Goal: Information Seeking & Learning: Learn about a topic

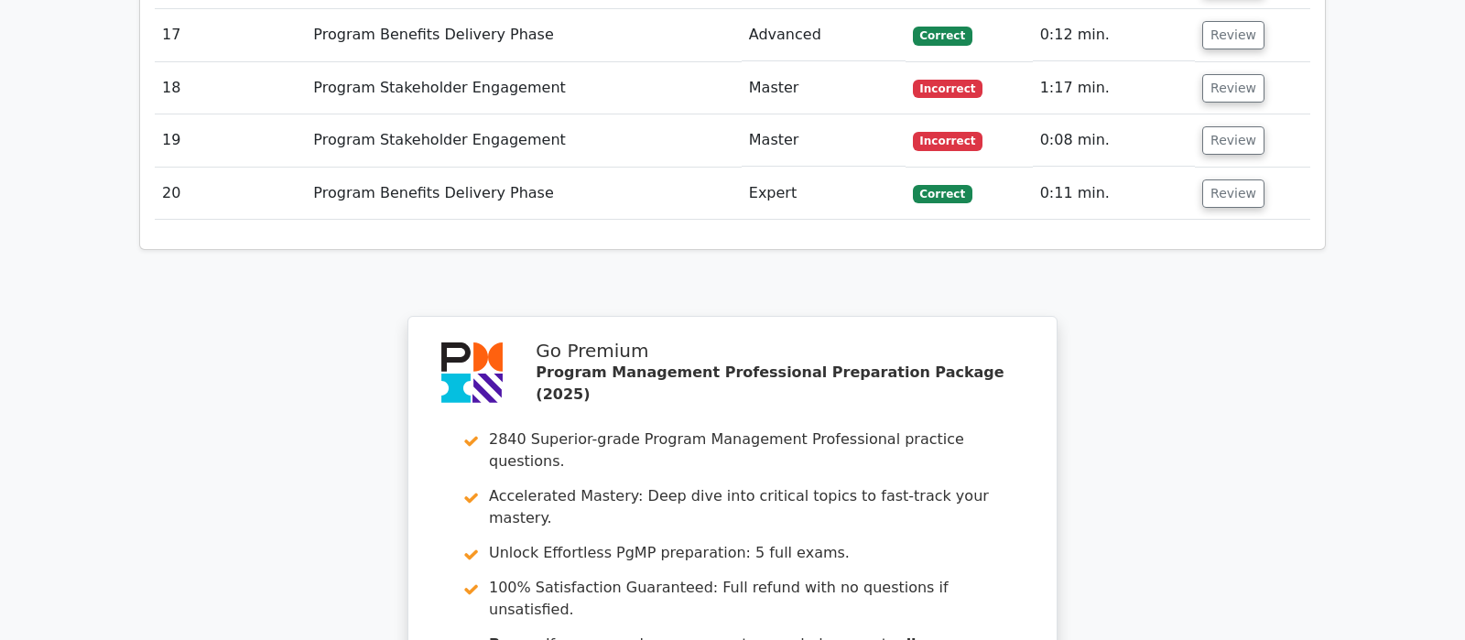
scroll to position [3653, 0]
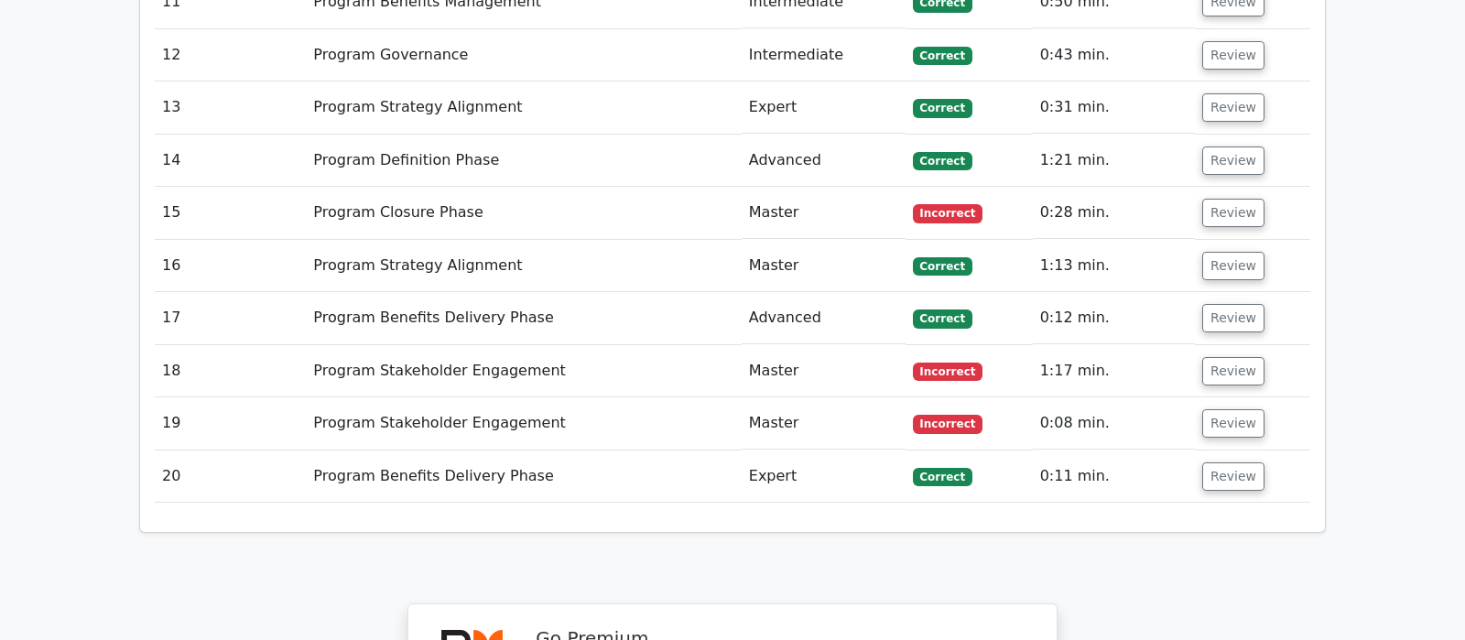
scroll to position [3919, 0]
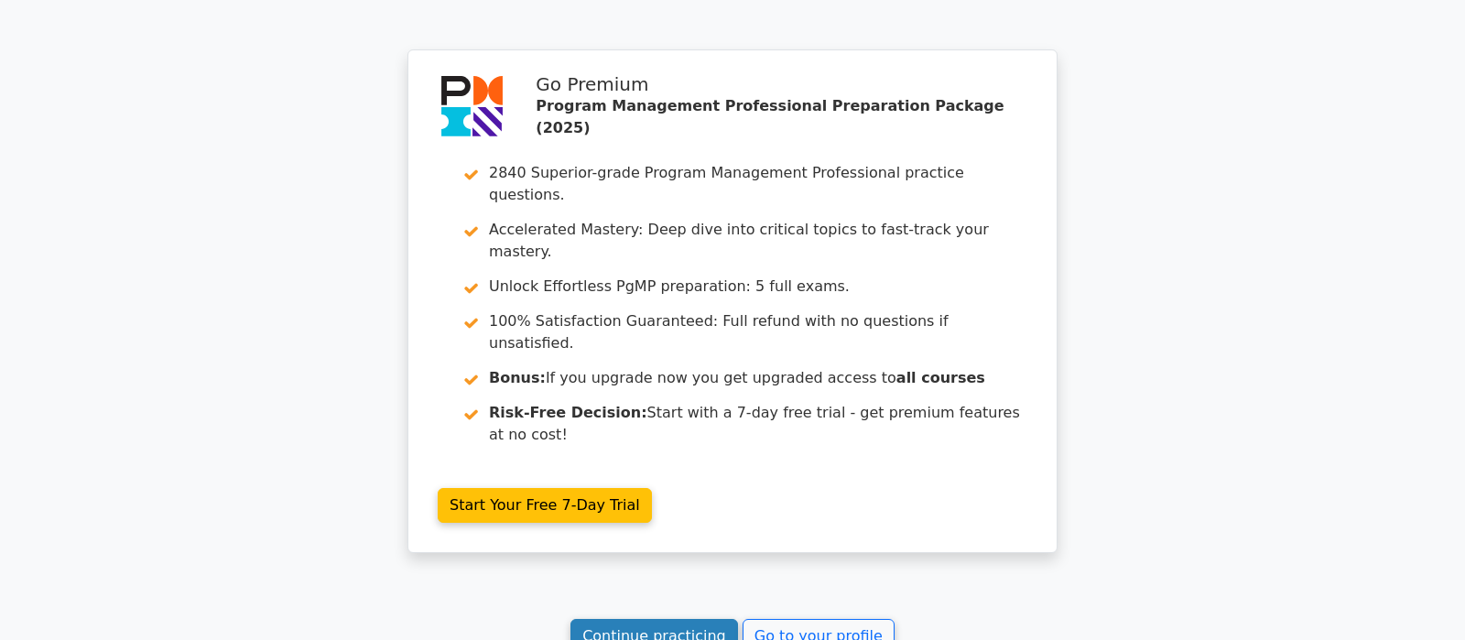
click at [685, 619] on link "Continue practicing" at bounding box center [654, 636] width 168 height 35
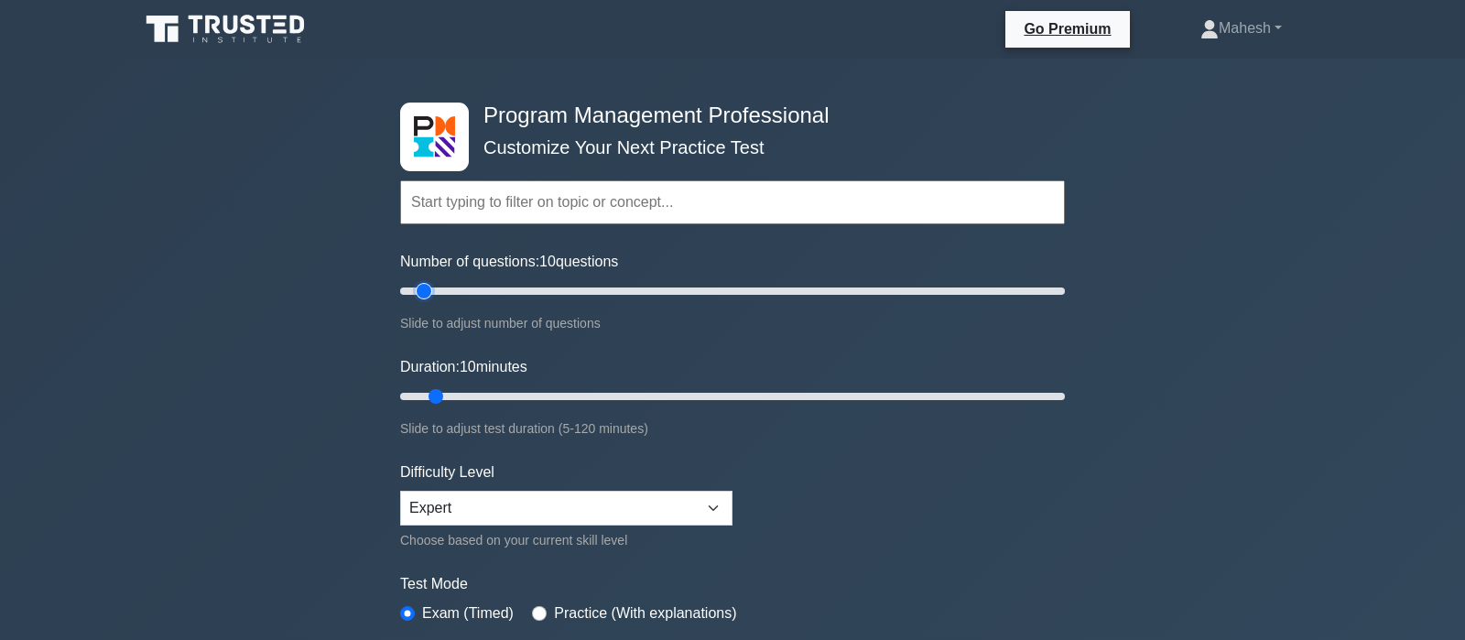
type input "25"
click at [469, 290] on input "Number of questions: 10 questions" at bounding box center [732, 291] width 665 height 22
click at [478, 391] on input "Duration: 15 minutes" at bounding box center [732, 396] width 665 height 22
click at [483, 391] on input "Duration: 20 minutes" at bounding box center [732, 396] width 665 height 22
type input "25"
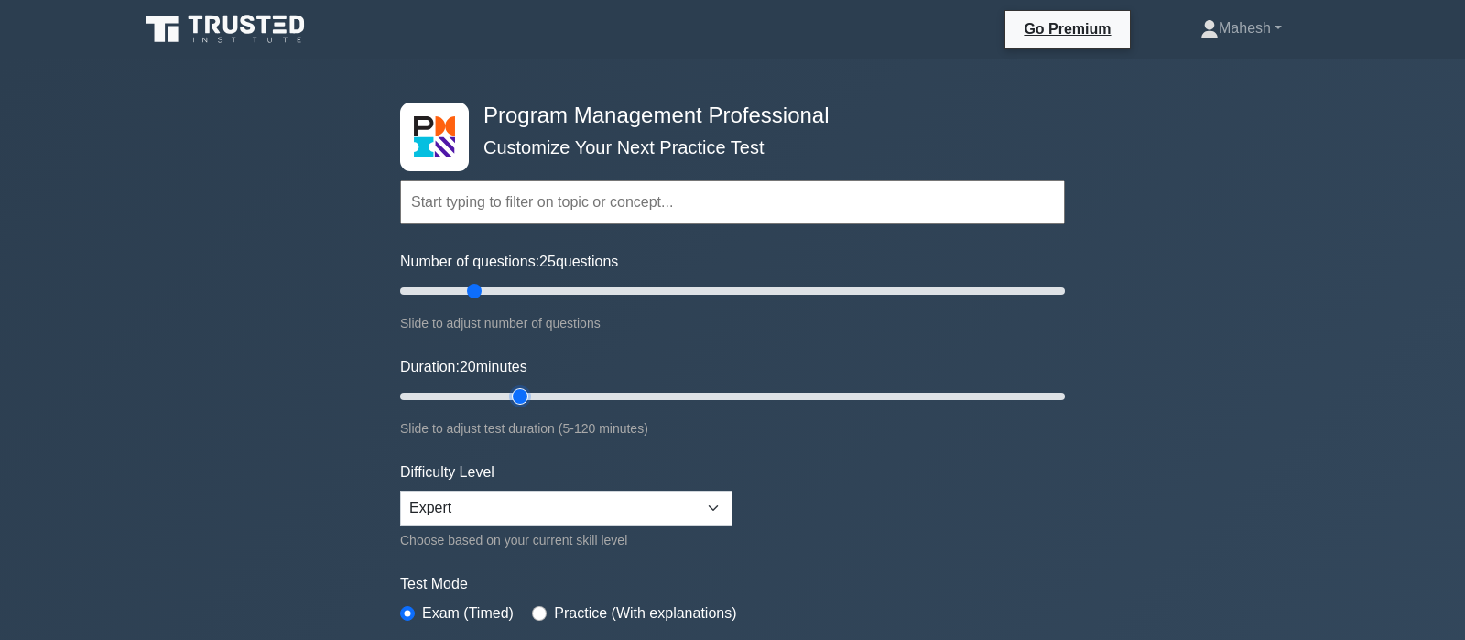
click at [508, 397] on input "Duration: 20 minutes" at bounding box center [732, 396] width 665 height 22
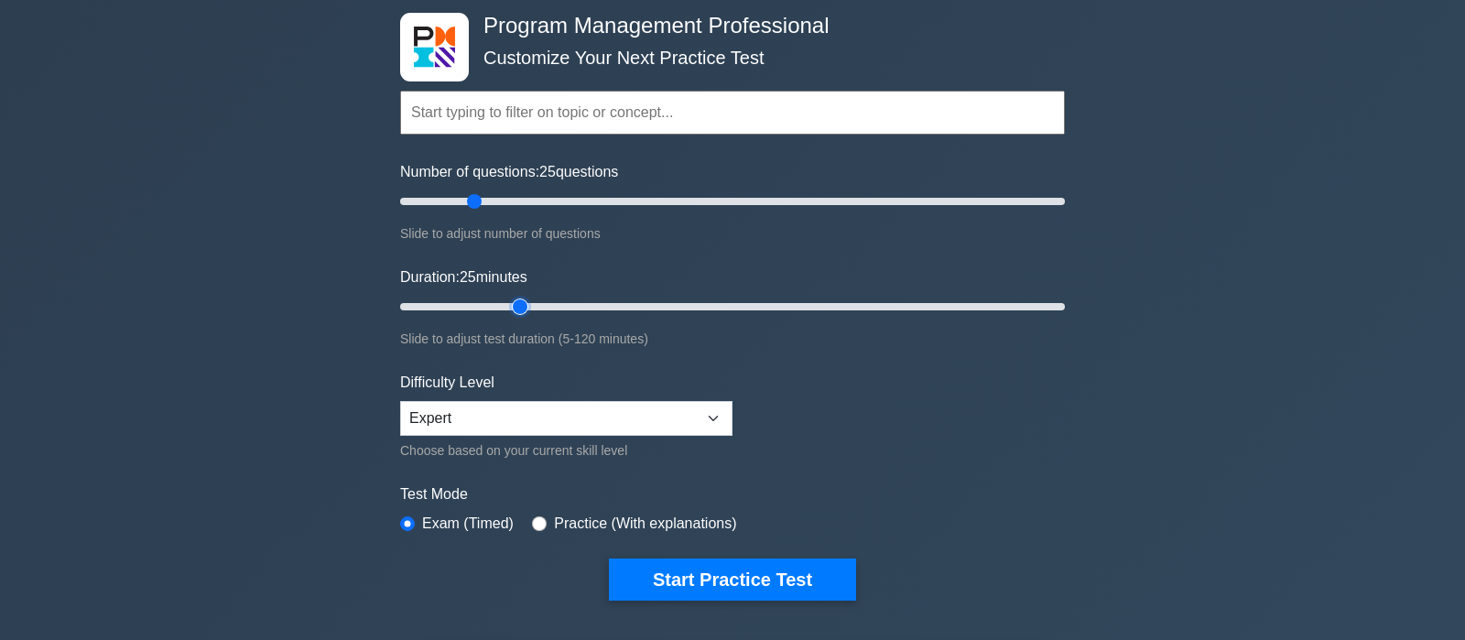
scroll to position [192, 0]
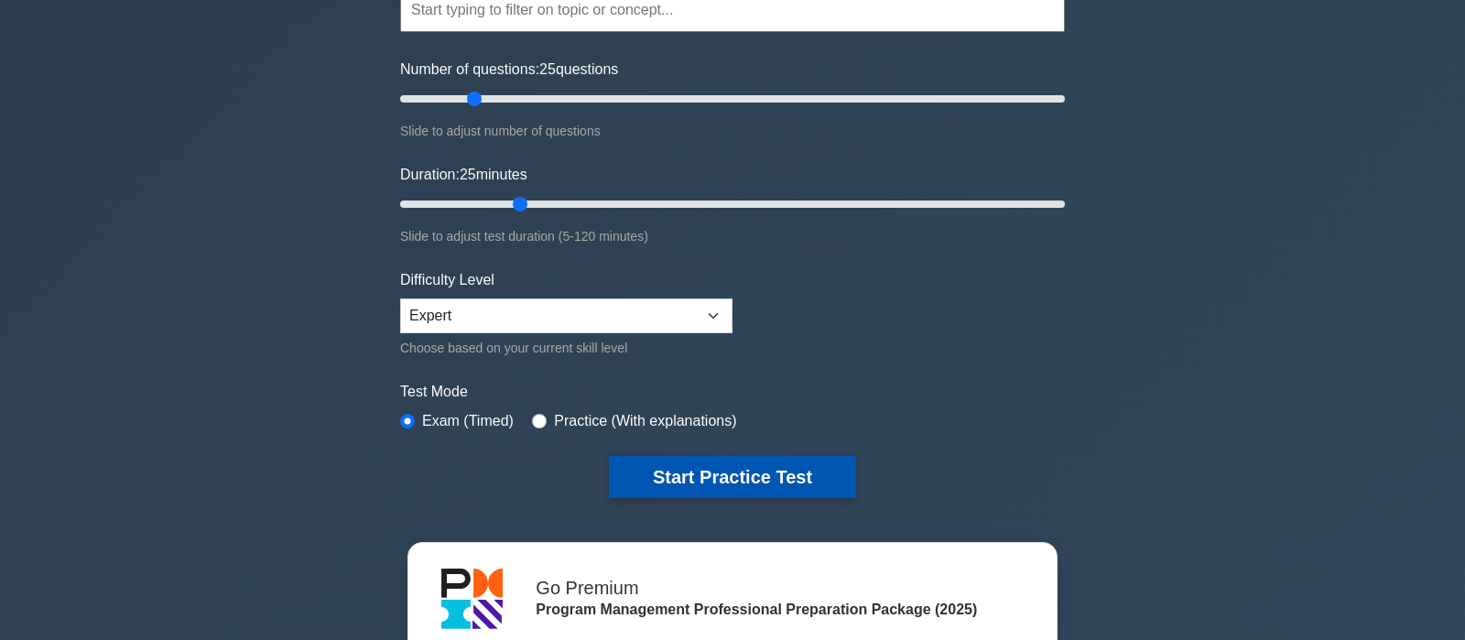
click at [745, 483] on button "Start Practice Test" at bounding box center [732, 477] width 247 height 42
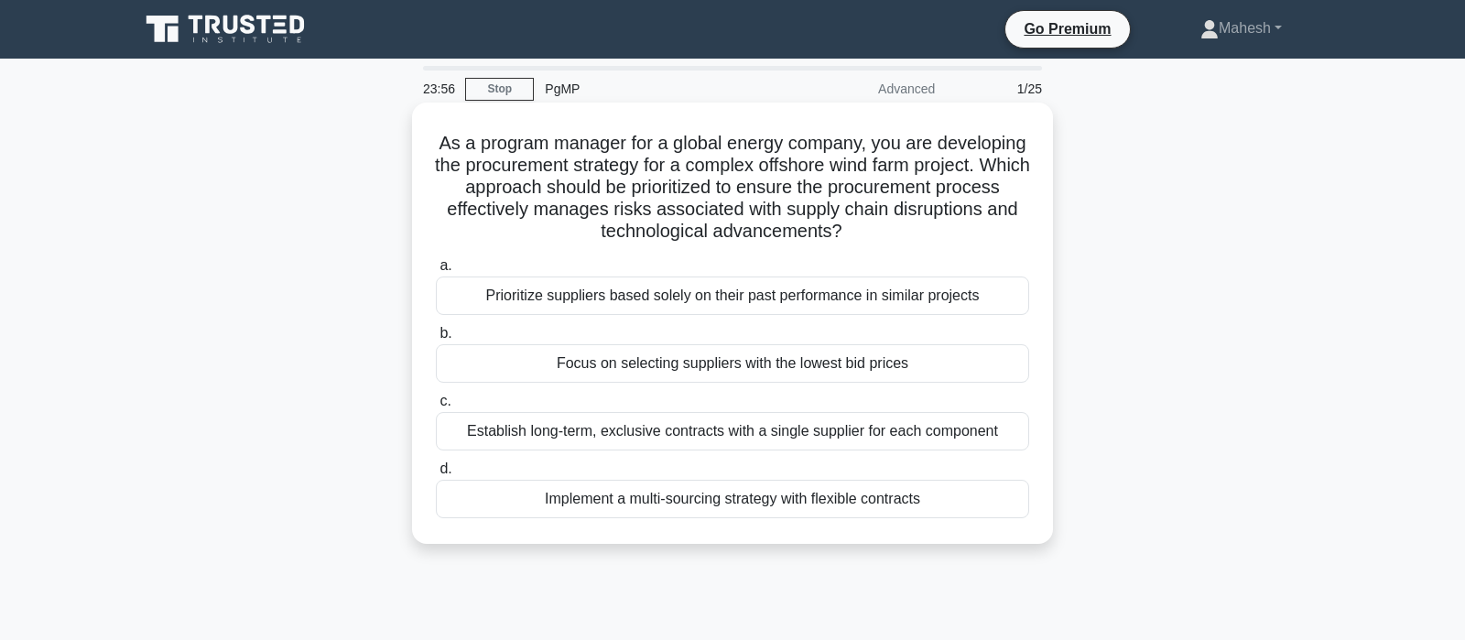
click at [770, 506] on div "Implement a multi-sourcing strategy with flexible contracts" at bounding box center [732, 499] width 593 height 38
click at [436, 475] on input "d. Implement a multi-sourcing strategy with flexible contracts" at bounding box center [436, 469] width 0 height 12
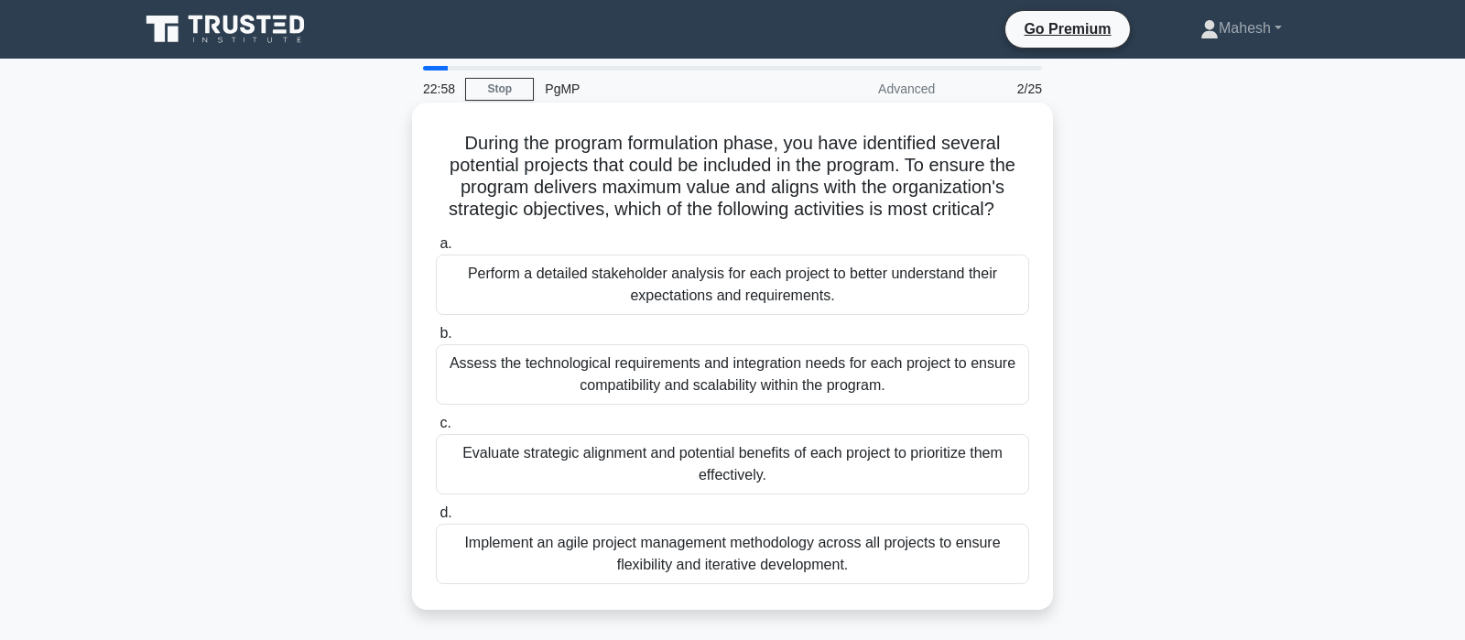
click at [604, 475] on div "Evaluate strategic alignment and potential benefits of each project to prioriti…" at bounding box center [732, 464] width 593 height 60
click at [436, 429] on input "c. Evaluate strategic alignment and potential benefits of each project to prior…" at bounding box center [436, 424] width 0 height 12
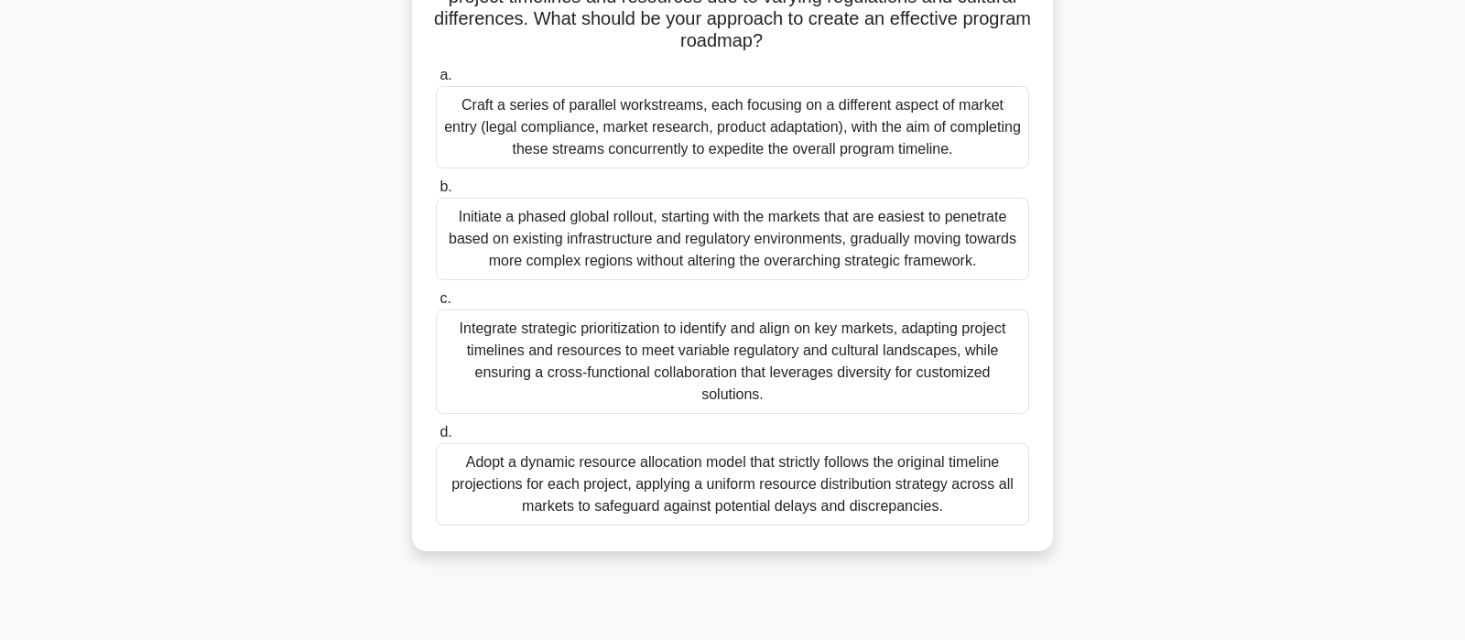
scroll to position [288, 0]
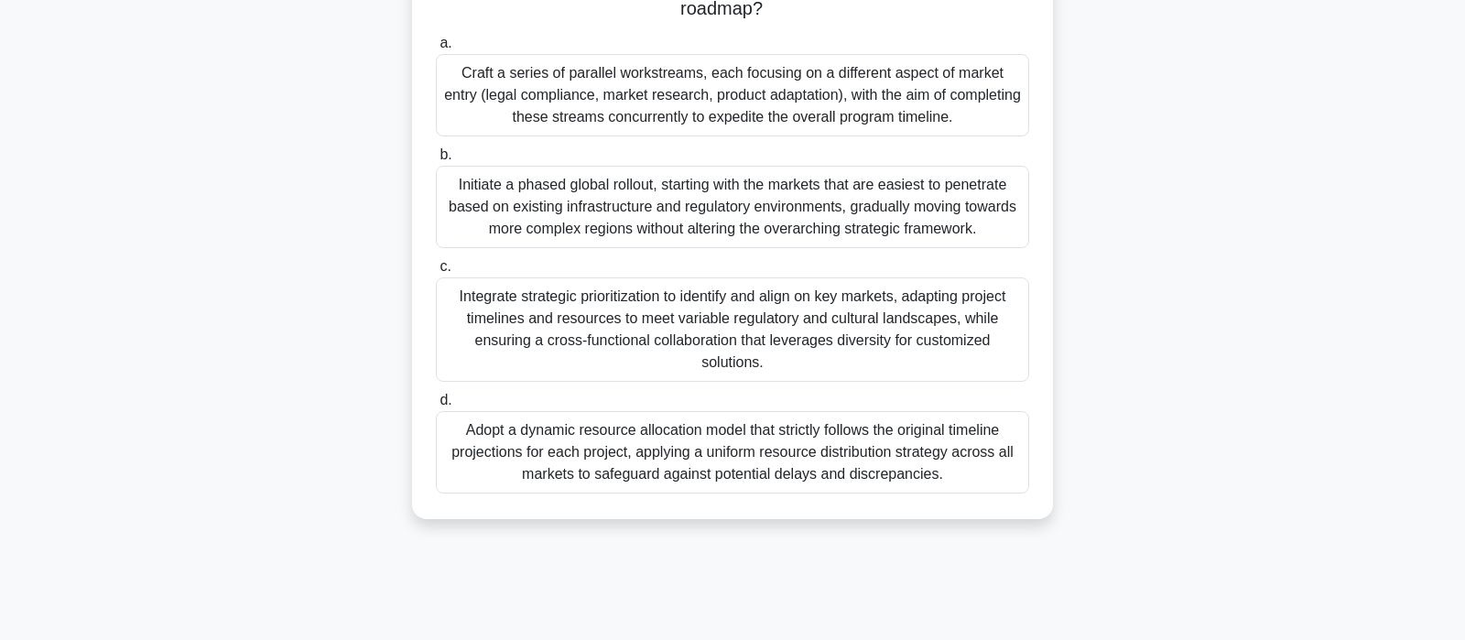
click at [731, 325] on div "Integrate strategic prioritization to identify and align on key markets, adapti…" at bounding box center [732, 329] width 593 height 104
click at [436, 273] on input "c. Integrate strategic prioritization to identify and align on key markets, ada…" at bounding box center [436, 267] width 0 height 12
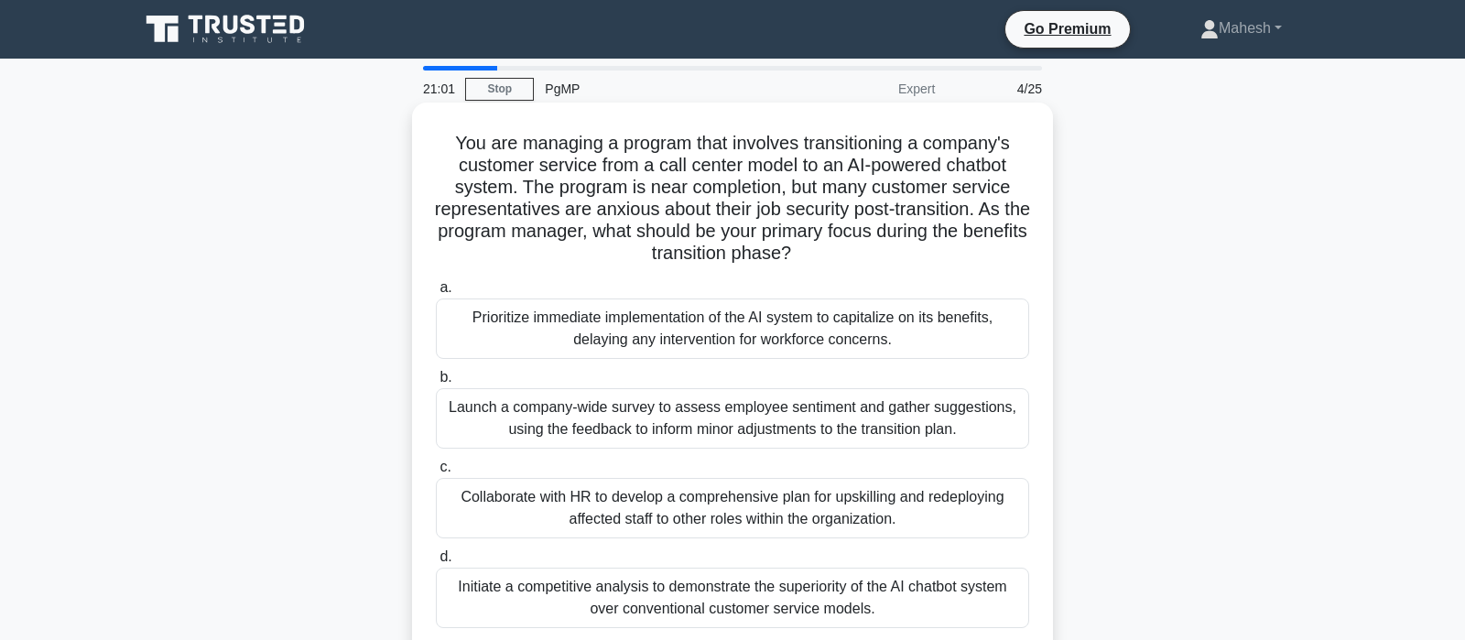
scroll to position [96, 0]
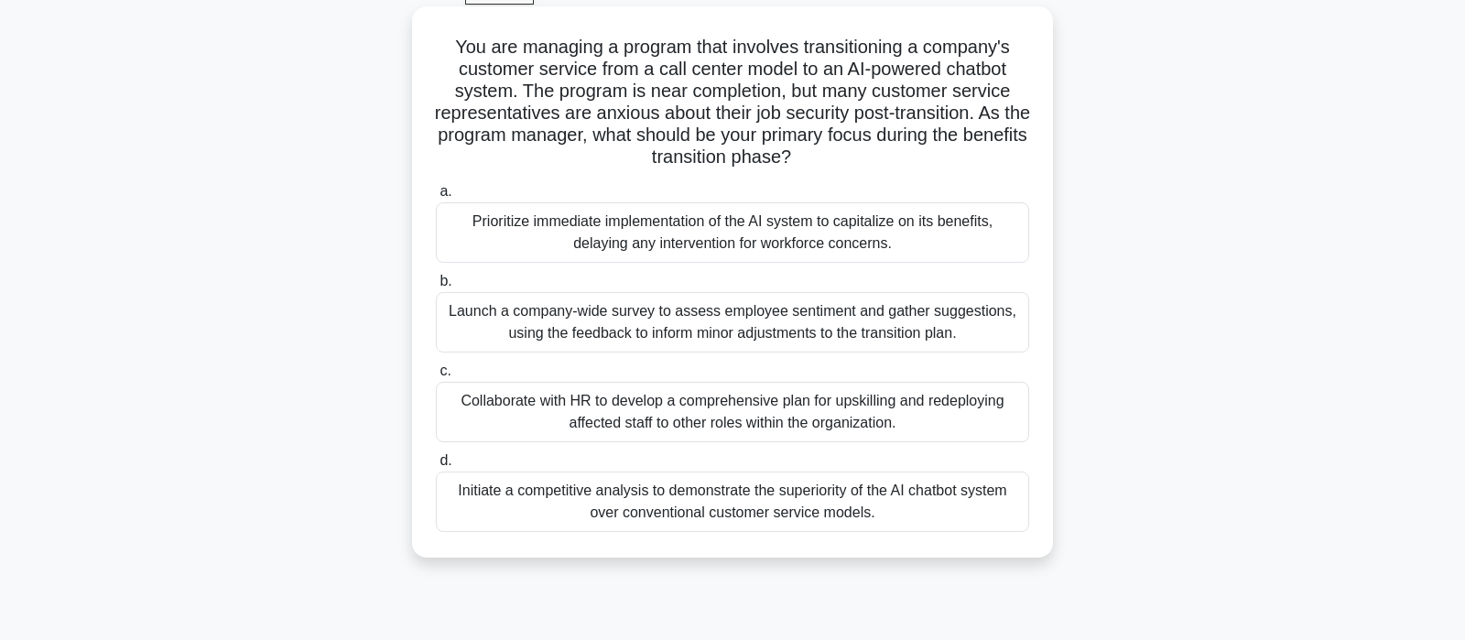
click at [813, 422] on div "Collaborate with HR to develop a comprehensive plan for upskilling and redeploy…" at bounding box center [732, 412] width 593 height 60
click at [436, 377] on input "c. Collaborate with HR to develop a comprehensive plan for upskilling and redep…" at bounding box center [436, 371] width 0 height 12
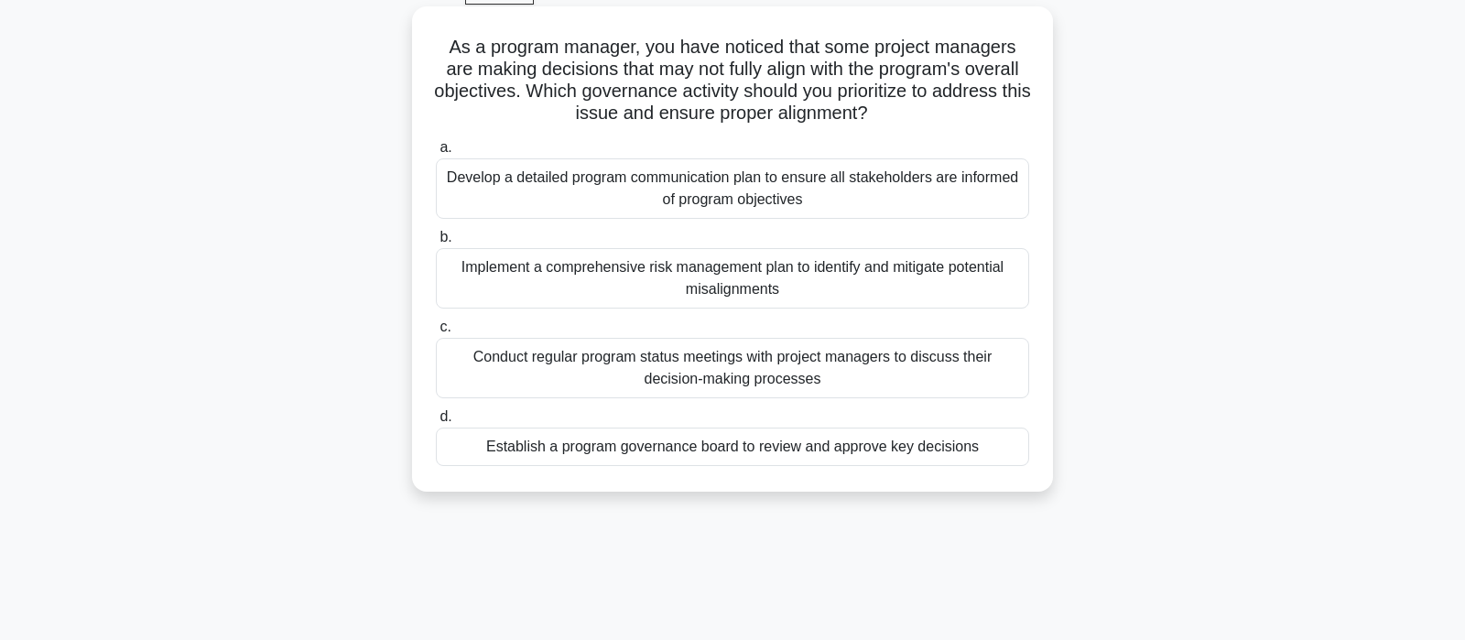
click at [758, 195] on div "Develop a detailed program communication plan to ensure all stakeholders are in…" at bounding box center [732, 188] width 593 height 60
click at [436, 154] on input "a. Develop a detailed program communication plan to ensure all stakeholders are…" at bounding box center [436, 148] width 0 height 12
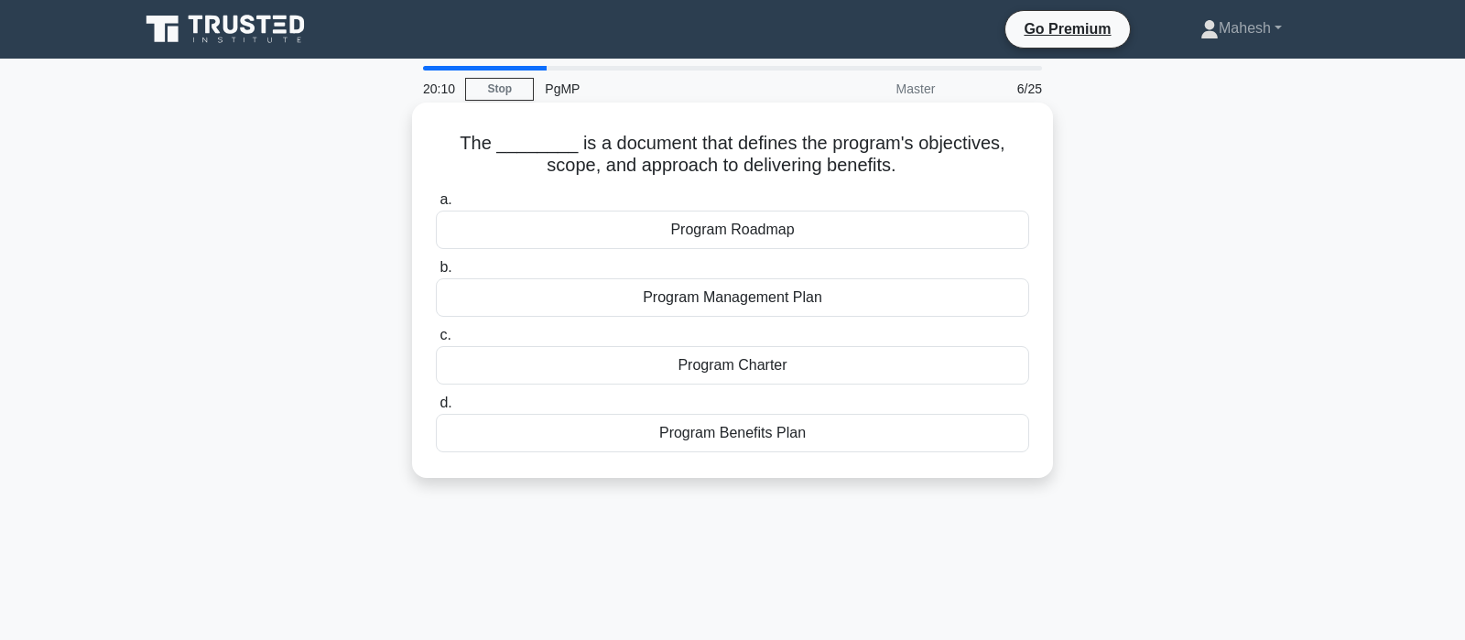
scroll to position [0, 0]
click at [760, 438] on div "Program Benefits Plan" at bounding box center [732, 433] width 593 height 38
click at [436, 409] on input "d. Program Benefits Plan" at bounding box center [436, 403] width 0 height 12
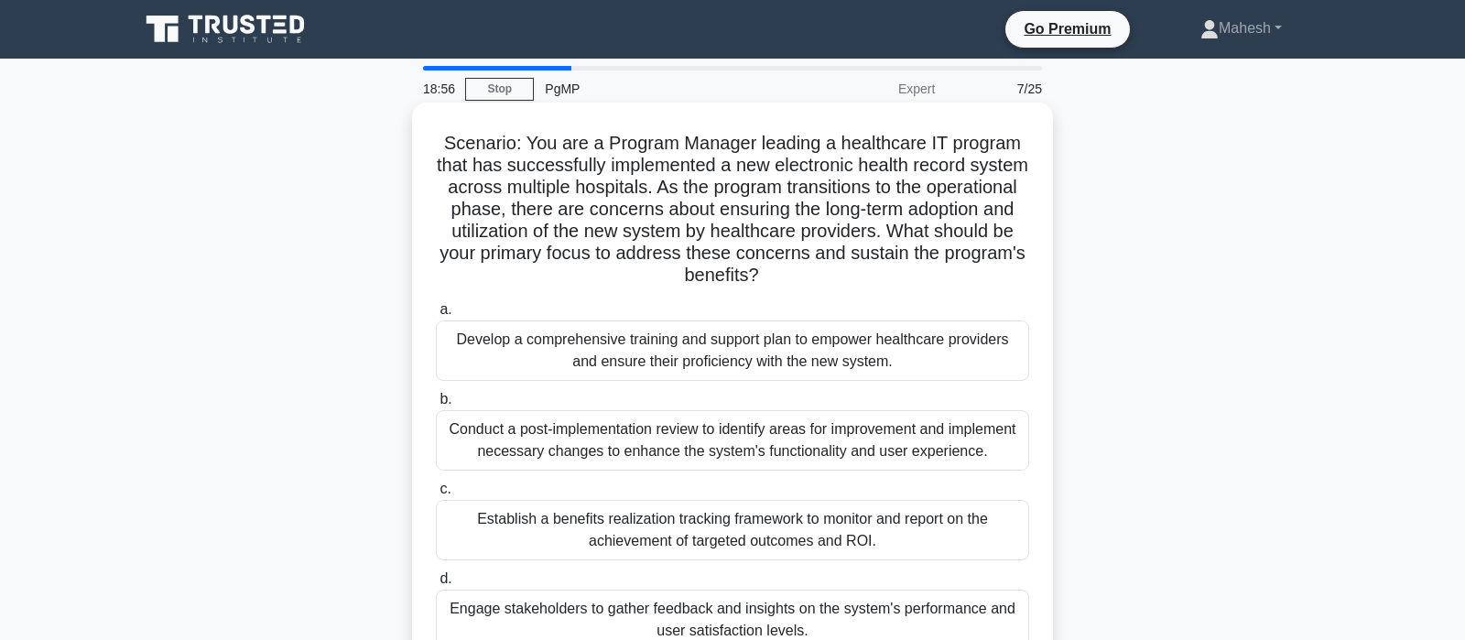
scroll to position [96, 0]
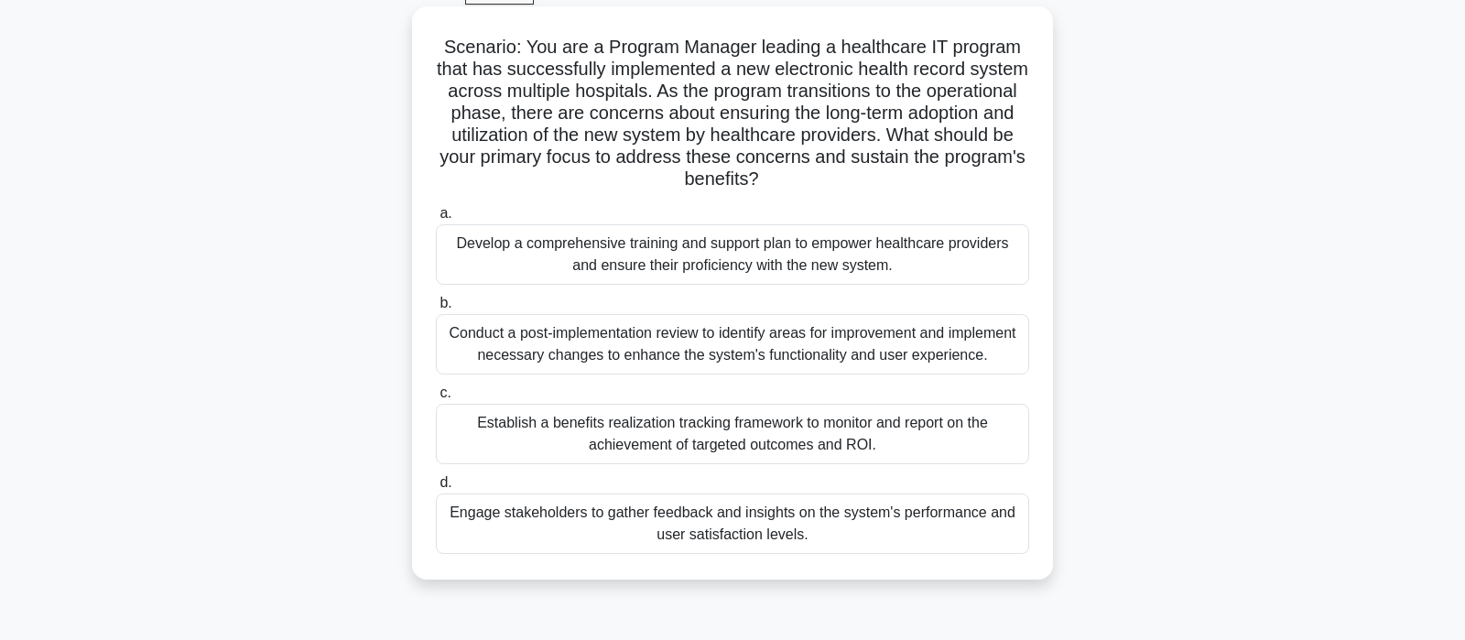
click at [823, 443] on div "Establish a benefits realization tracking framework to monitor and report on th…" at bounding box center [732, 434] width 593 height 60
click at [542, 430] on div "Establish a benefits realization tracking framework to monitor and report on th…" at bounding box center [732, 434] width 593 height 60
click at [436, 399] on input "c. Establish a benefits realization tracking framework to monitor and report on…" at bounding box center [436, 393] width 0 height 12
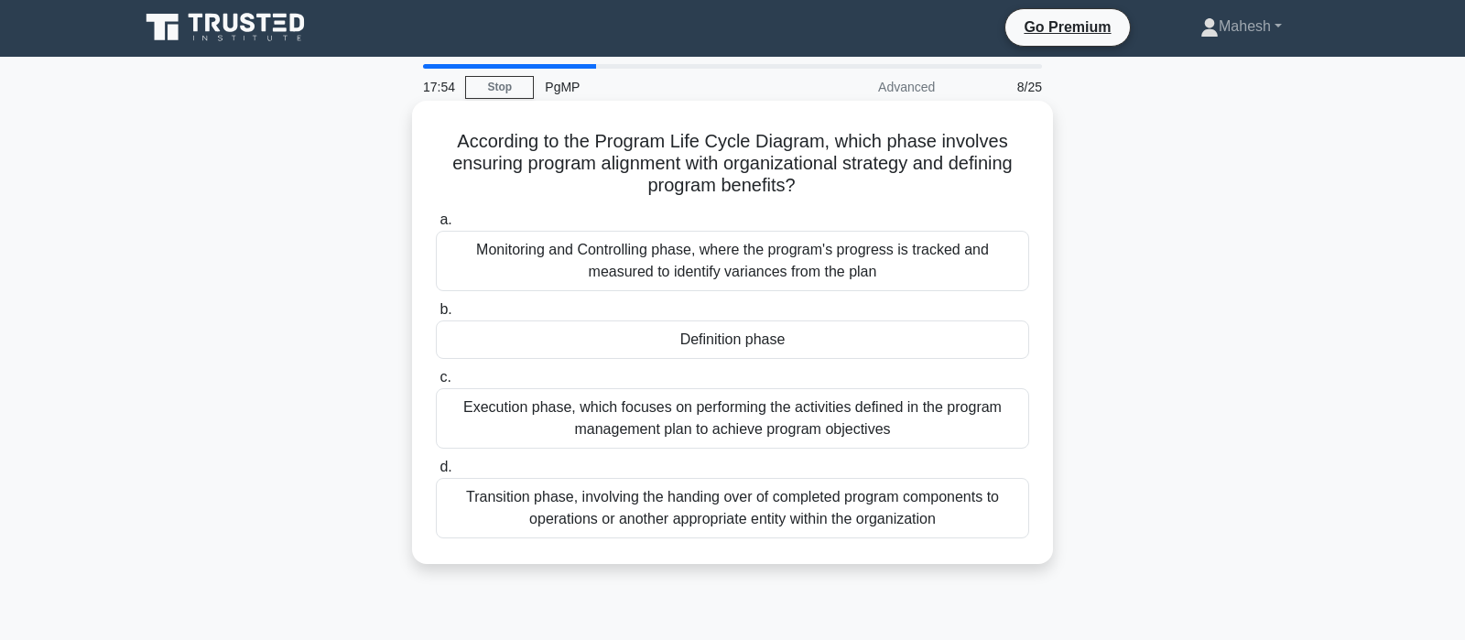
scroll to position [0, 0]
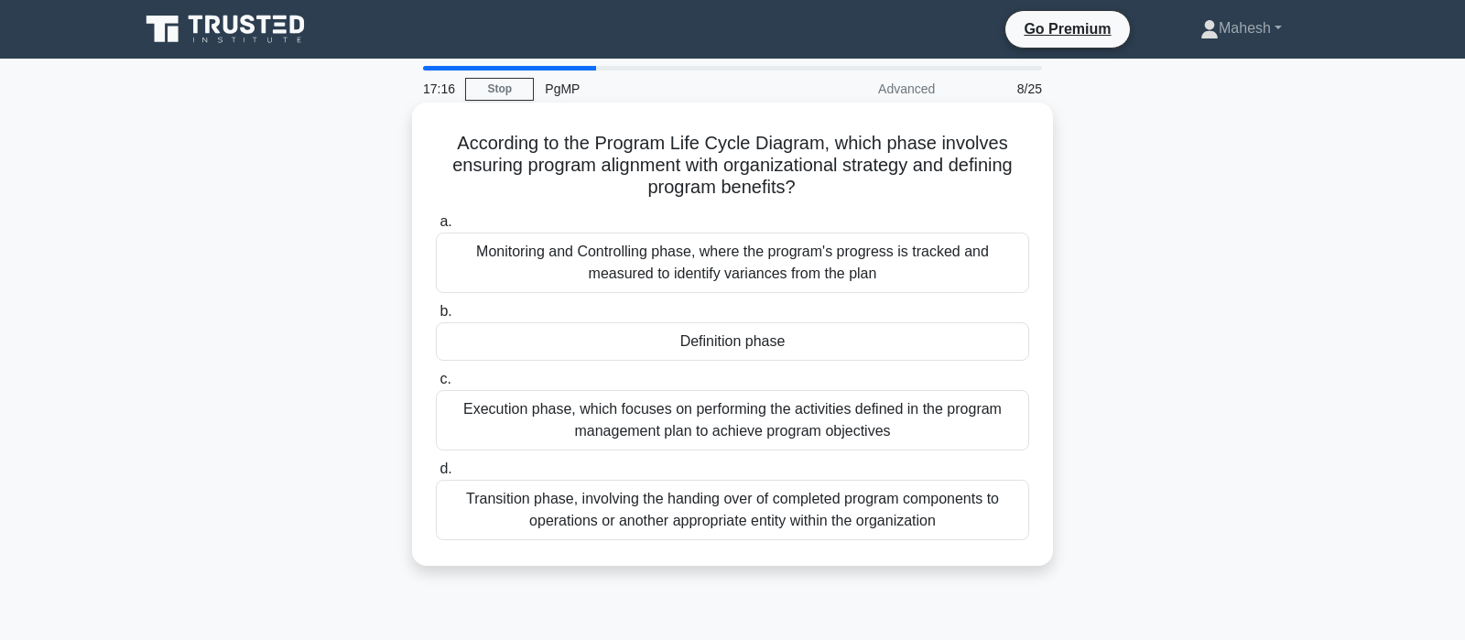
click at [699, 342] on div "Definition phase" at bounding box center [732, 341] width 593 height 38
click at [436, 318] on input "b. Definition phase" at bounding box center [436, 312] width 0 height 12
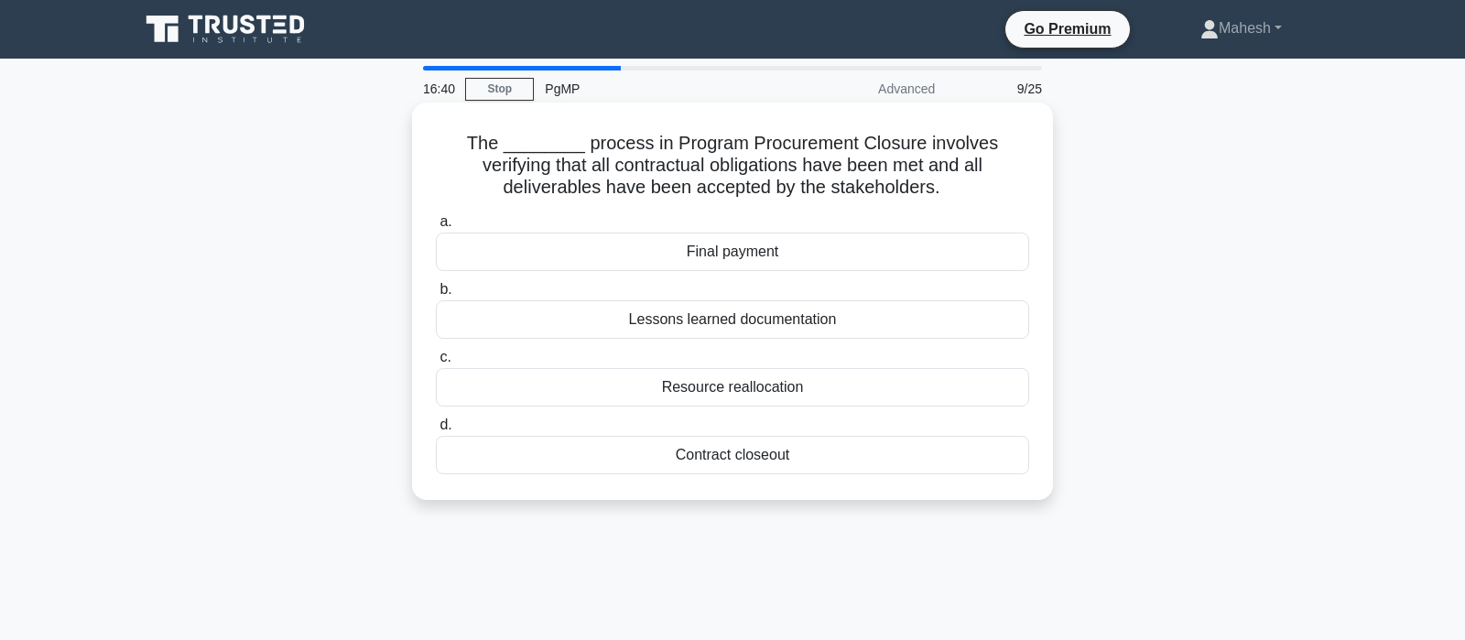
click at [747, 461] on div "Contract closeout" at bounding box center [732, 455] width 593 height 38
click at [436, 431] on input "d. Contract closeout" at bounding box center [436, 425] width 0 height 12
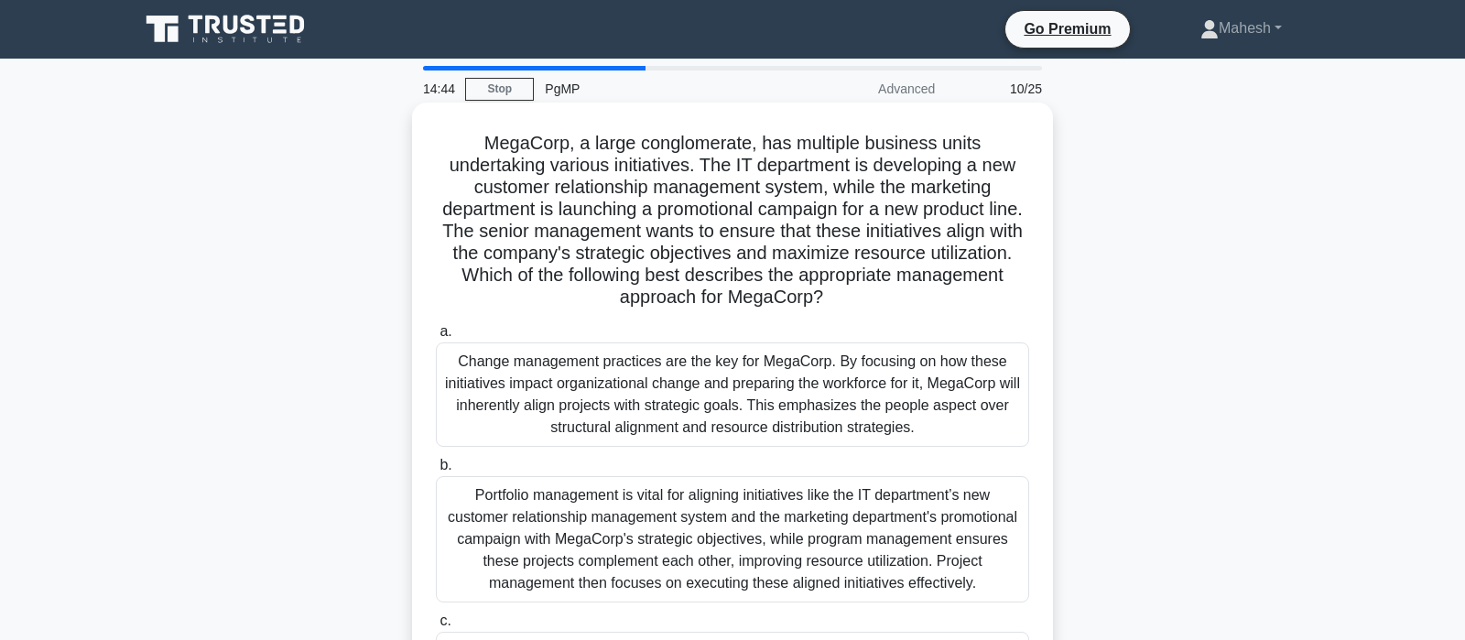
scroll to position [96, 0]
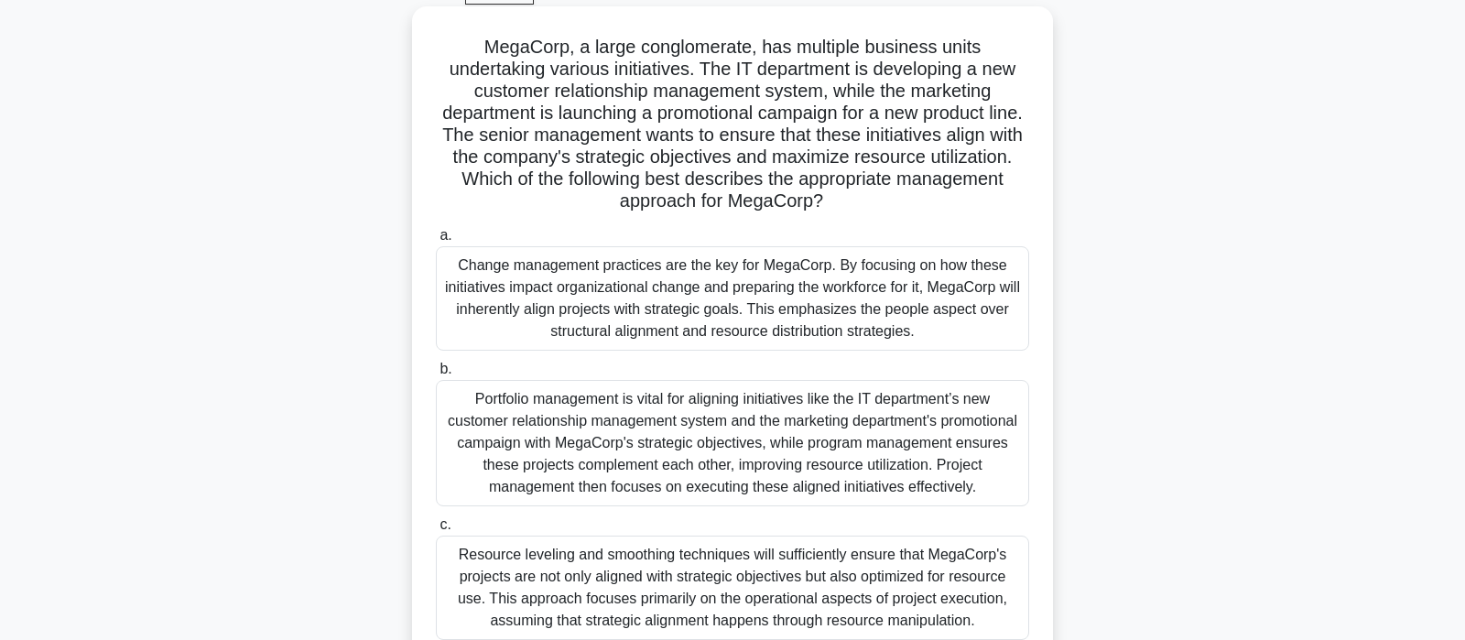
click at [699, 308] on div "Change management practices are the key for MegaCorp. By focusing on how these …" at bounding box center [732, 298] width 593 height 104
click at [436, 242] on input "a. Change management practices are the key for MegaCorp. By focusing on how the…" at bounding box center [436, 236] width 0 height 12
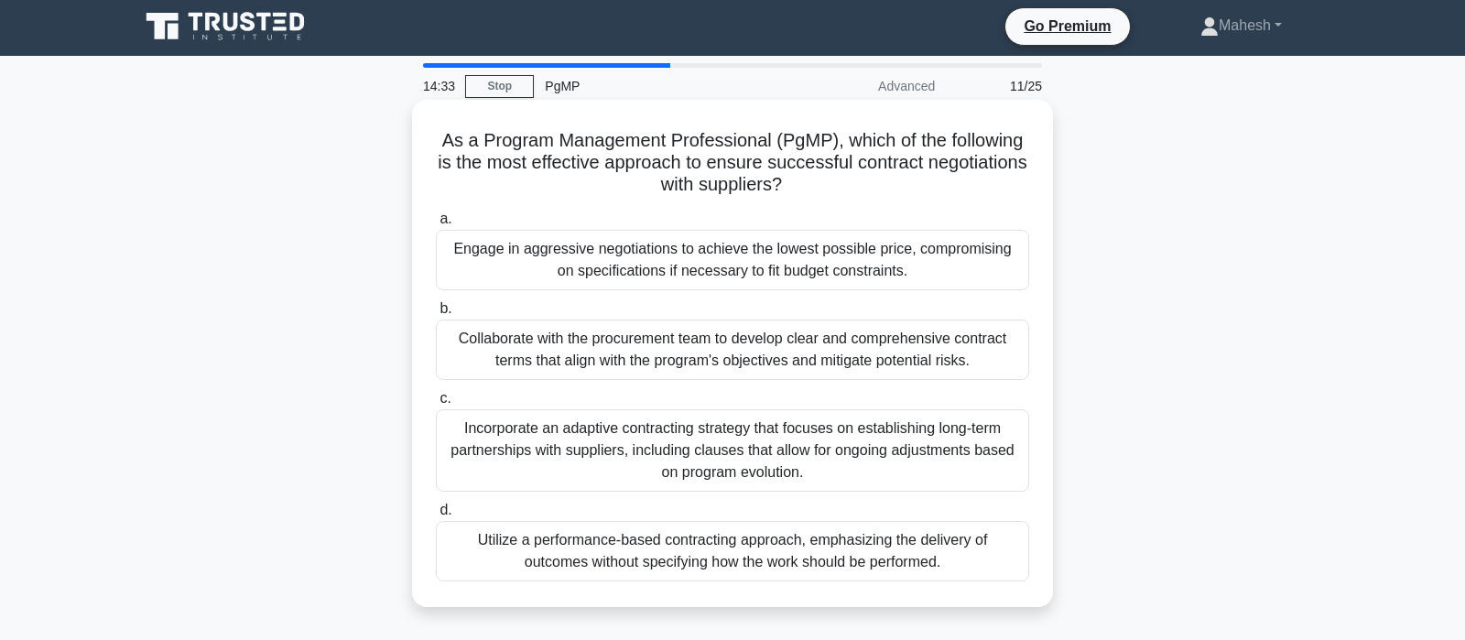
scroll to position [0, 0]
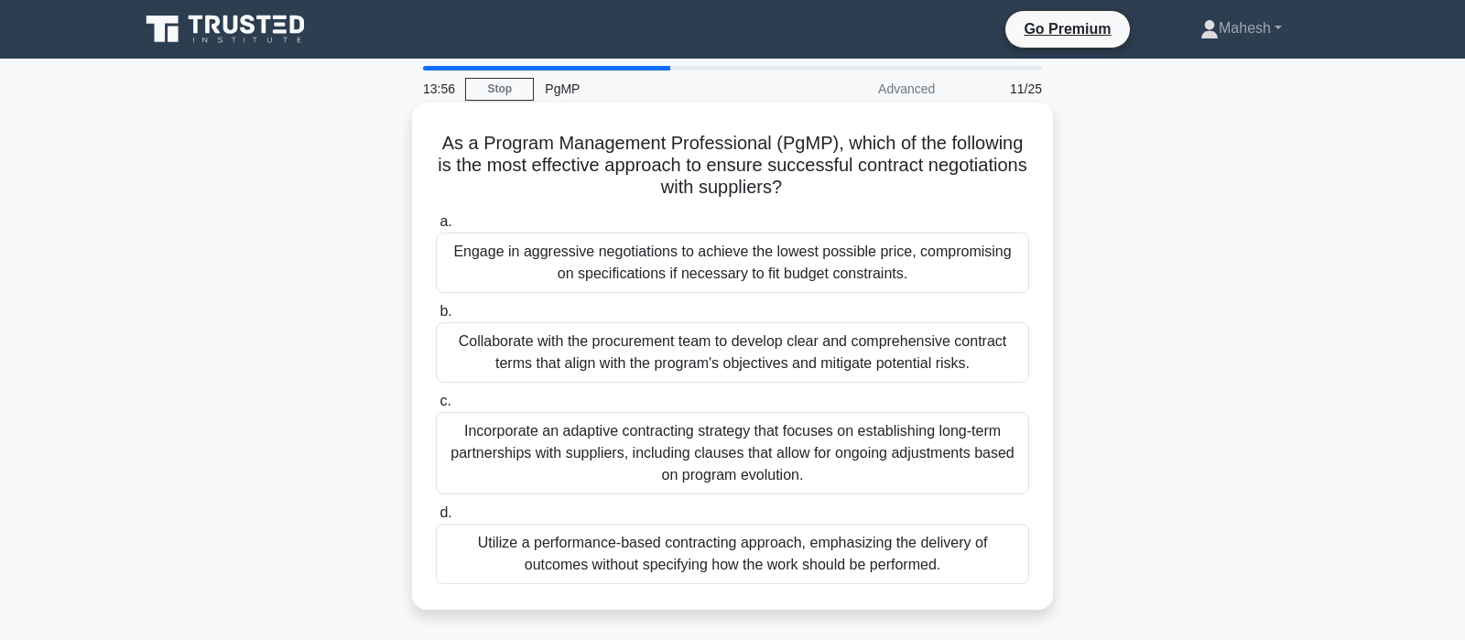
click at [691, 349] on div "Collaborate with the procurement team to develop clear and comprehensive contra…" at bounding box center [732, 352] width 593 height 60
click at [436, 318] on input "b. Collaborate with the procurement team to develop clear and comprehensive con…" at bounding box center [436, 312] width 0 height 12
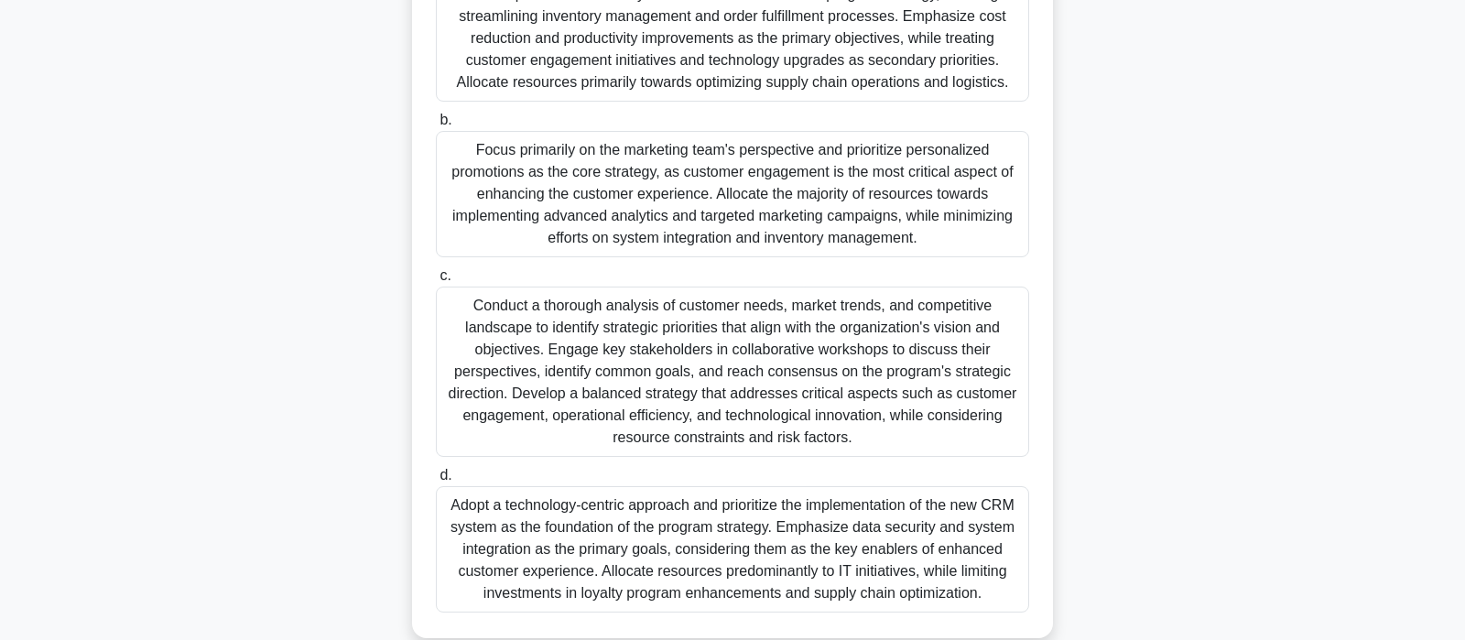
scroll to position [465, 0]
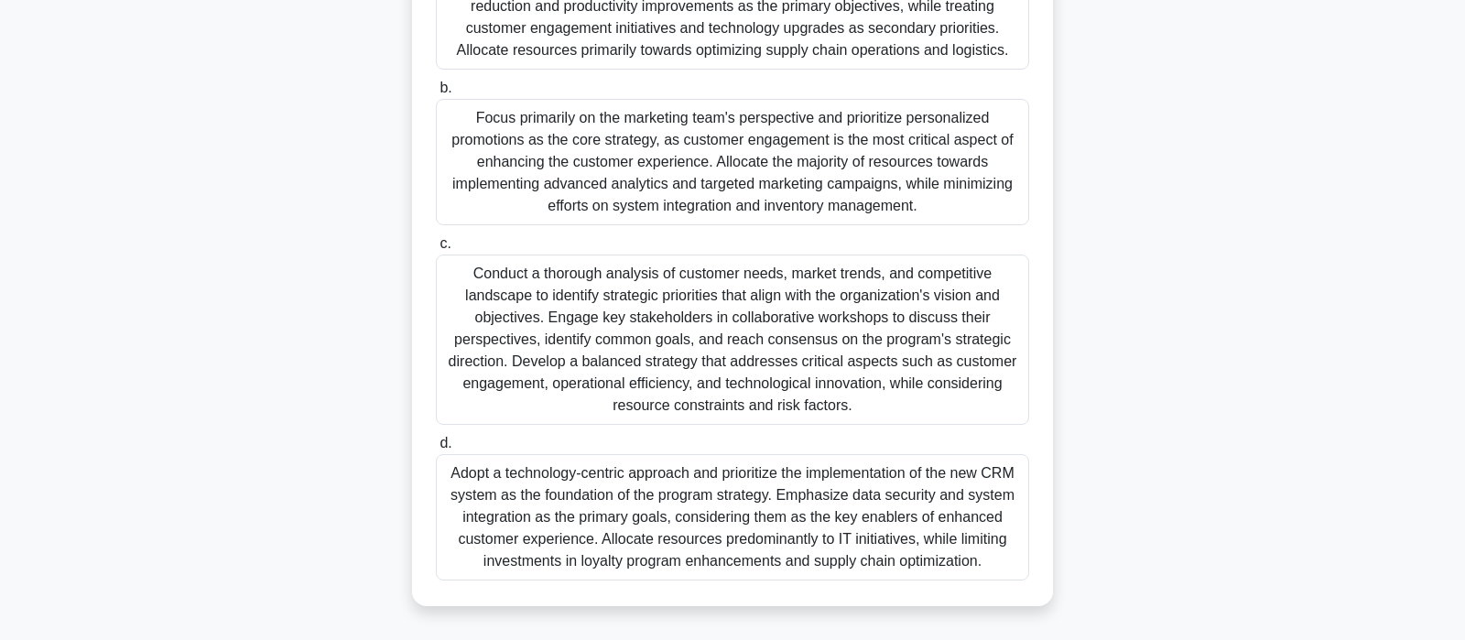
click at [749, 312] on div "Conduct a thorough analysis of customer needs, market trends, and competitive l…" at bounding box center [732, 340] width 593 height 170
click at [436, 250] on input "c. Conduct a thorough analysis of customer needs, market trends, and competitiv…" at bounding box center [436, 244] width 0 height 12
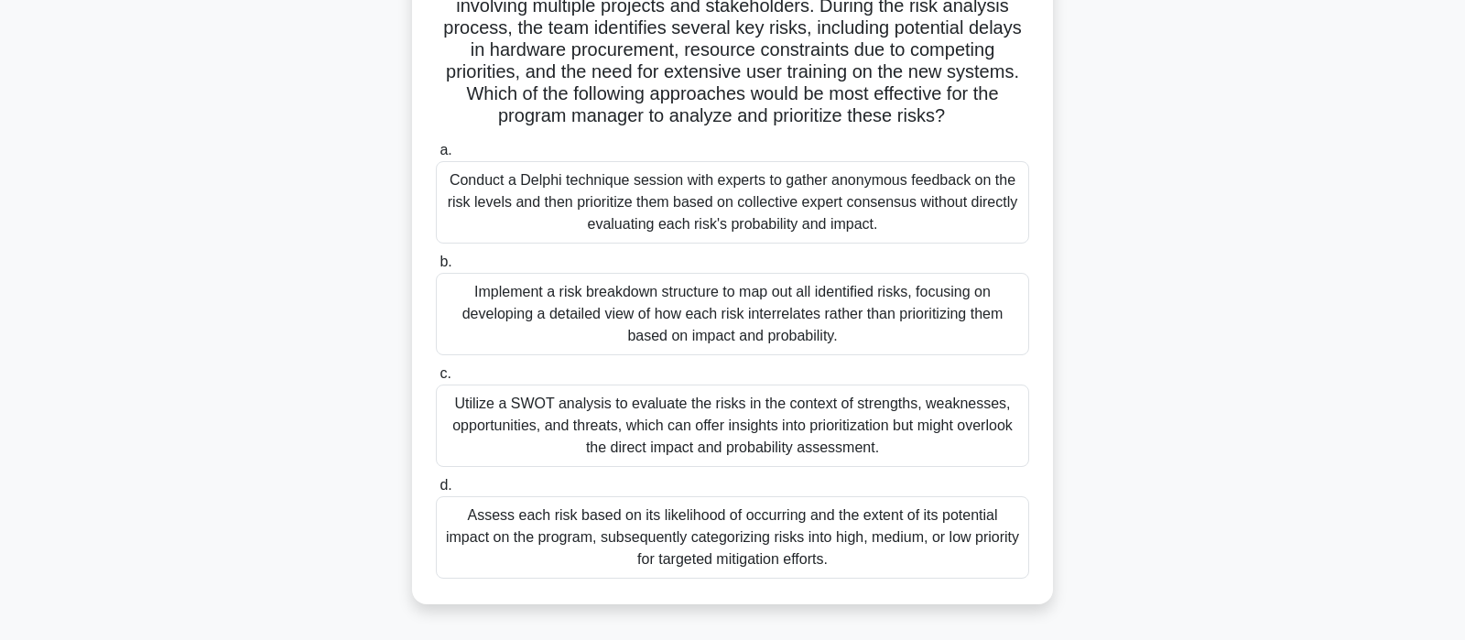
scroll to position [192, 0]
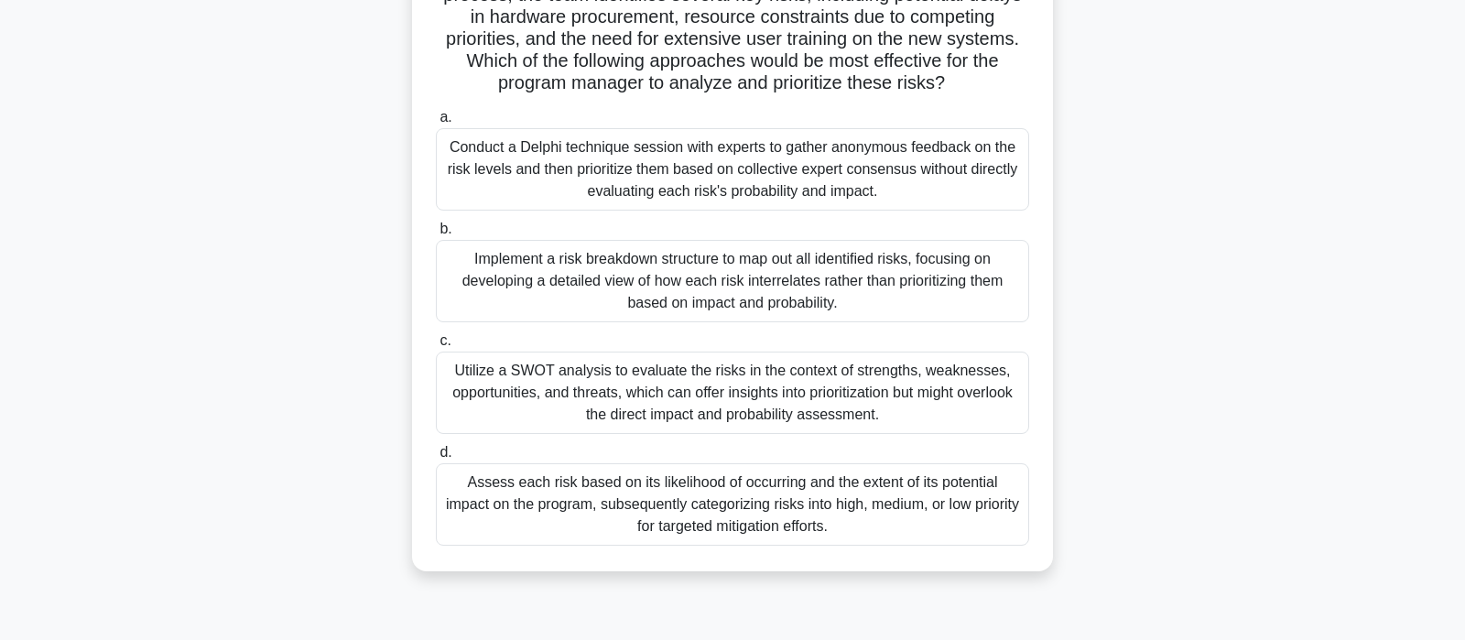
click at [612, 499] on div "Assess each risk based on its likelihood of occurring and the extent of its pot…" at bounding box center [732, 504] width 593 height 82
click at [436, 459] on input "d. Assess each risk based on its likelihood of occurring and the extent of its …" at bounding box center [436, 453] width 0 height 12
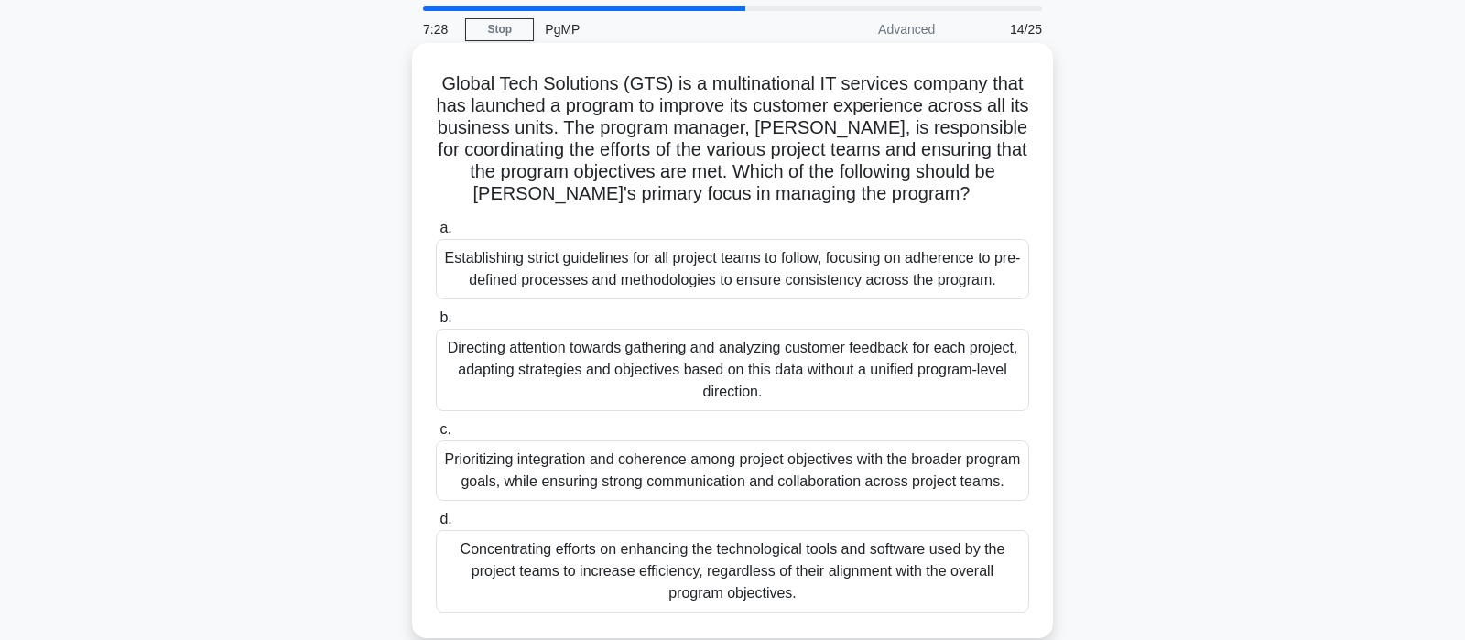
scroll to position [96, 0]
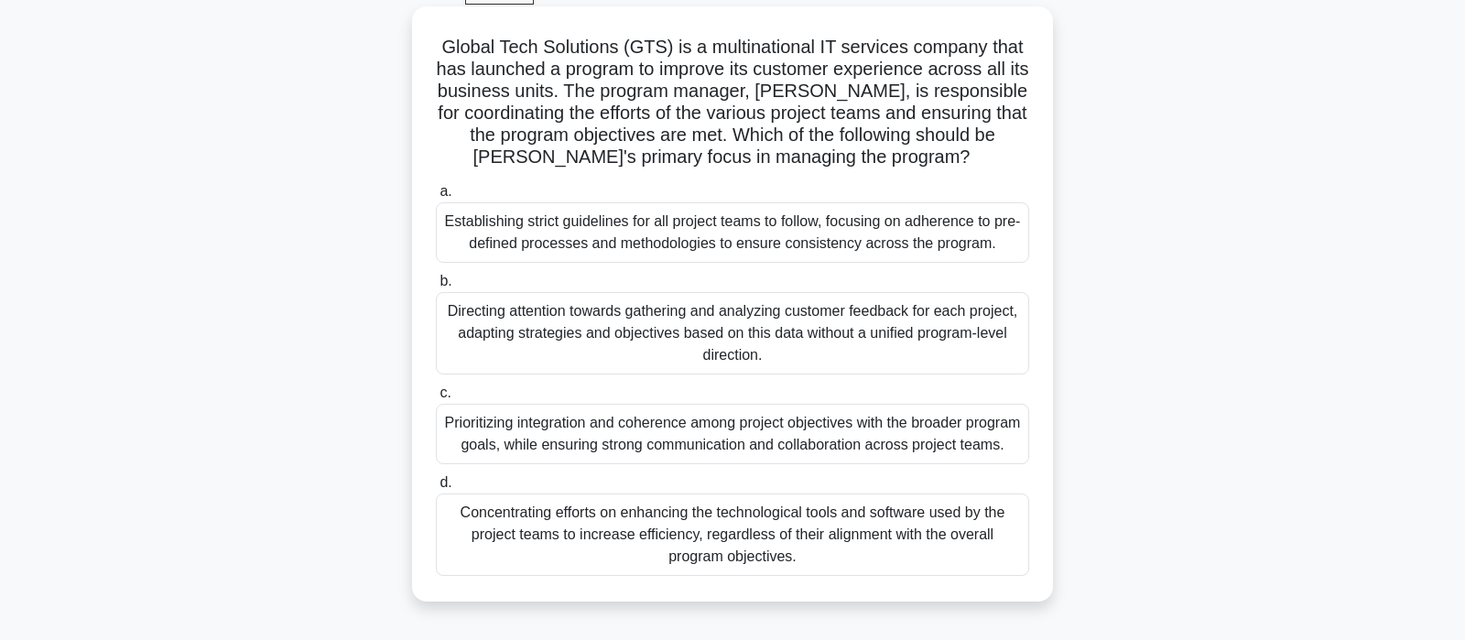
click at [778, 447] on div "Prioritizing integration and coherence among project objectives with the broade…" at bounding box center [732, 434] width 593 height 60
click at [436, 399] on input "c. Prioritizing integration and coherence among project objectives with the bro…" at bounding box center [436, 393] width 0 height 12
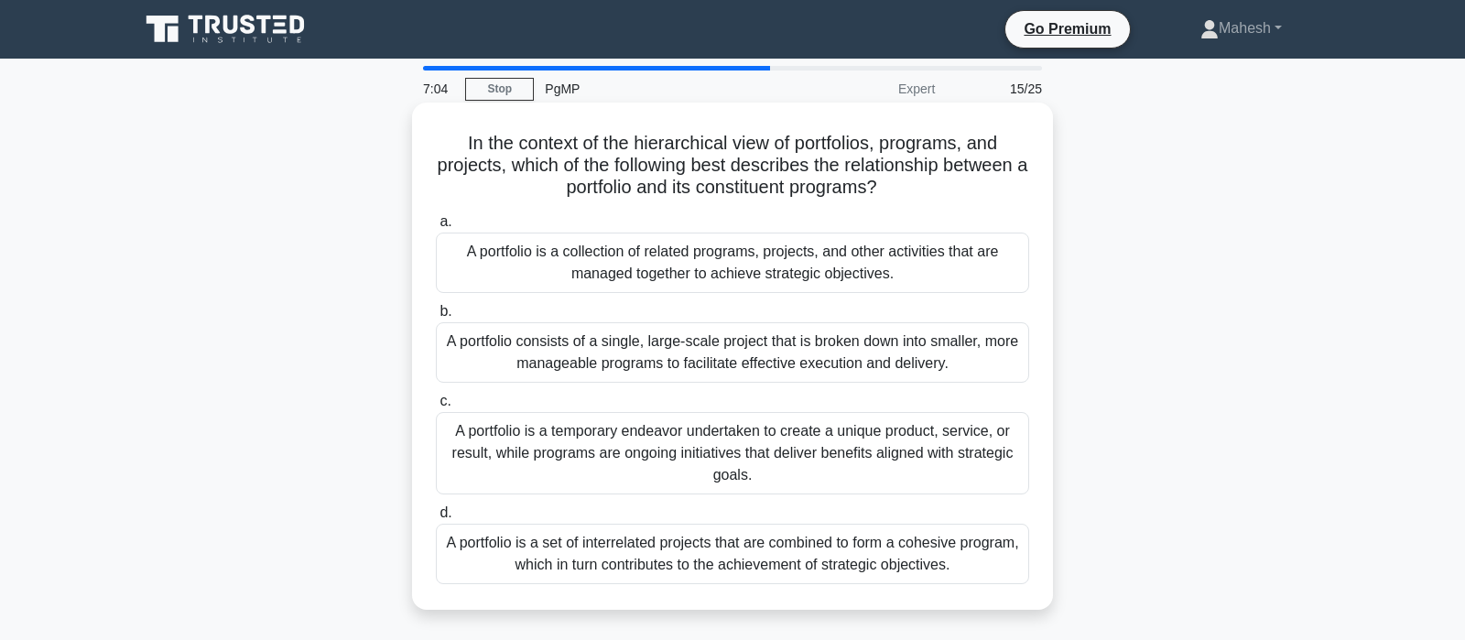
scroll to position [0, 0]
click at [810, 256] on div "A portfolio is a collection of related programs, projects, and other activities…" at bounding box center [732, 263] width 593 height 60
click at [436, 228] on input "a. A portfolio is a collection of related programs, projects, and other activit…" at bounding box center [436, 222] width 0 height 12
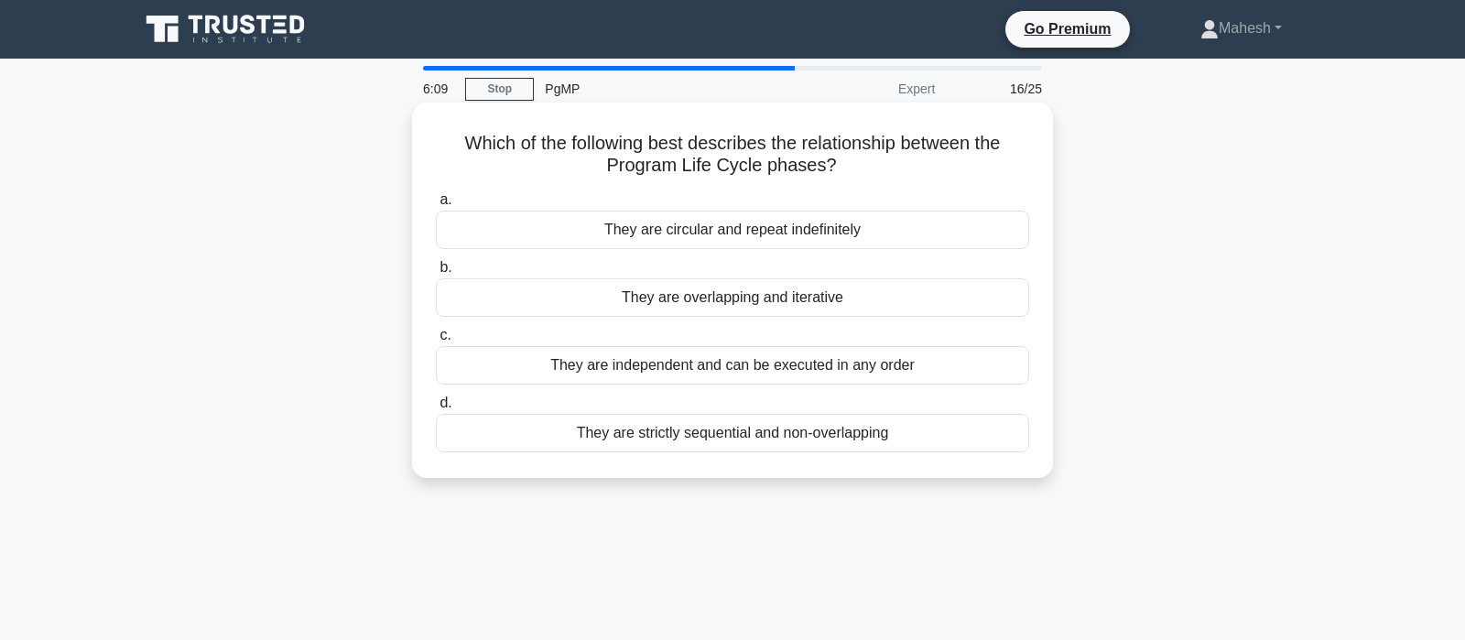
click at [740, 304] on div "They are overlapping and iterative" at bounding box center [732, 297] width 593 height 38
click at [436, 274] on input "b. They are overlapping and iterative" at bounding box center [436, 268] width 0 height 12
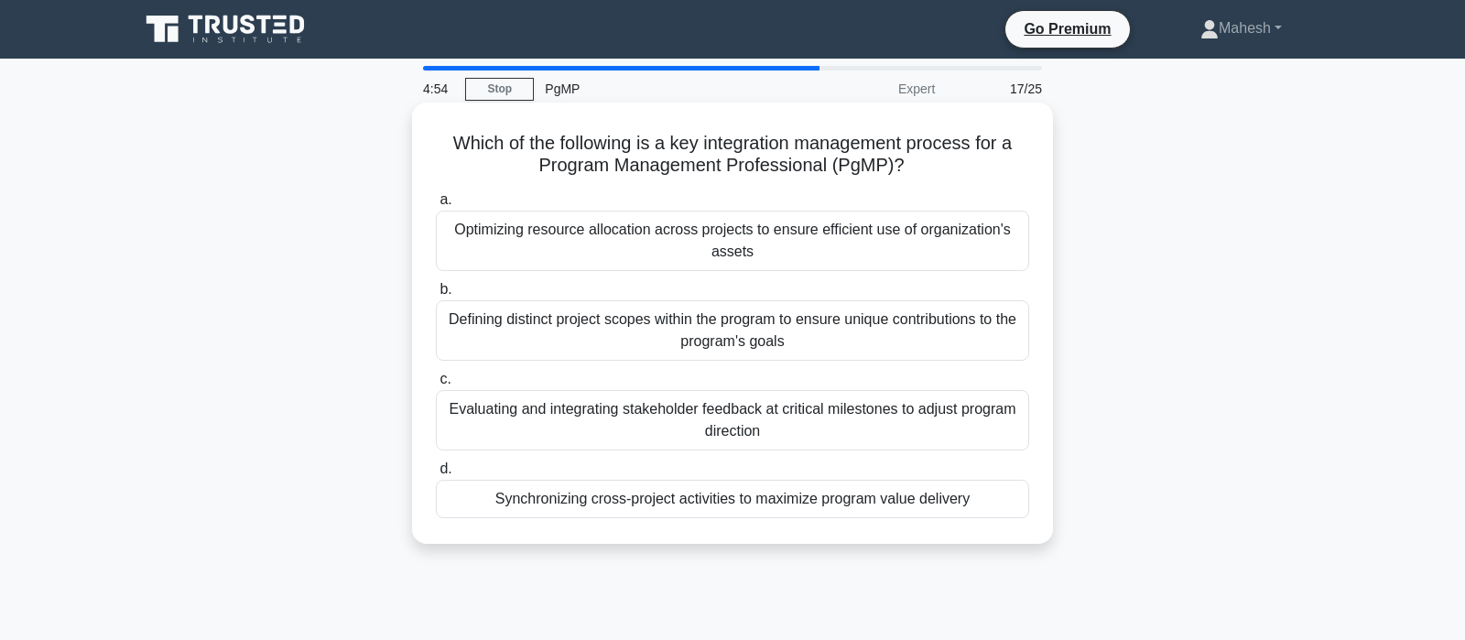
click at [695, 502] on div "Synchronizing cross-project activities to maximize program value delivery" at bounding box center [732, 499] width 593 height 38
click at [436, 475] on input "d. Synchronizing cross-project activities to maximize program value delivery" at bounding box center [436, 469] width 0 height 12
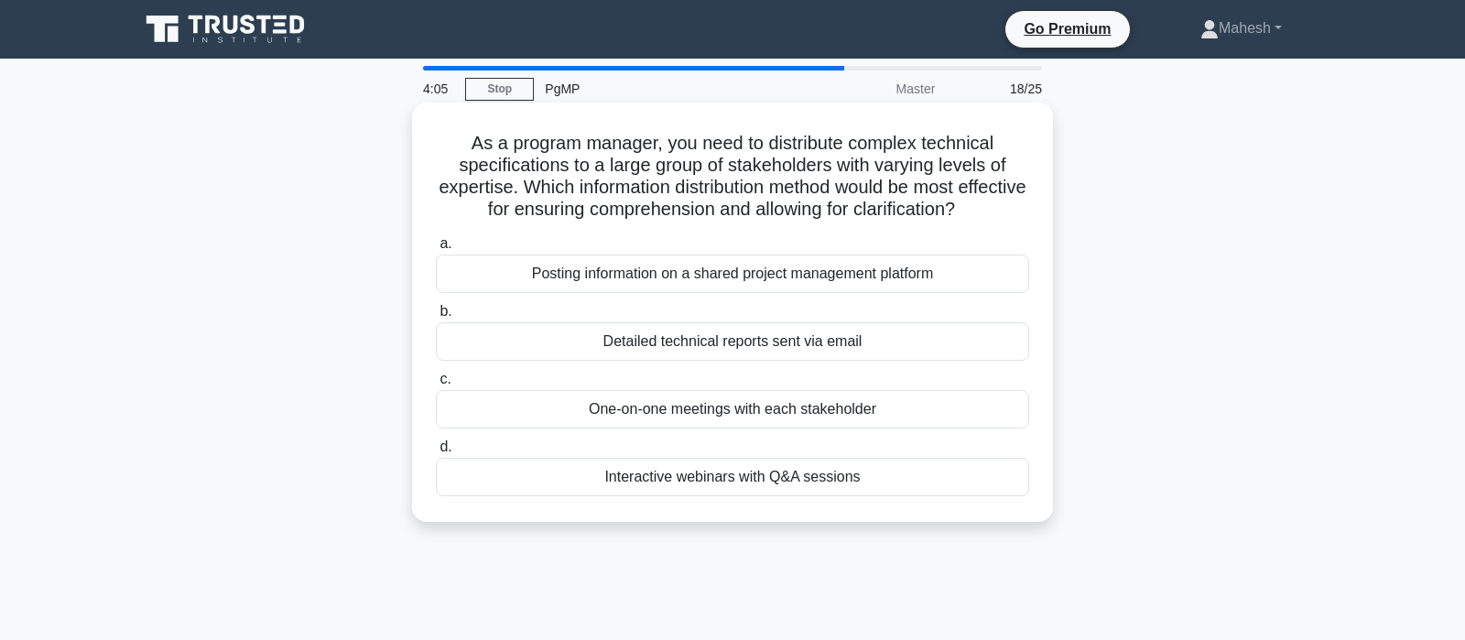
click at [640, 273] on div "Posting information on a shared project management platform" at bounding box center [732, 274] width 593 height 38
click at [436, 250] on input "a. Posting information on a shared project management platform" at bounding box center [436, 244] width 0 height 12
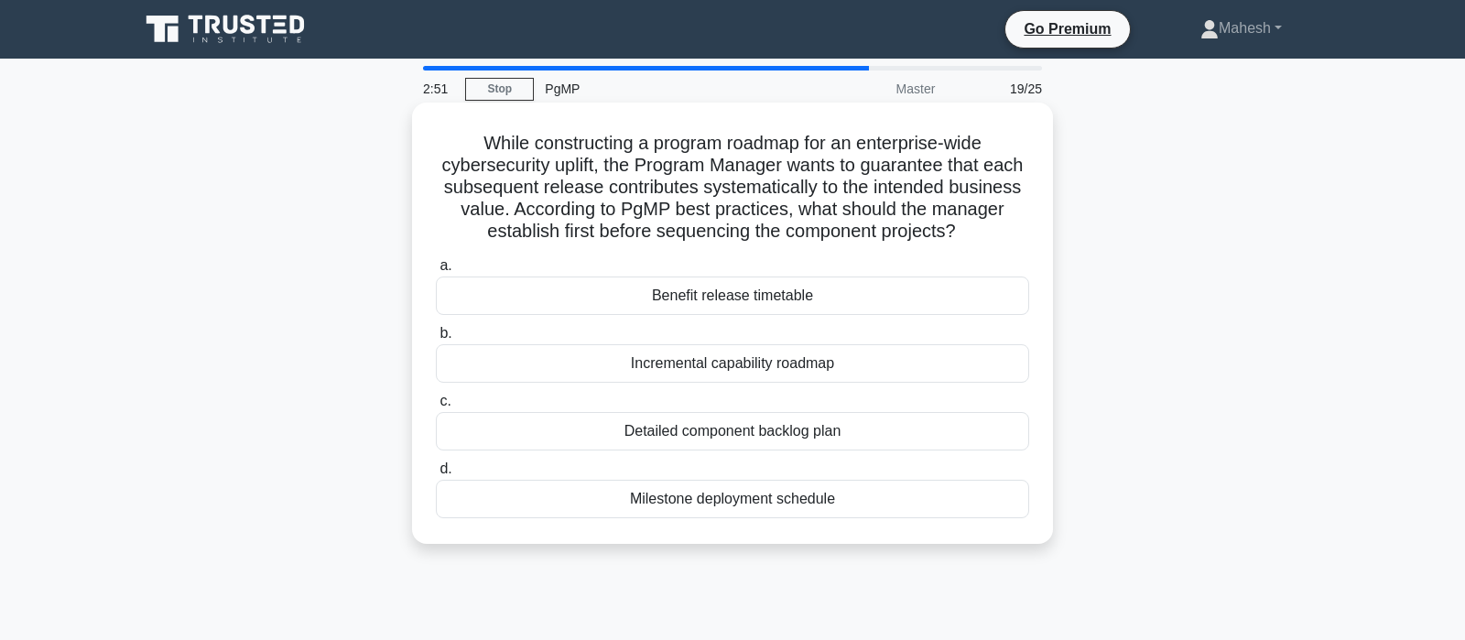
click at [767, 301] on div "Benefit release timetable" at bounding box center [732, 296] width 593 height 38
click at [436, 272] on input "a. Benefit release timetable" at bounding box center [436, 266] width 0 height 12
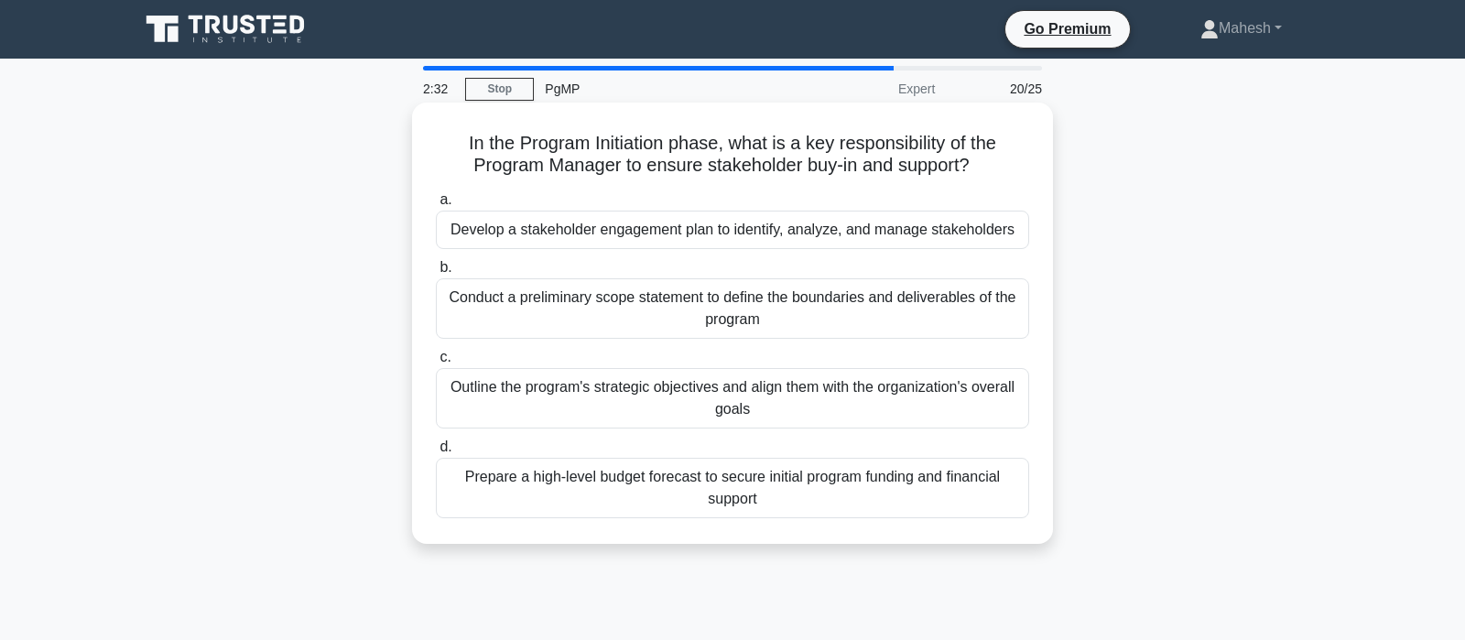
click at [798, 237] on div "Develop a stakeholder engagement plan to identify, analyze, and manage stakehol…" at bounding box center [732, 230] width 593 height 38
click at [436, 206] on input "a. Develop a stakeholder engagement plan to identify, analyze, and manage stake…" at bounding box center [436, 200] width 0 height 12
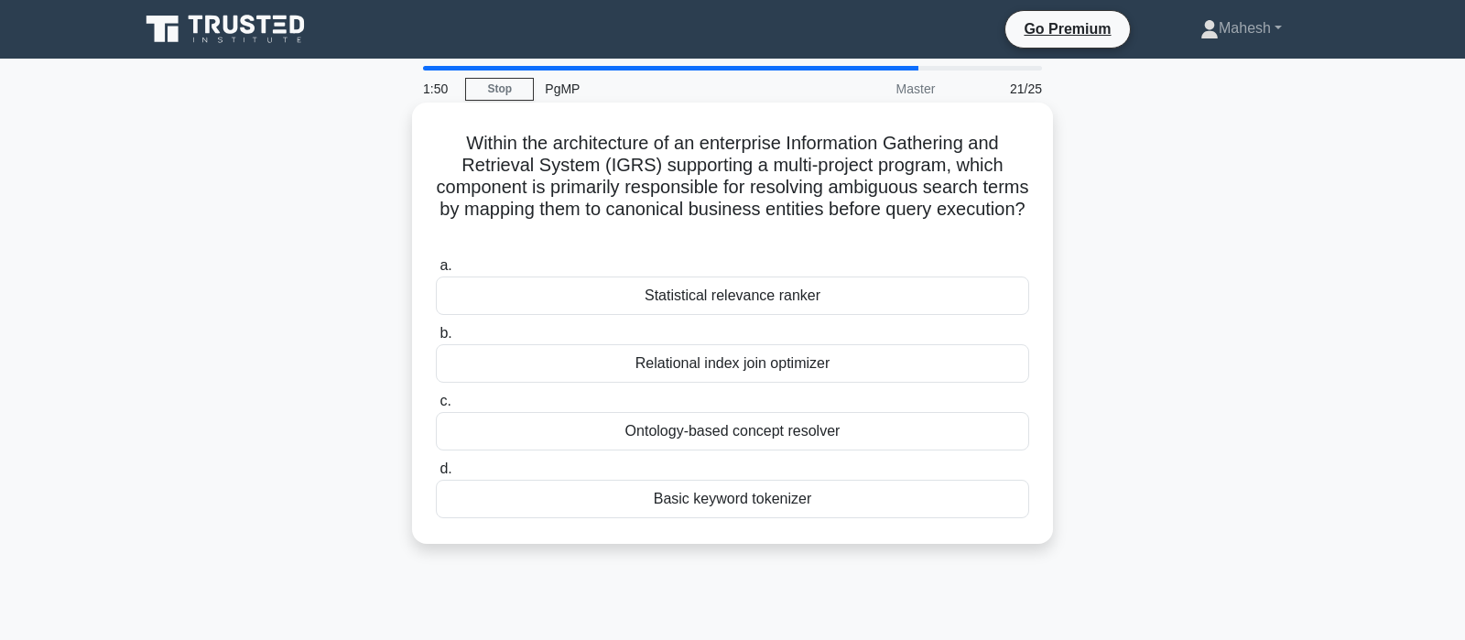
click at [728, 440] on div "Ontology-based concept resolver" at bounding box center [732, 431] width 593 height 38
click at [436, 407] on input "c. Ontology-based concept resolver" at bounding box center [436, 402] width 0 height 12
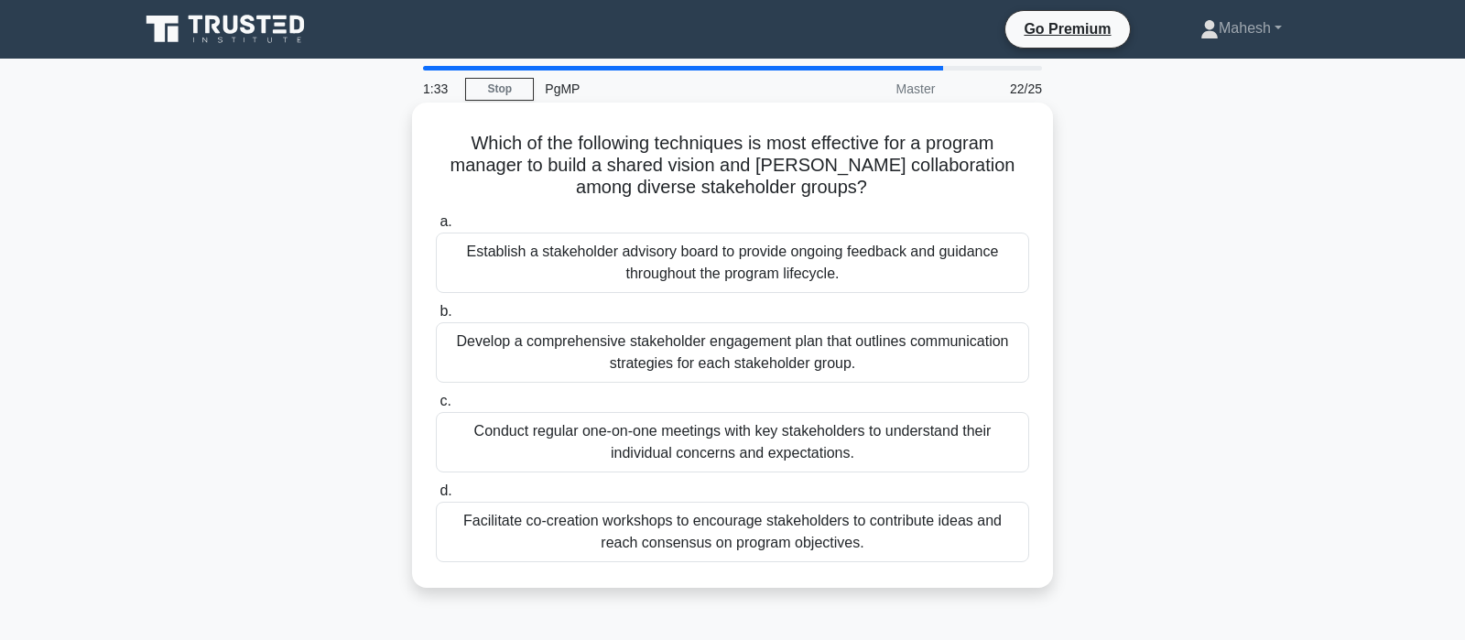
click at [727, 369] on div "Develop a comprehensive stakeholder engagement plan that outlines communication…" at bounding box center [732, 352] width 593 height 60
click at [436, 318] on input "b. Develop a comprehensive stakeholder engagement plan that outlines communicat…" at bounding box center [436, 312] width 0 height 12
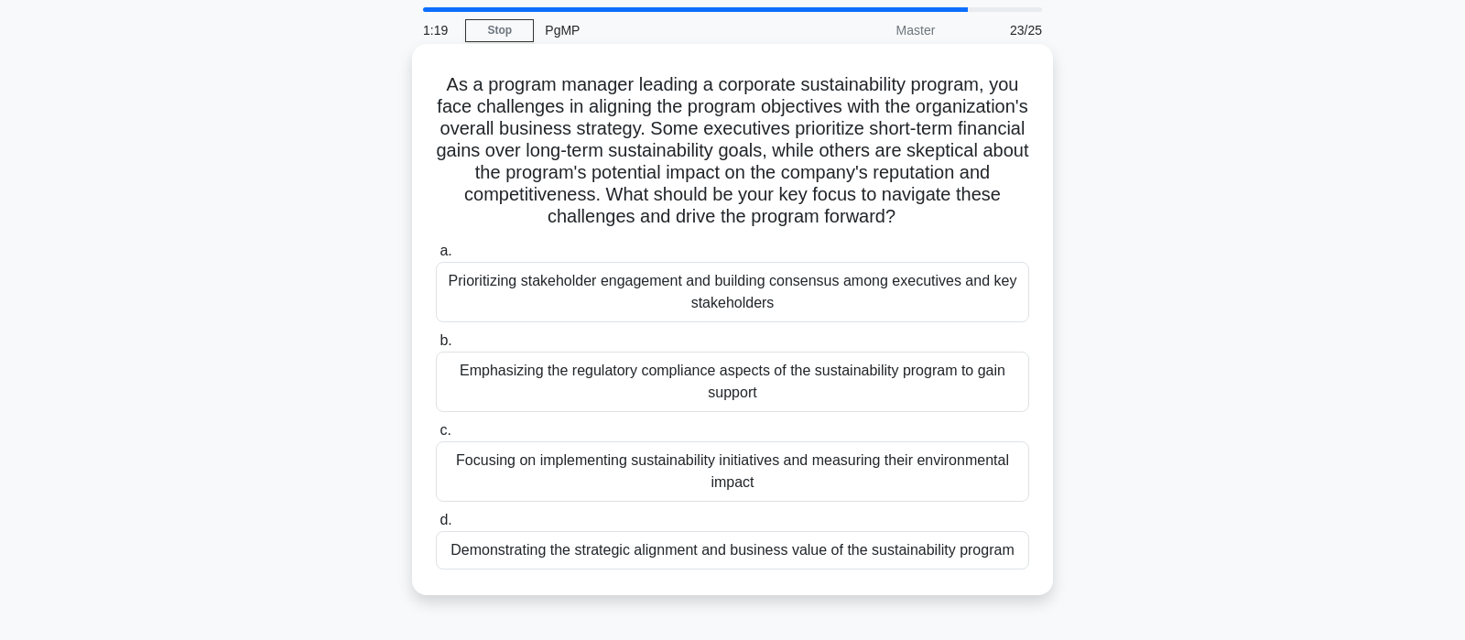
scroll to position [96, 0]
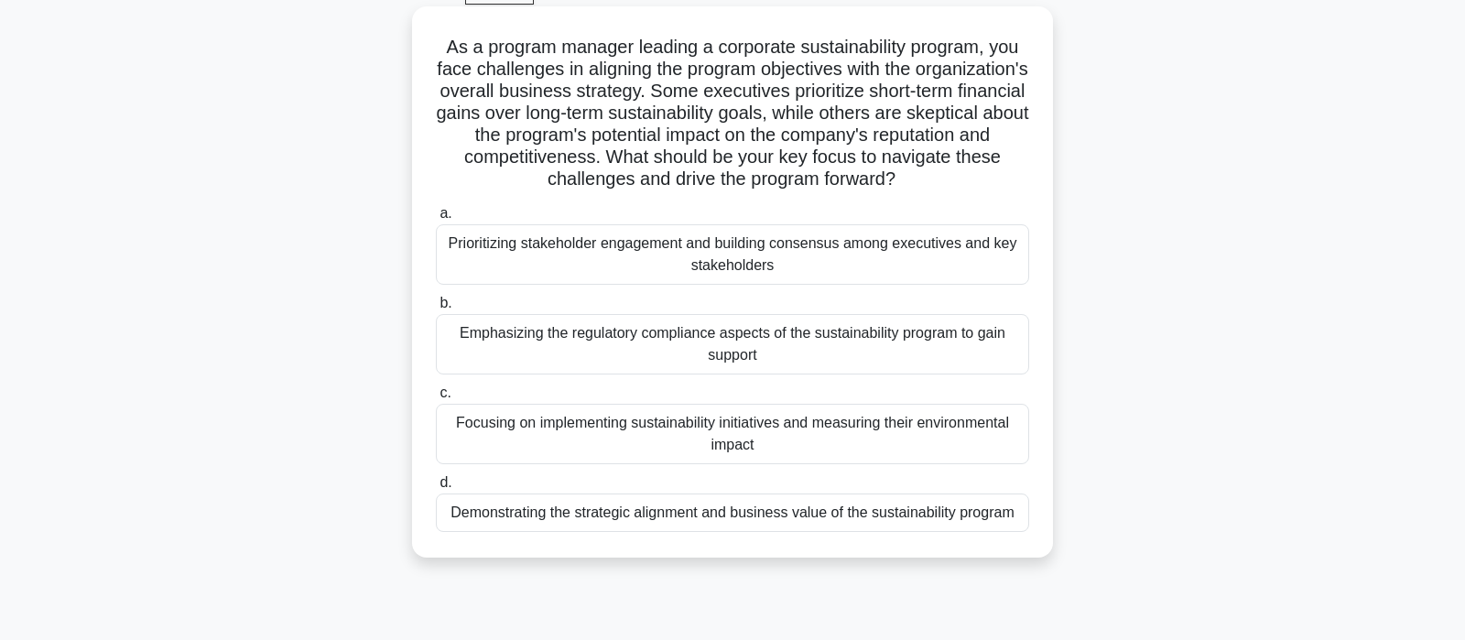
click at [841, 268] on div "Prioritizing stakeholder engagement and building consensus among executives and…" at bounding box center [732, 254] width 593 height 60
click at [436, 220] on input "a. Prioritizing stakeholder engagement and building consensus among executives …" at bounding box center [436, 214] width 0 height 12
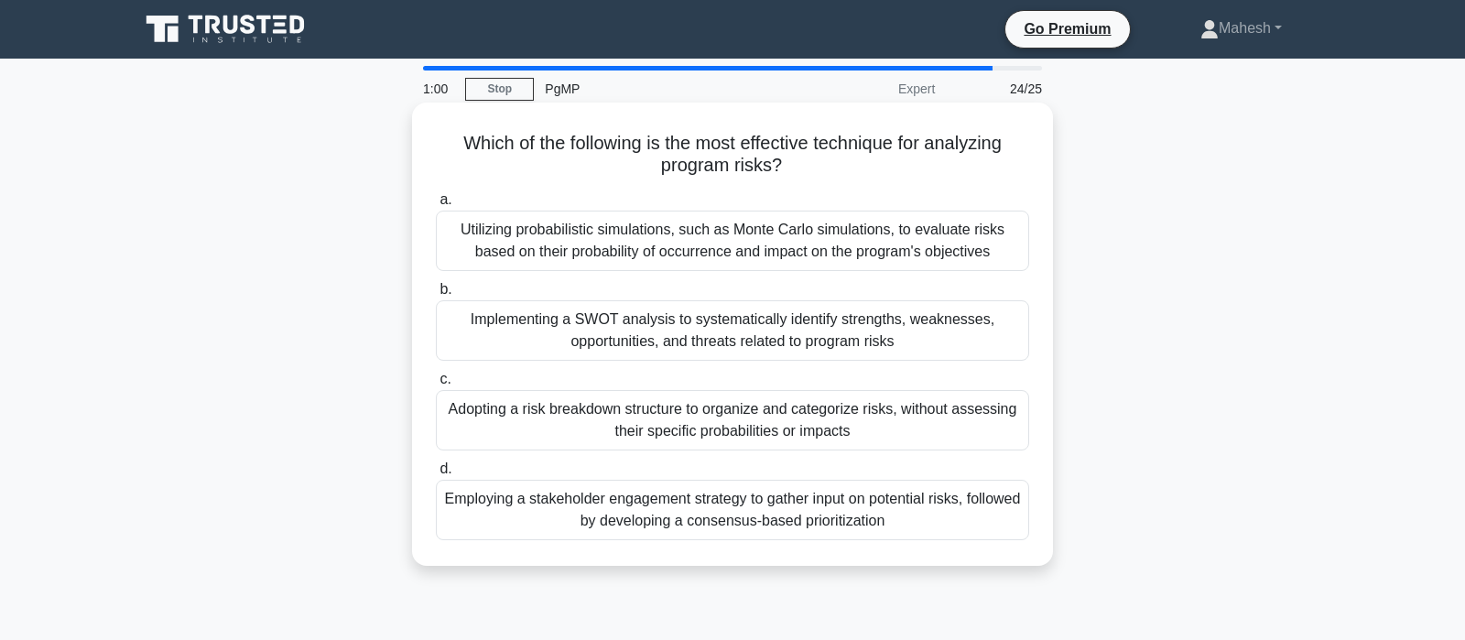
scroll to position [0, 0]
click at [763, 239] on div "Utilizing probabilistic simulations, such as Monte Carlo simulations, to evalua…" at bounding box center [732, 241] width 593 height 60
click at [436, 206] on input "a. Utilizing probabilistic simulations, such as Monte Carlo simulations, to eva…" at bounding box center [436, 200] width 0 height 12
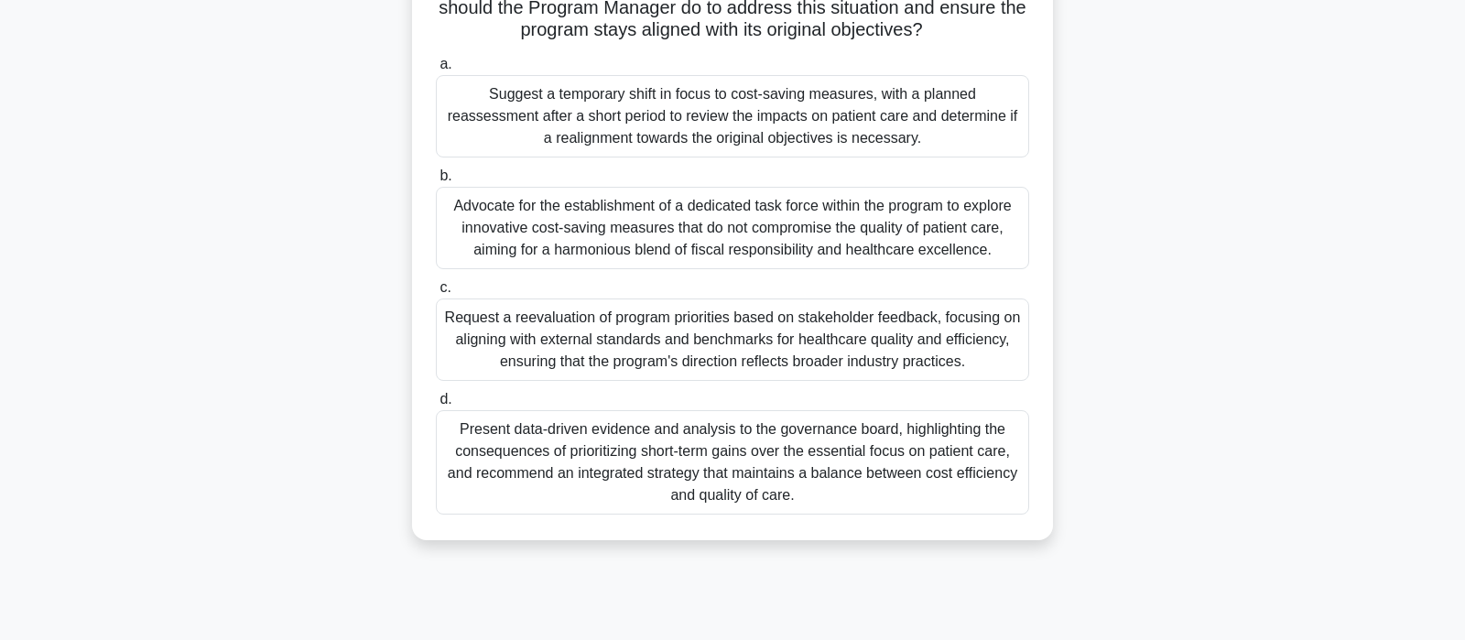
scroll to position [295, 0]
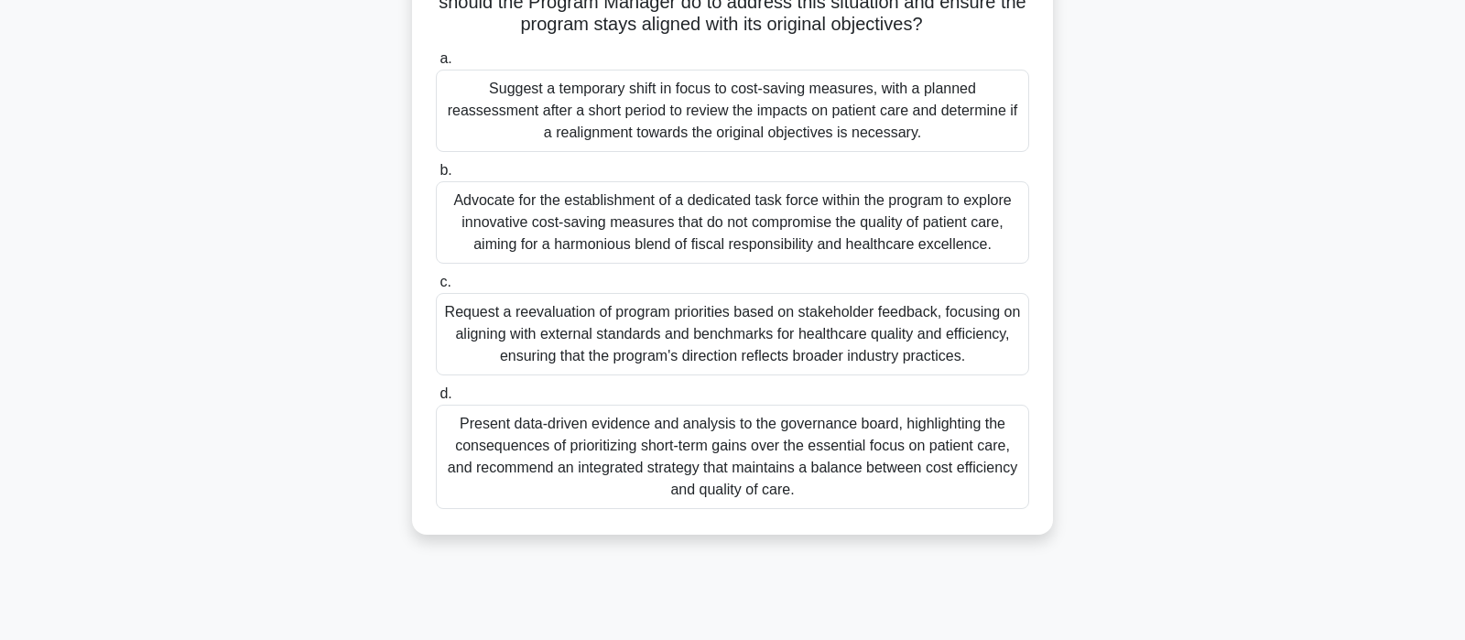
click at [743, 466] on div "Present data-driven evidence and analysis to the governance board, highlighting…" at bounding box center [732, 457] width 593 height 104
click at [436, 400] on input "d. Present data-driven evidence and analysis to the governance board, highlight…" at bounding box center [436, 394] width 0 height 12
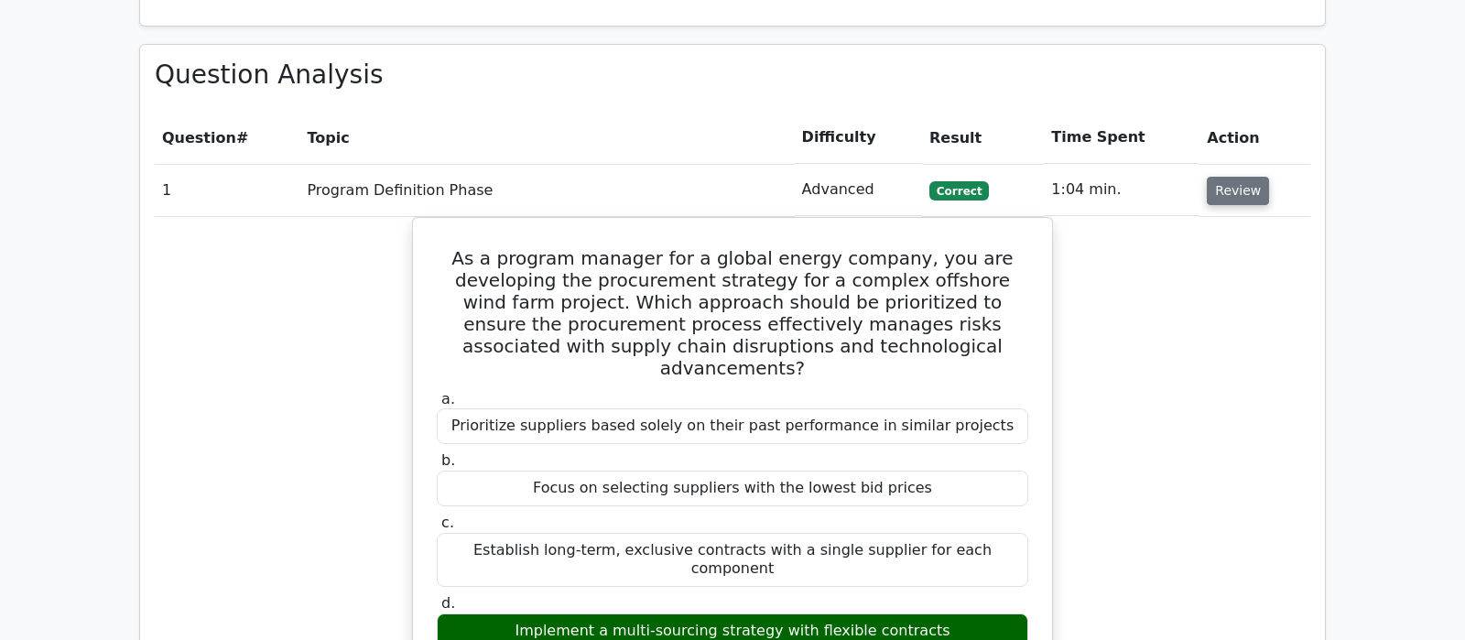
scroll to position [1634, 0]
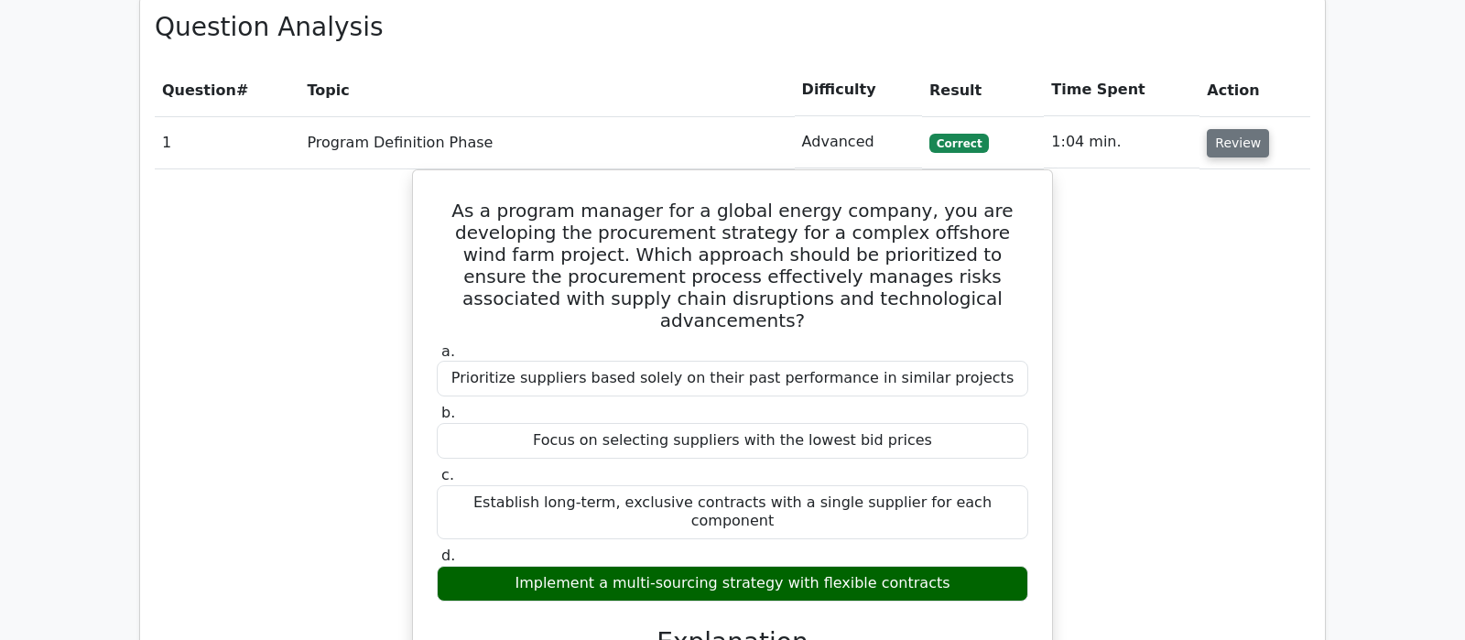
click at [1240, 129] on button "Review" at bounding box center [1238, 143] width 62 height 28
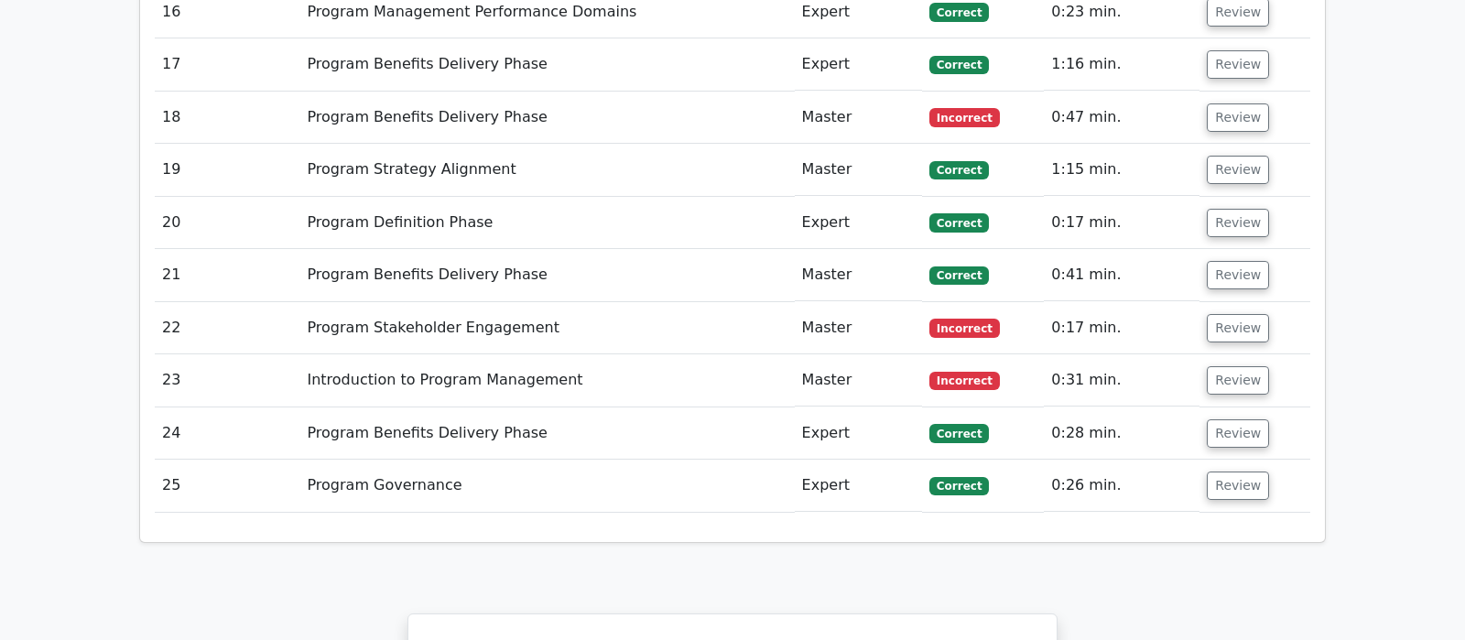
scroll to position [2500, 0]
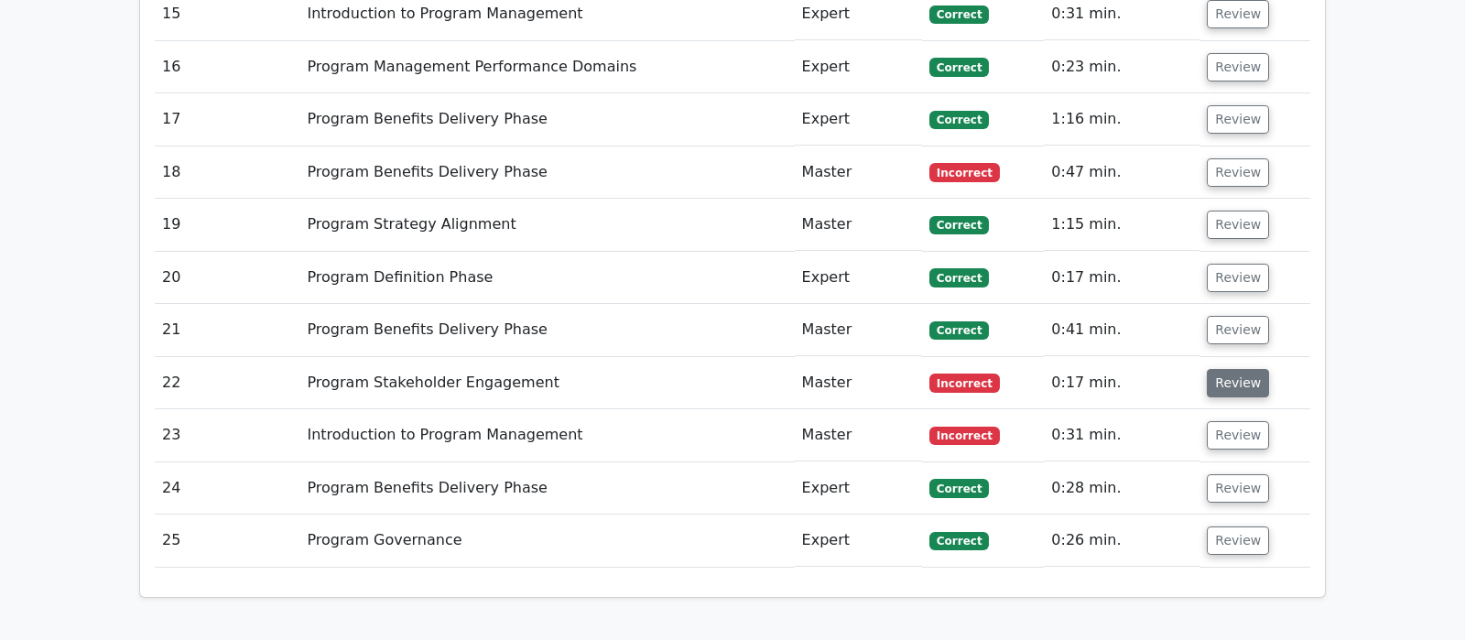
click at [1244, 369] on button "Review" at bounding box center [1238, 383] width 62 height 28
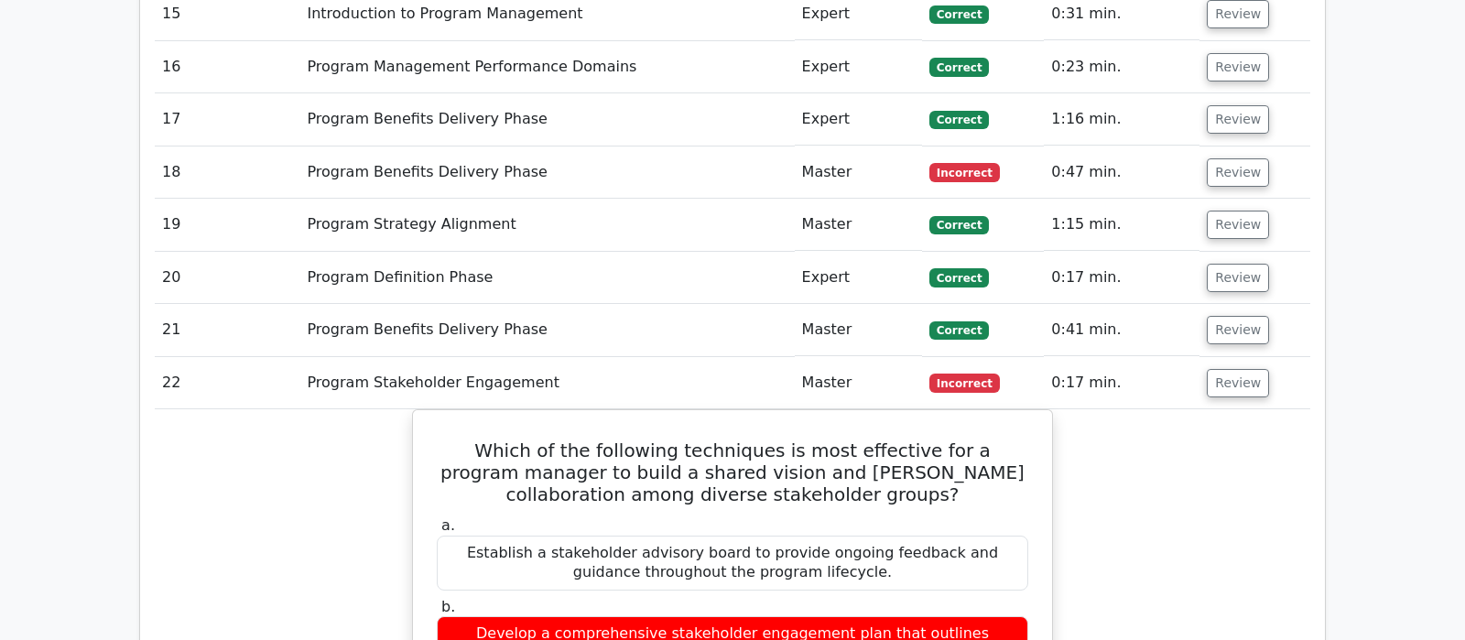
scroll to position [2692, 0]
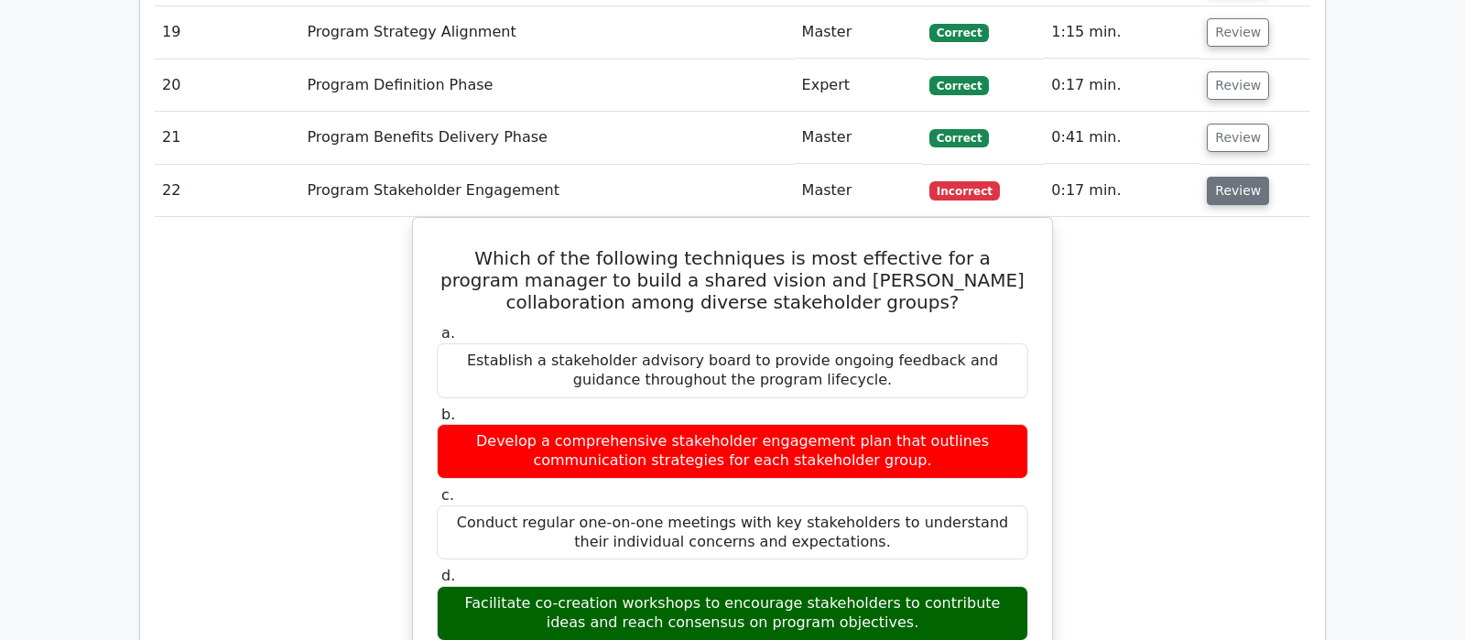
click at [1237, 177] on button "Review" at bounding box center [1238, 191] width 62 height 28
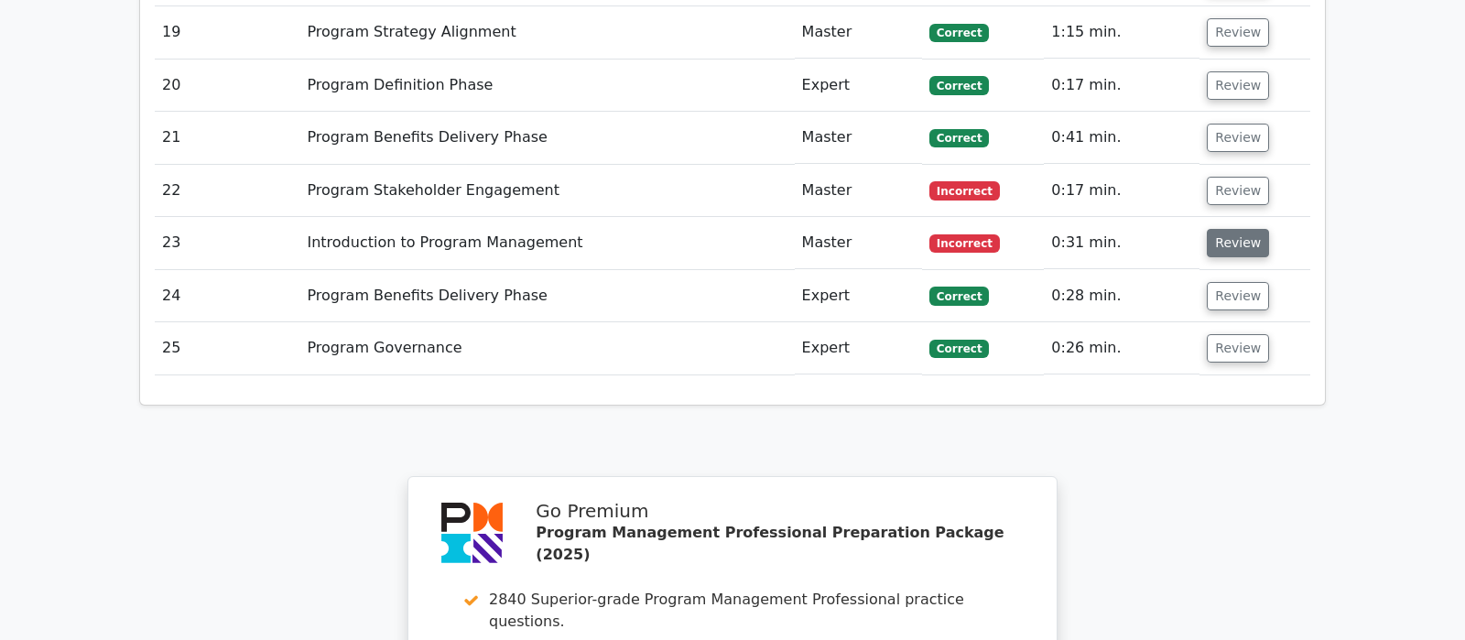
click at [1222, 229] on button "Review" at bounding box center [1238, 243] width 62 height 28
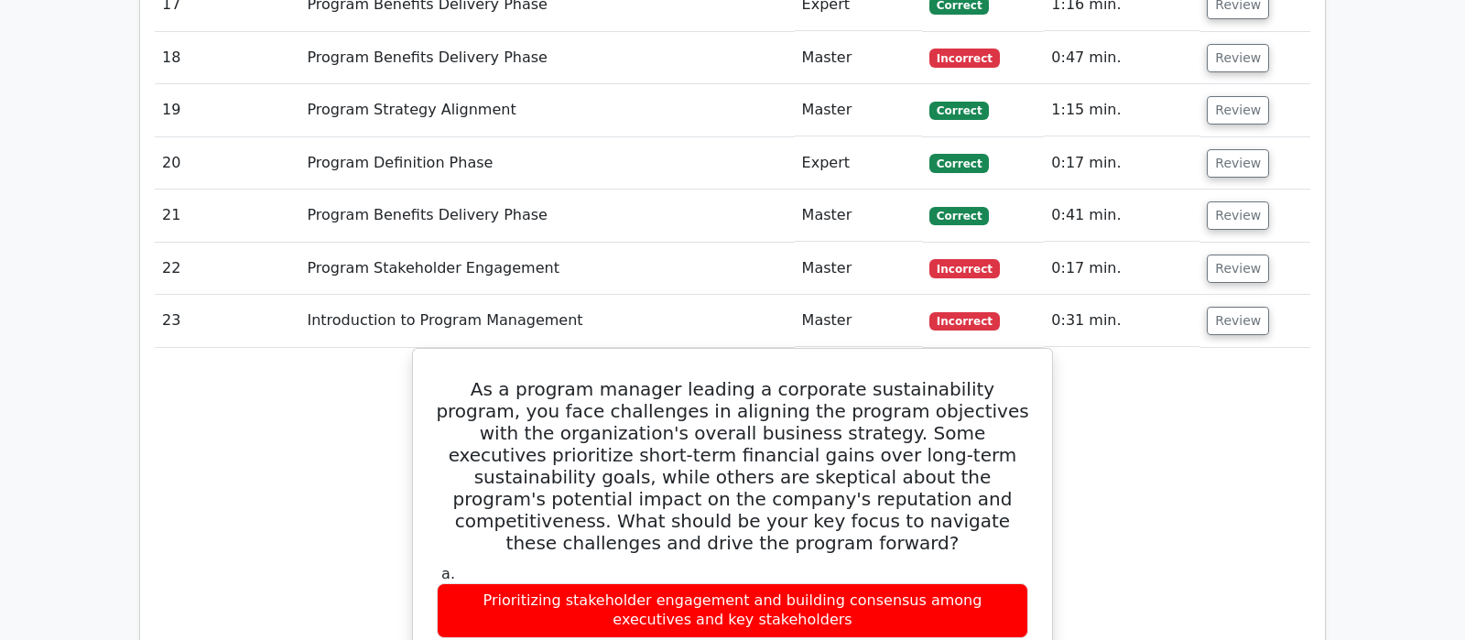
scroll to position [2596, 0]
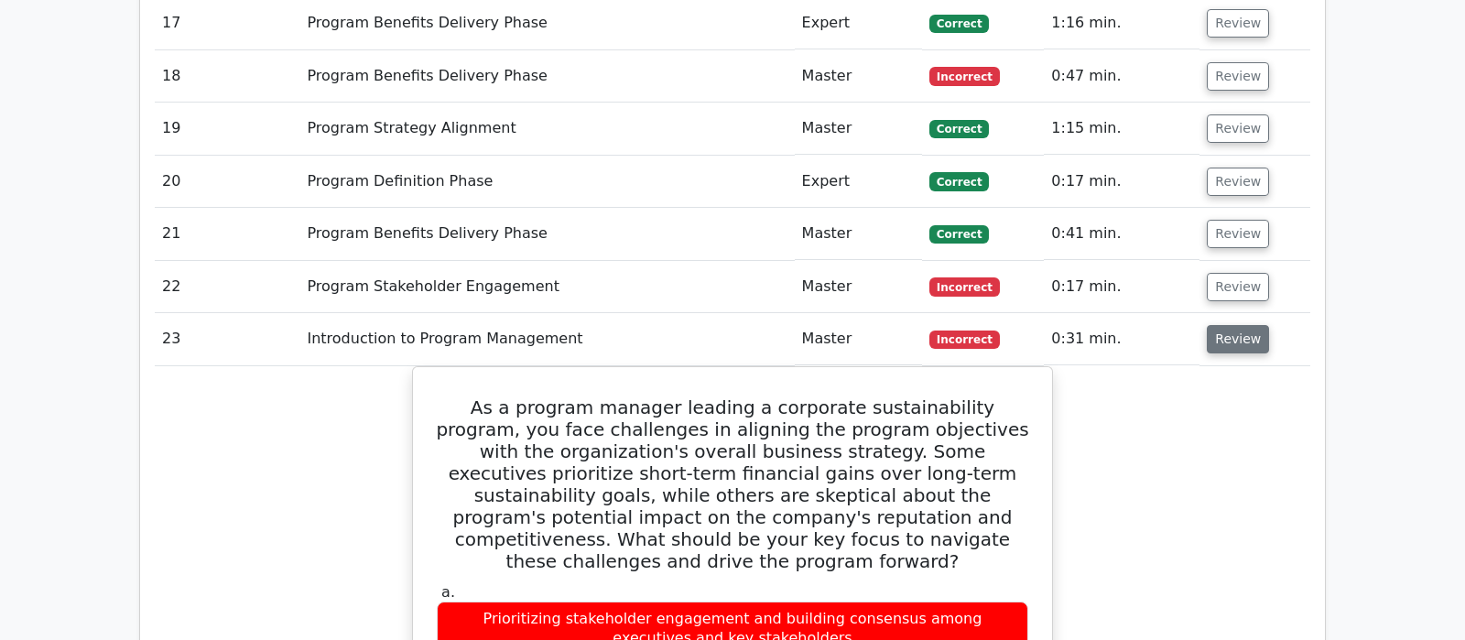
click at [1230, 325] on button "Review" at bounding box center [1238, 339] width 62 height 28
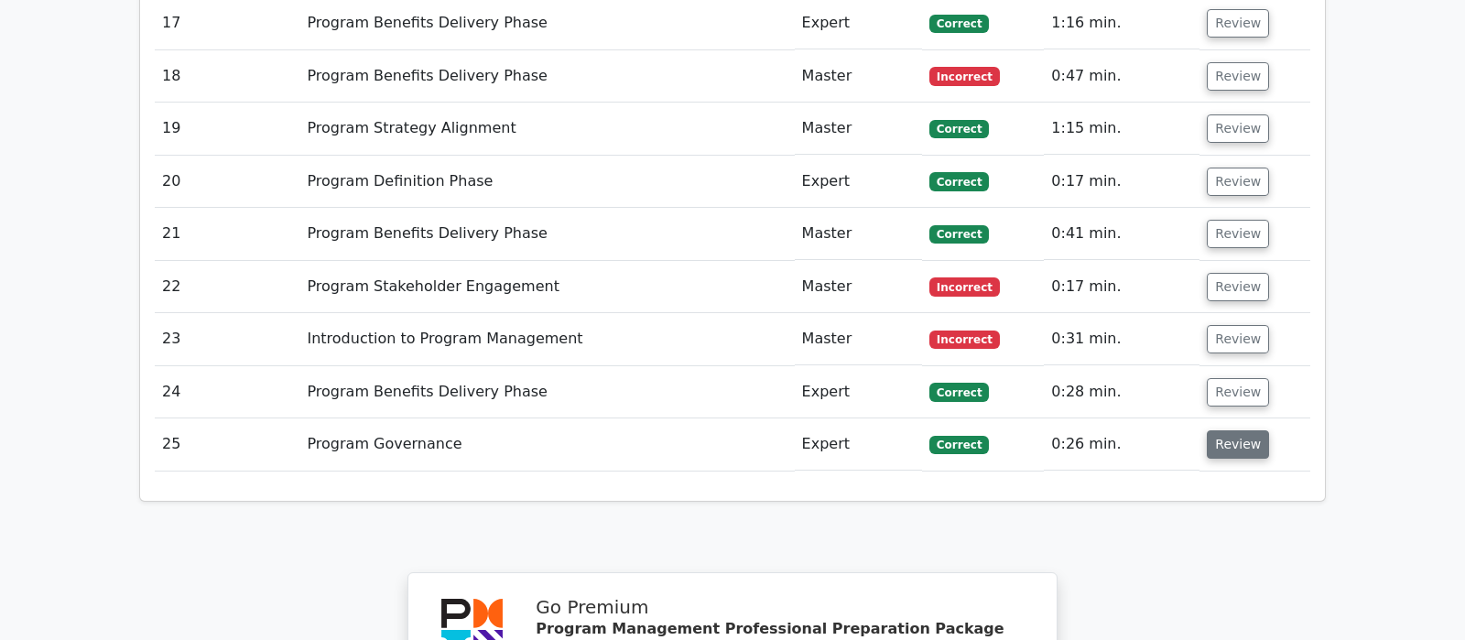
click at [1232, 430] on button "Review" at bounding box center [1238, 444] width 62 height 28
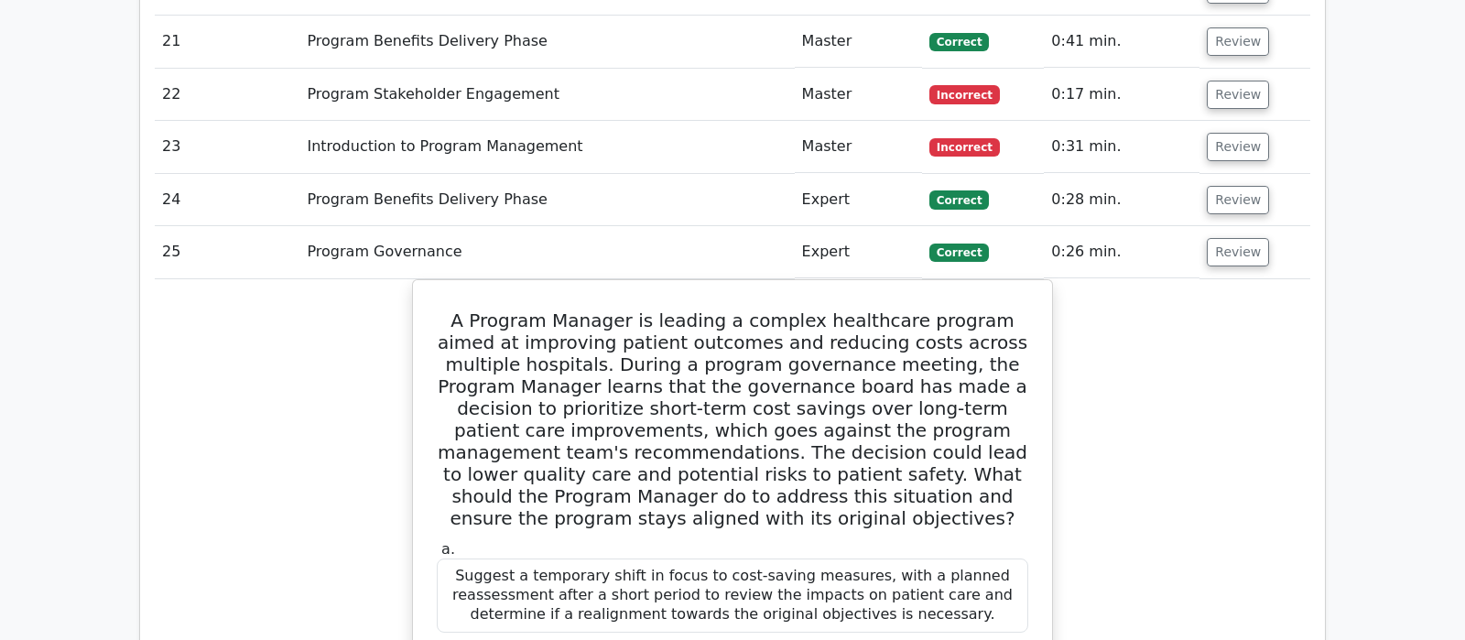
scroll to position [2788, 0]
click at [1220, 238] on button "Review" at bounding box center [1238, 252] width 62 height 28
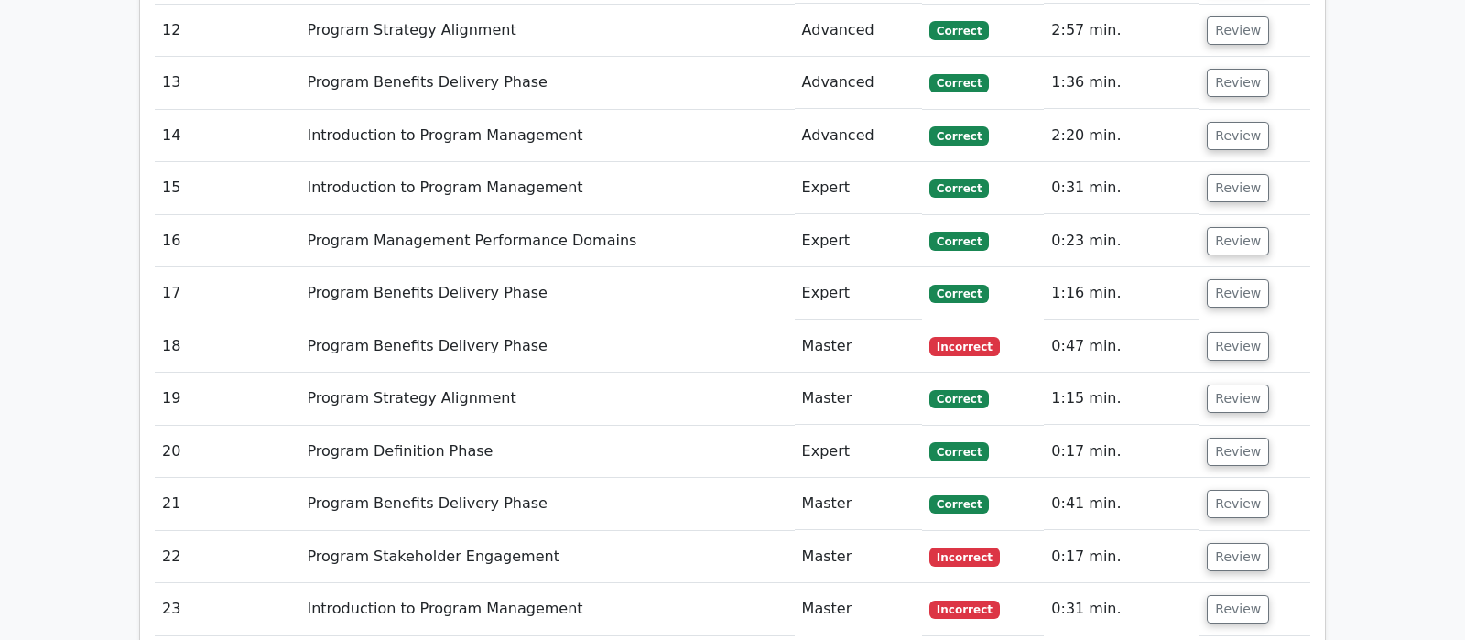
scroll to position [2019, 0]
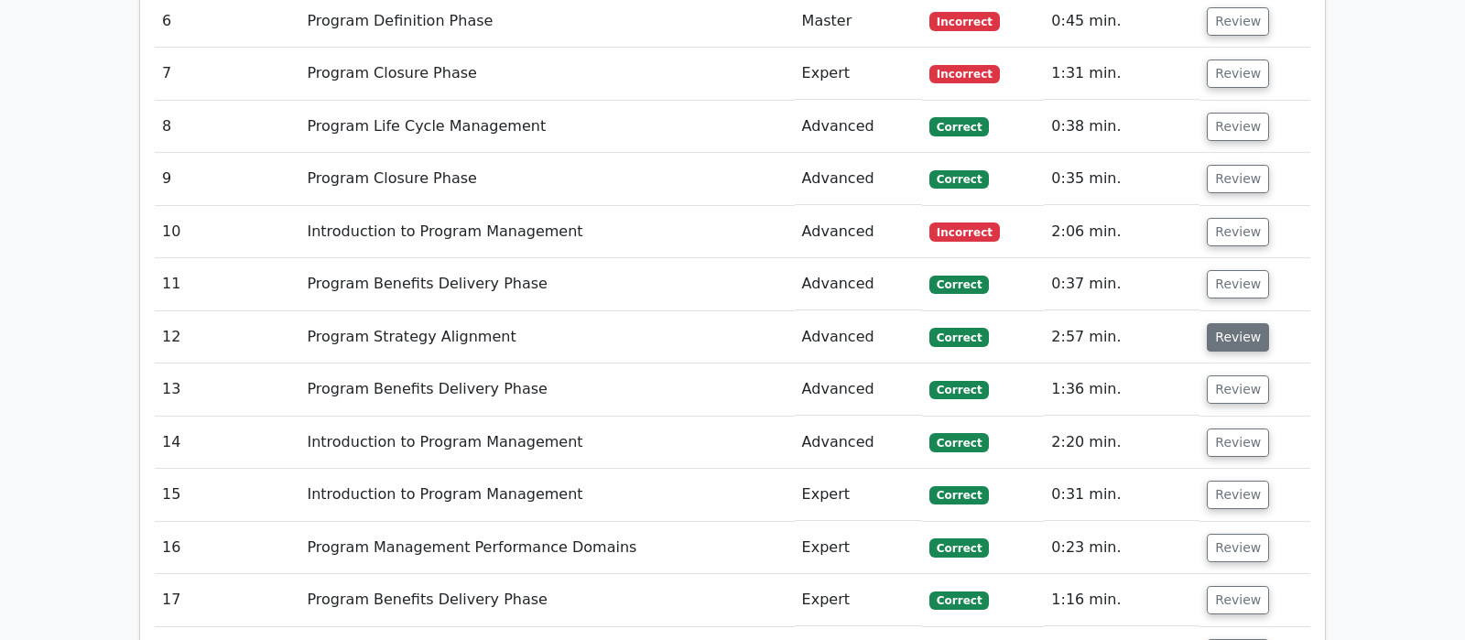
click at [1233, 323] on button "Review" at bounding box center [1238, 337] width 62 height 28
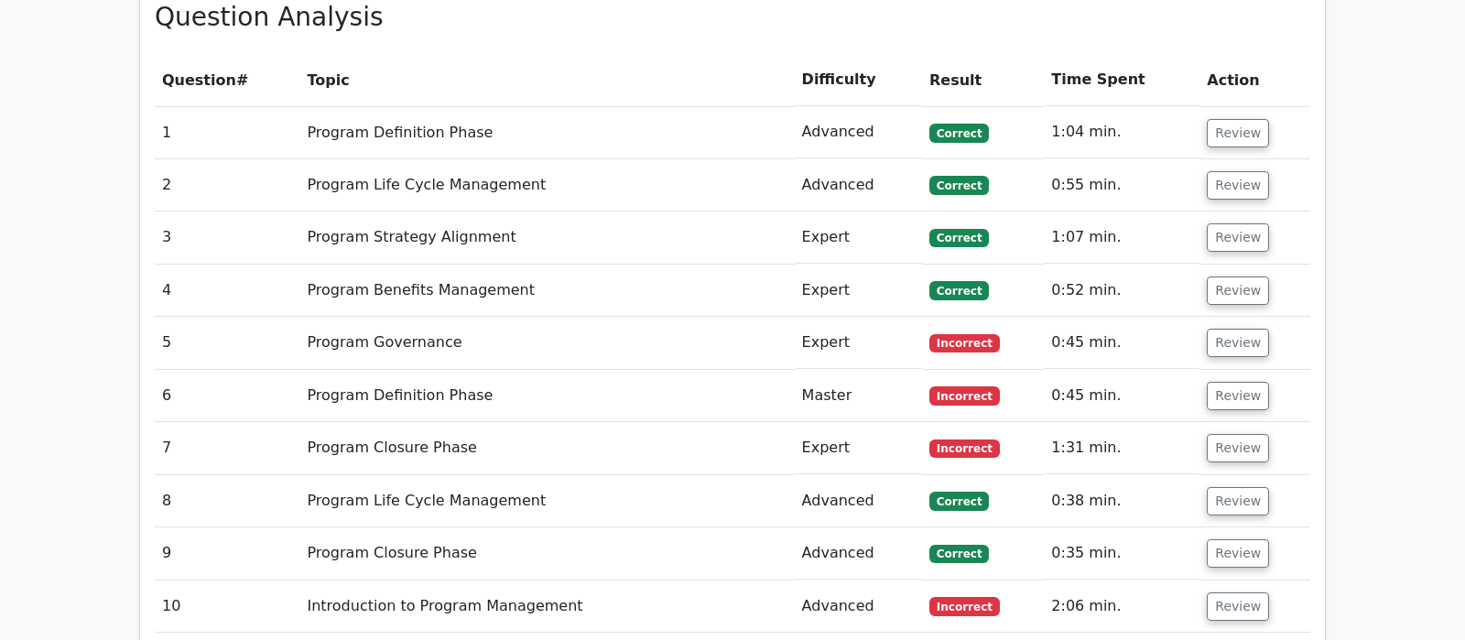
scroll to position [1634, 0]
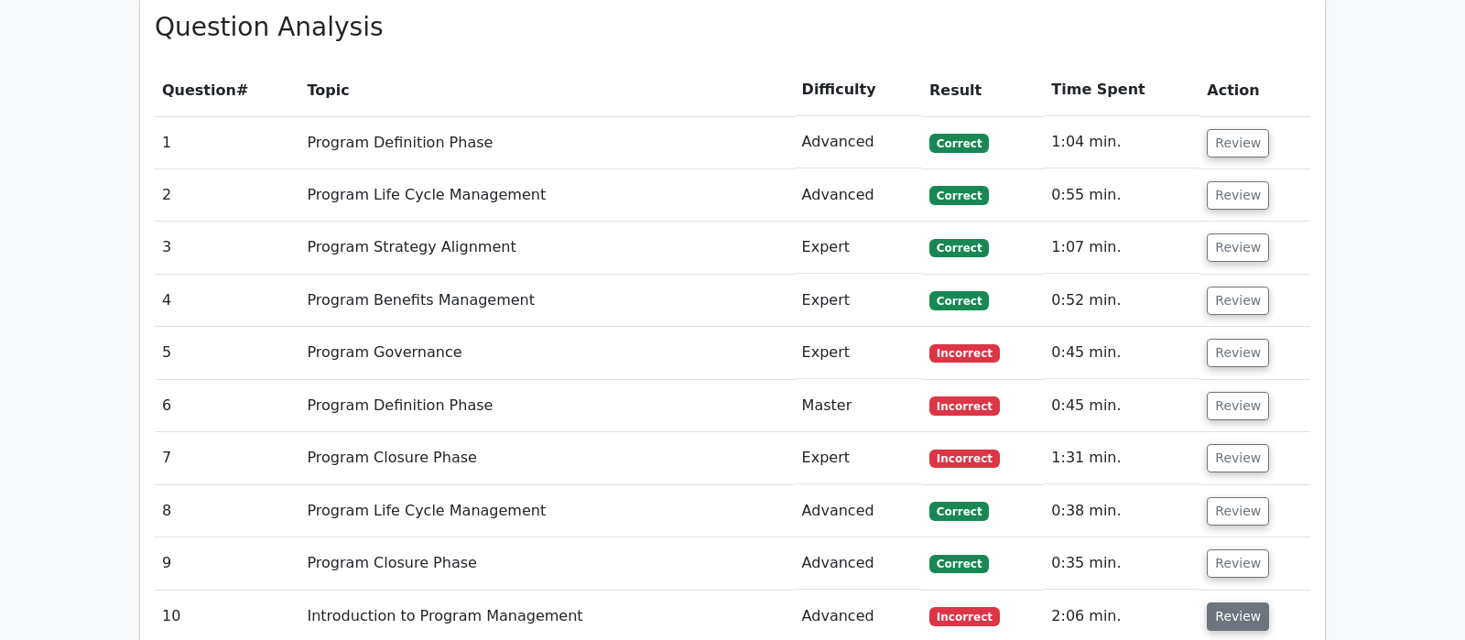
click at [1236, 602] on button "Review" at bounding box center [1238, 616] width 62 height 28
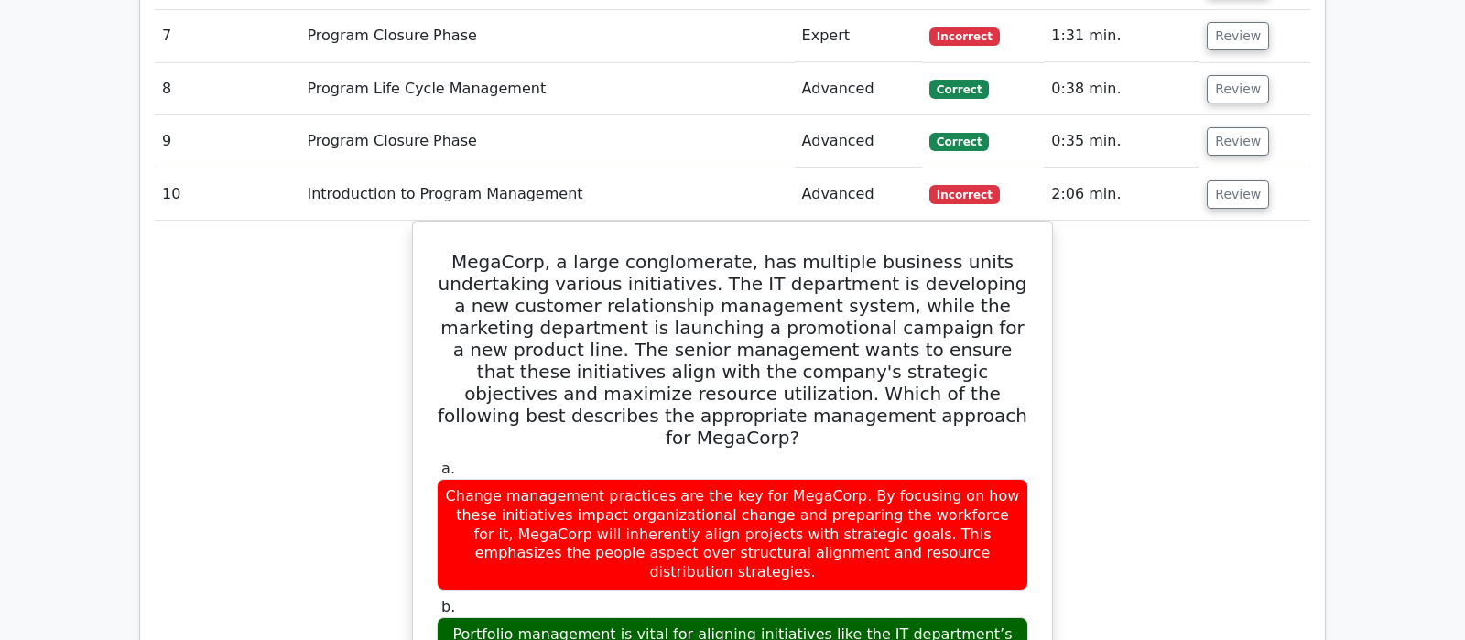
scroll to position [2019, 0]
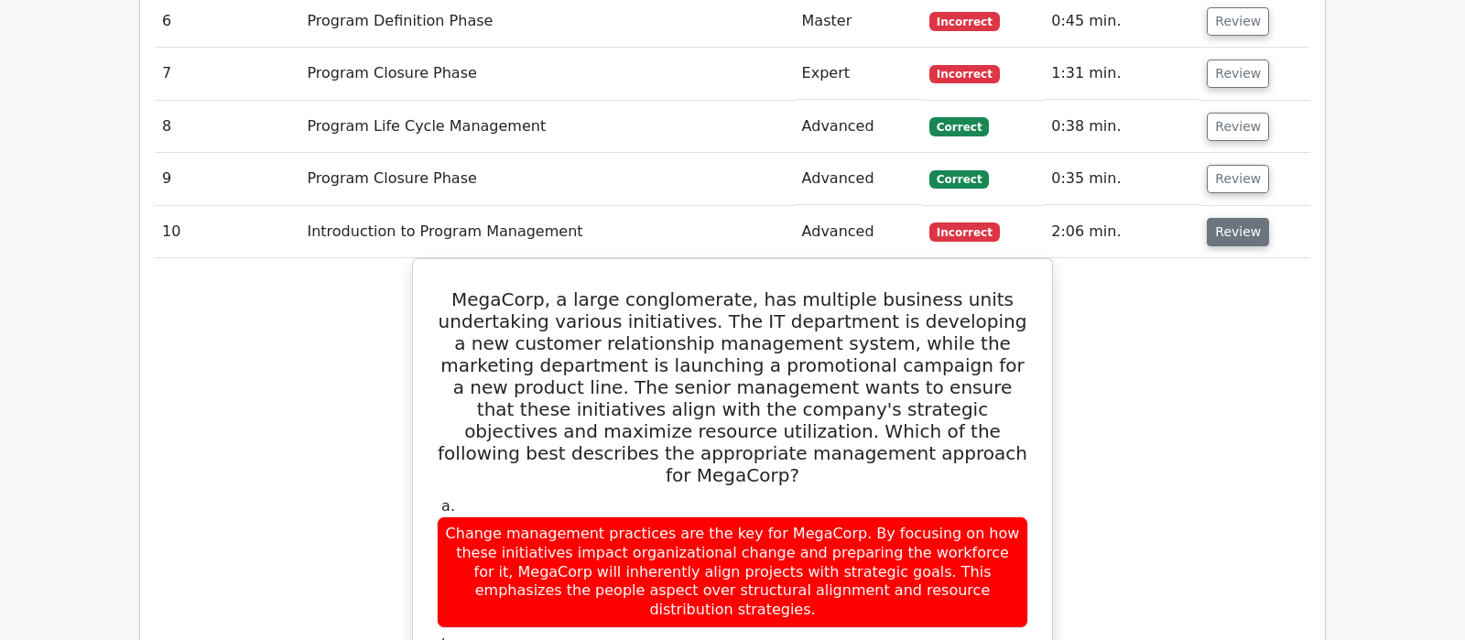
click at [1222, 218] on button "Review" at bounding box center [1238, 232] width 62 height 28
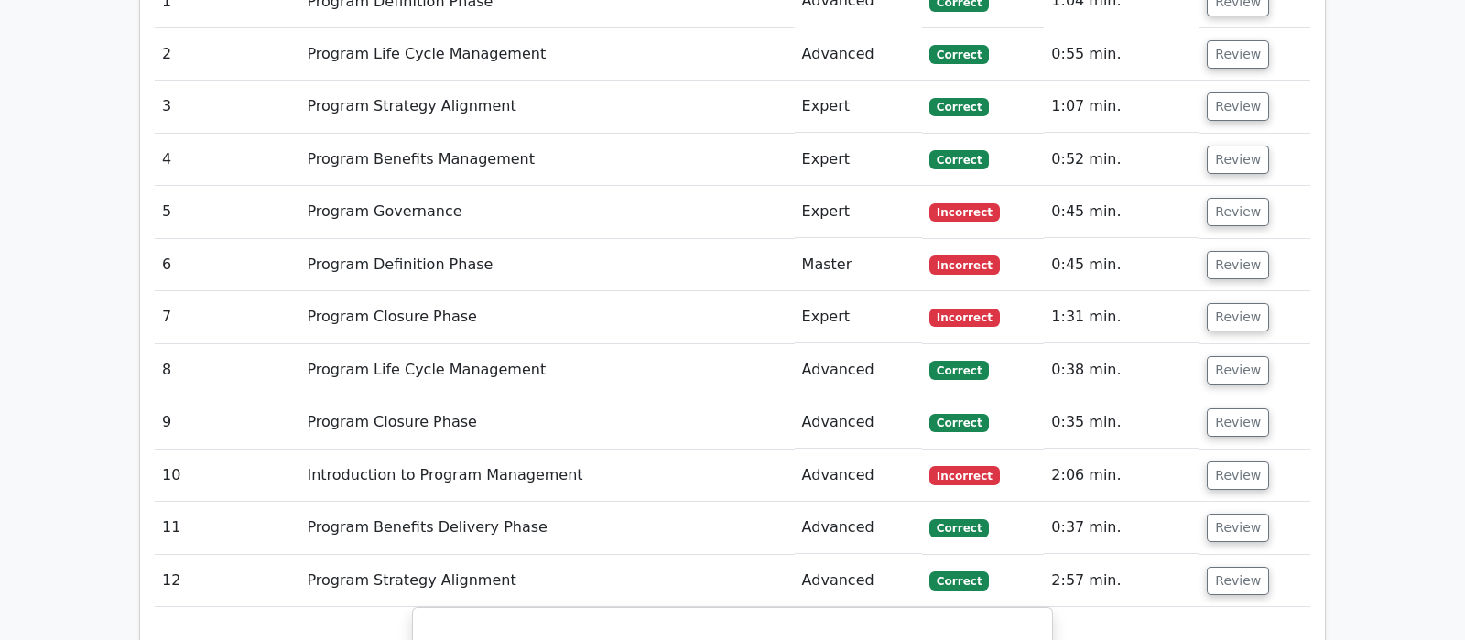
scroll to position [1730, 0]
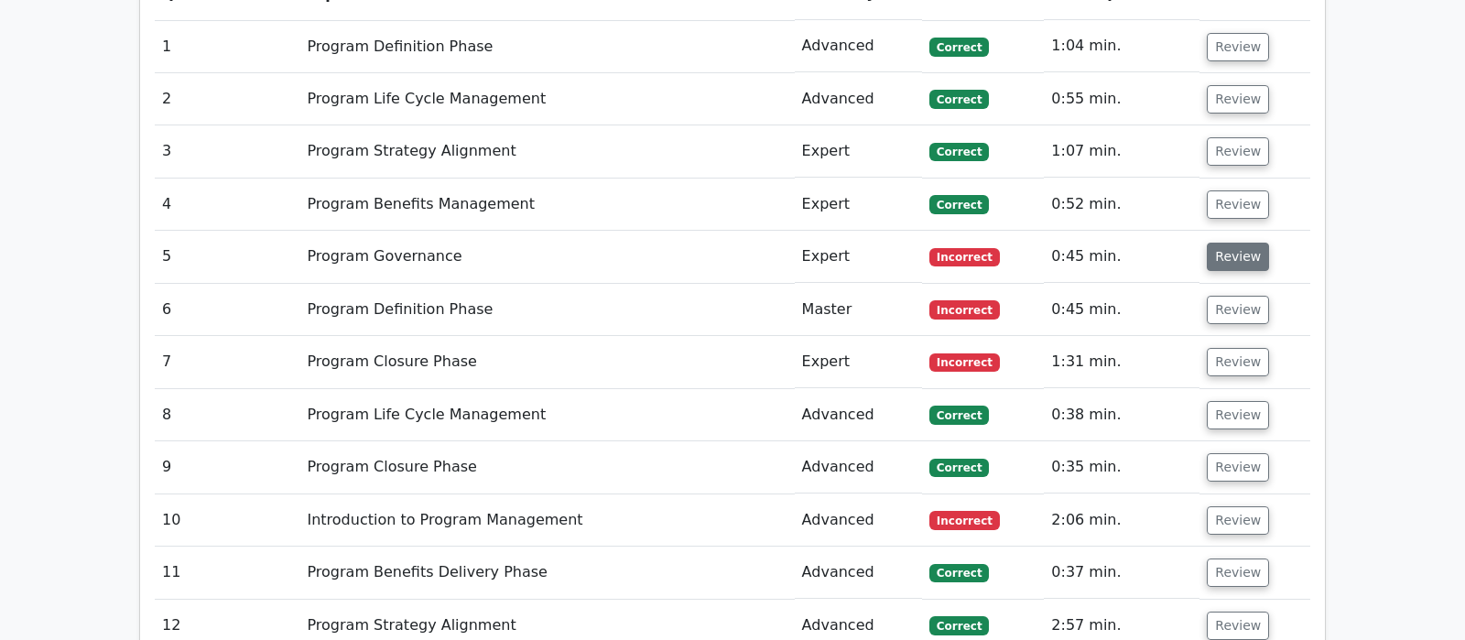
click at [1218, 243] on button "Review" at bounding box center [1238, 257] width 62 height 28
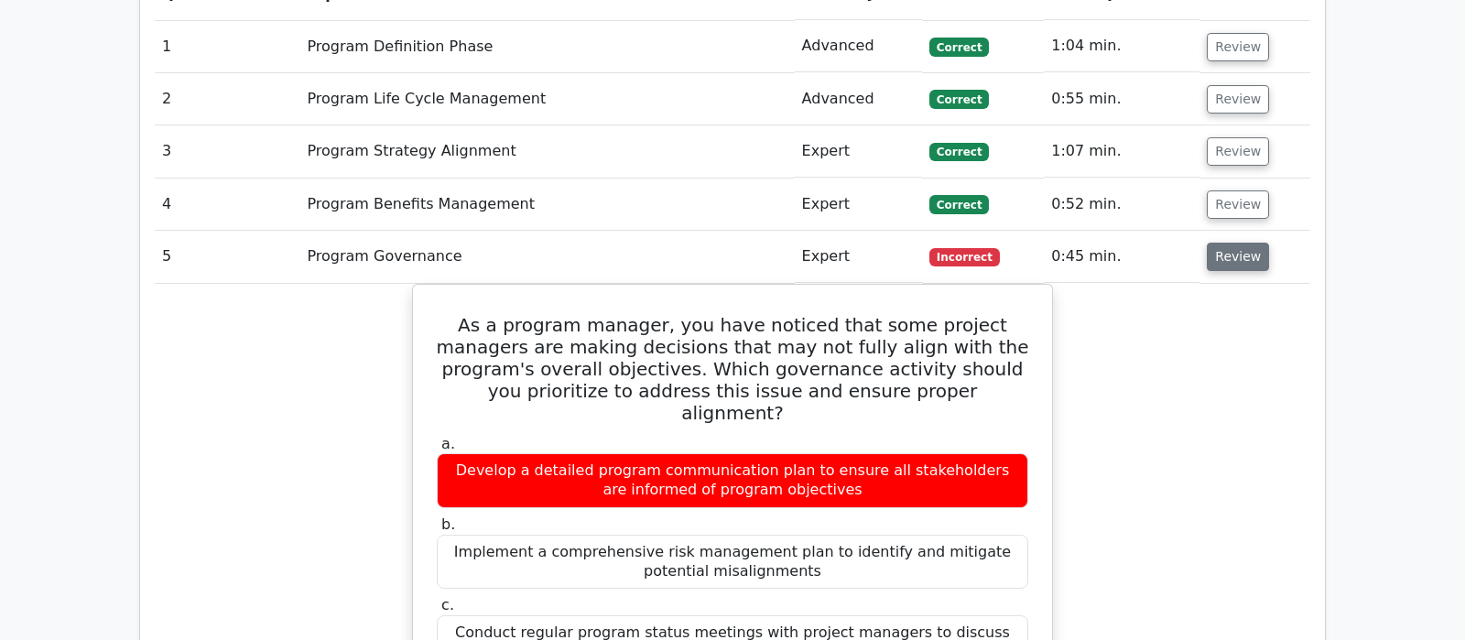
click at [1214, 243] on button "Review" at bounding box center [1238, 257] width 62 height 28
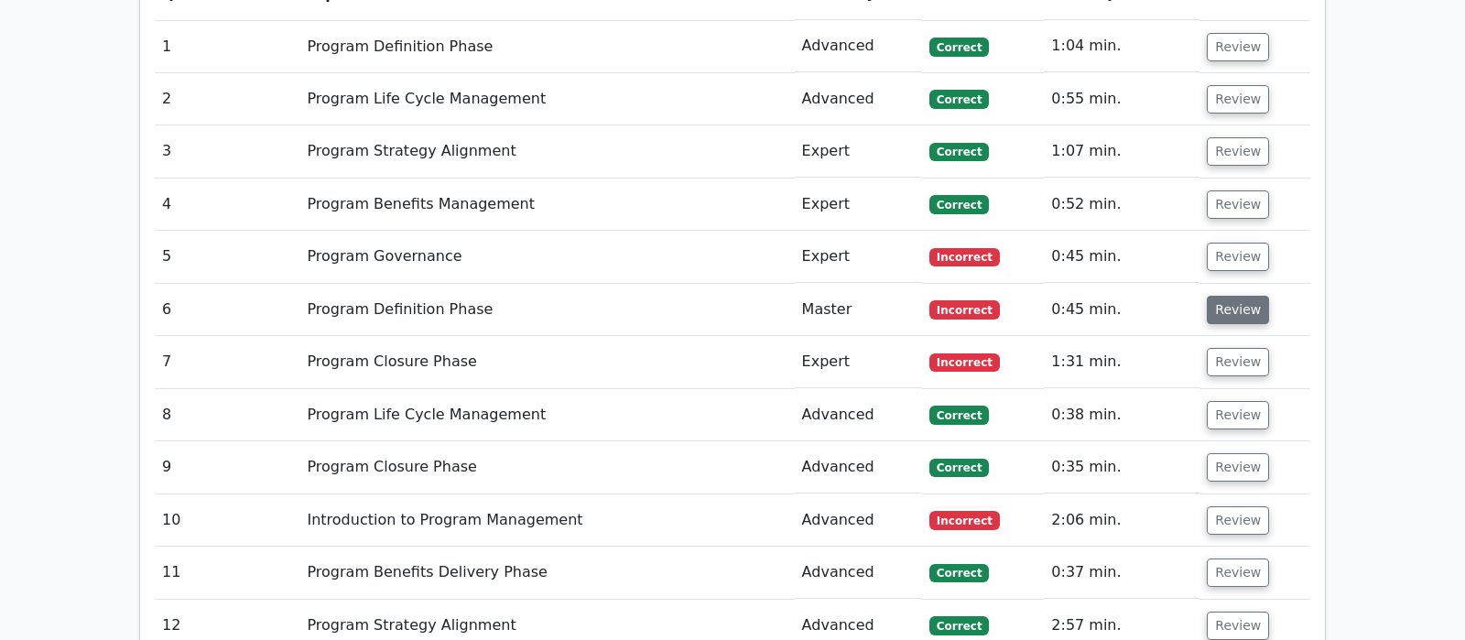
click at [1226, 296] on button "Review" at bounding box center [1238, 310] width 62 height 28
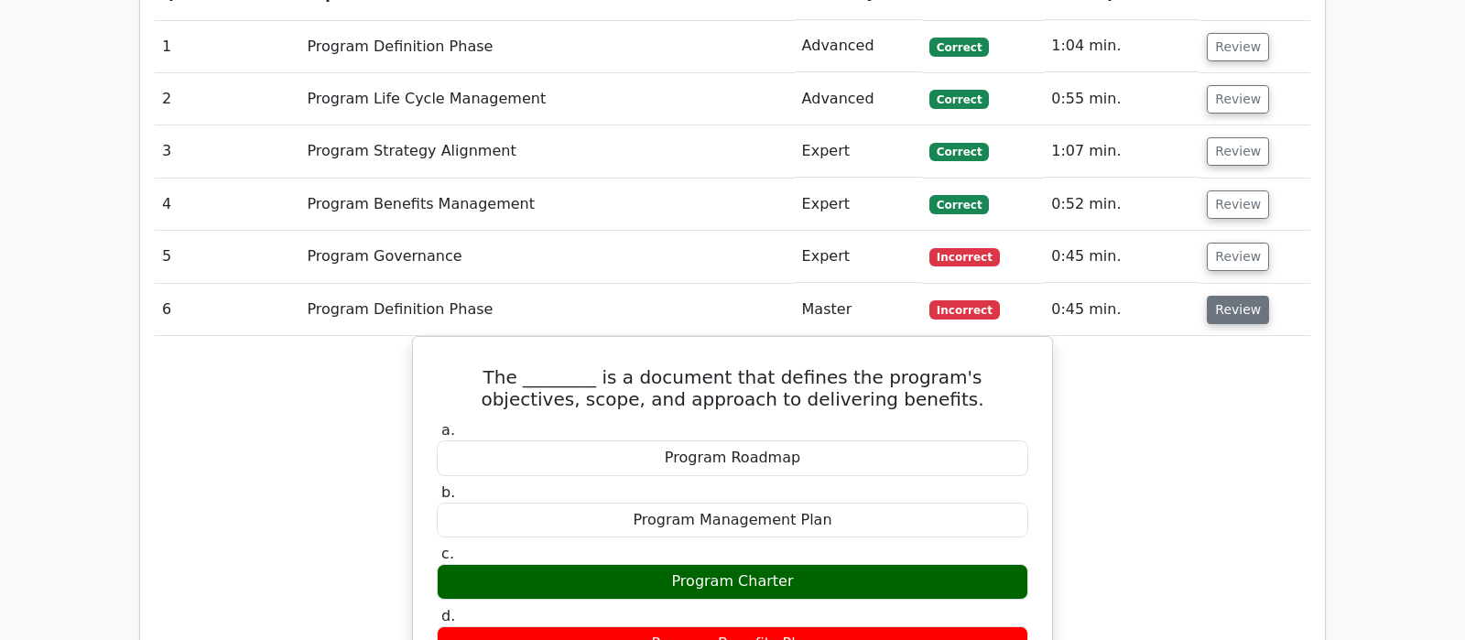
click at [1234, 296] on button "Review" at bounding box center [1238, 310] width 62 height 28
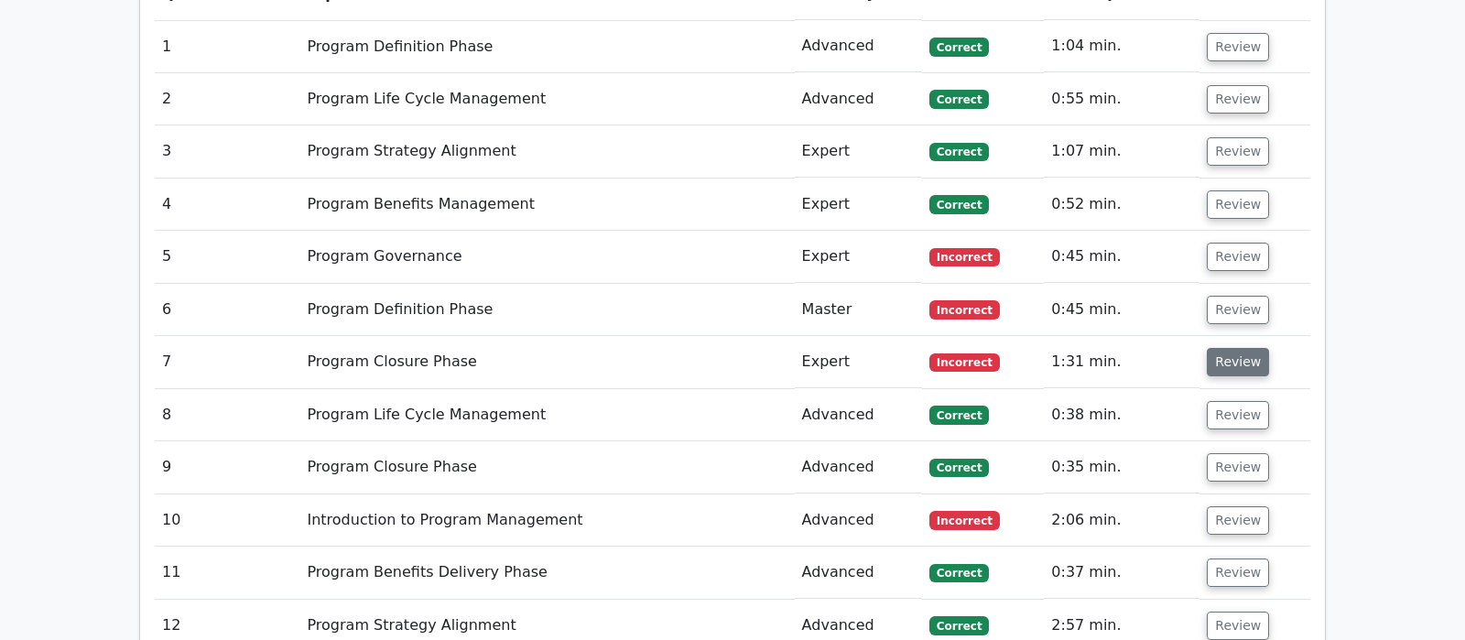
click at [1236, 348] on button "Review" at bounding box center [1238, 362] width 62 height 28
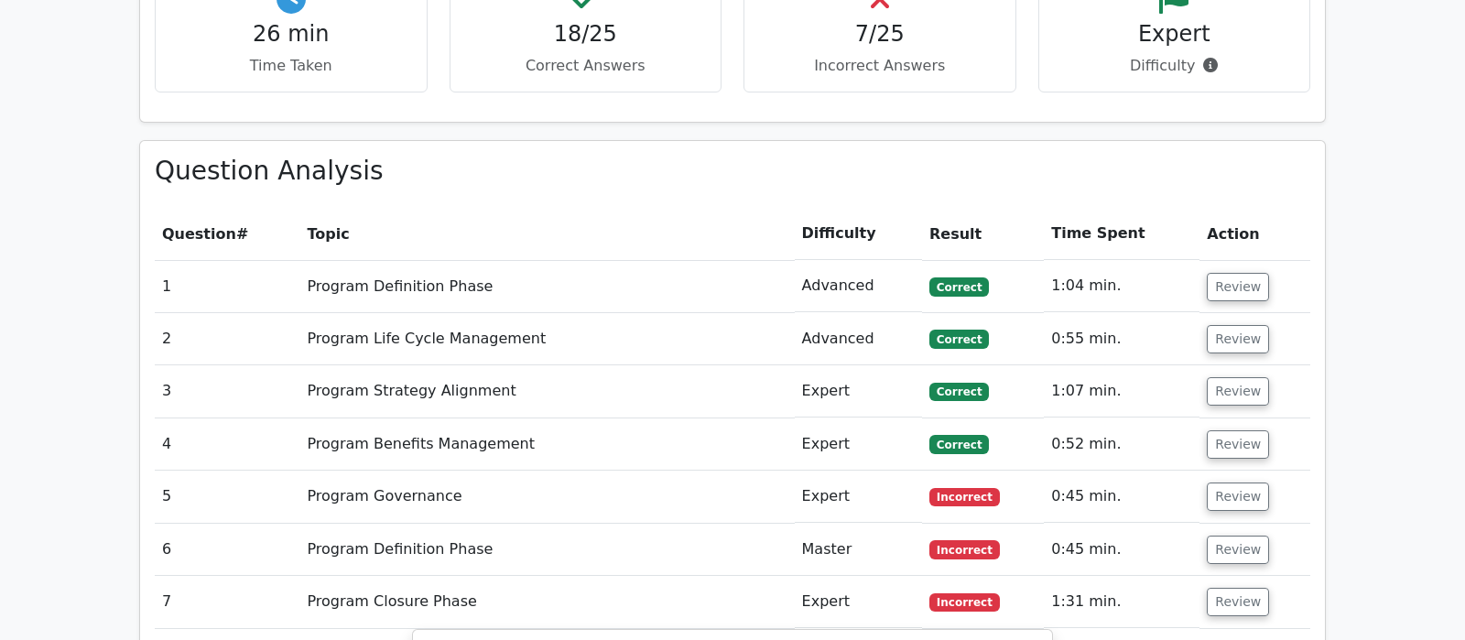
scroll to position [1442, 0]
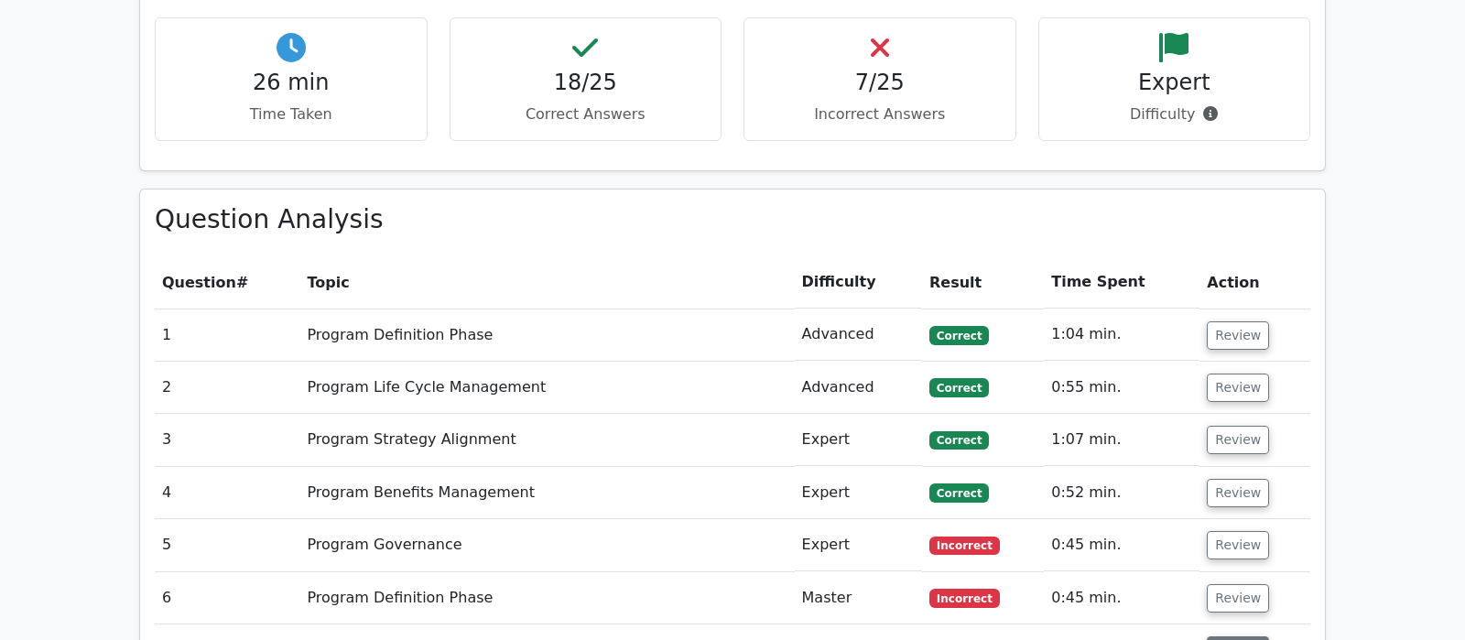
click at [1242, 636] on button "Review" at bounding box center [1238, 650] width 62 height 28
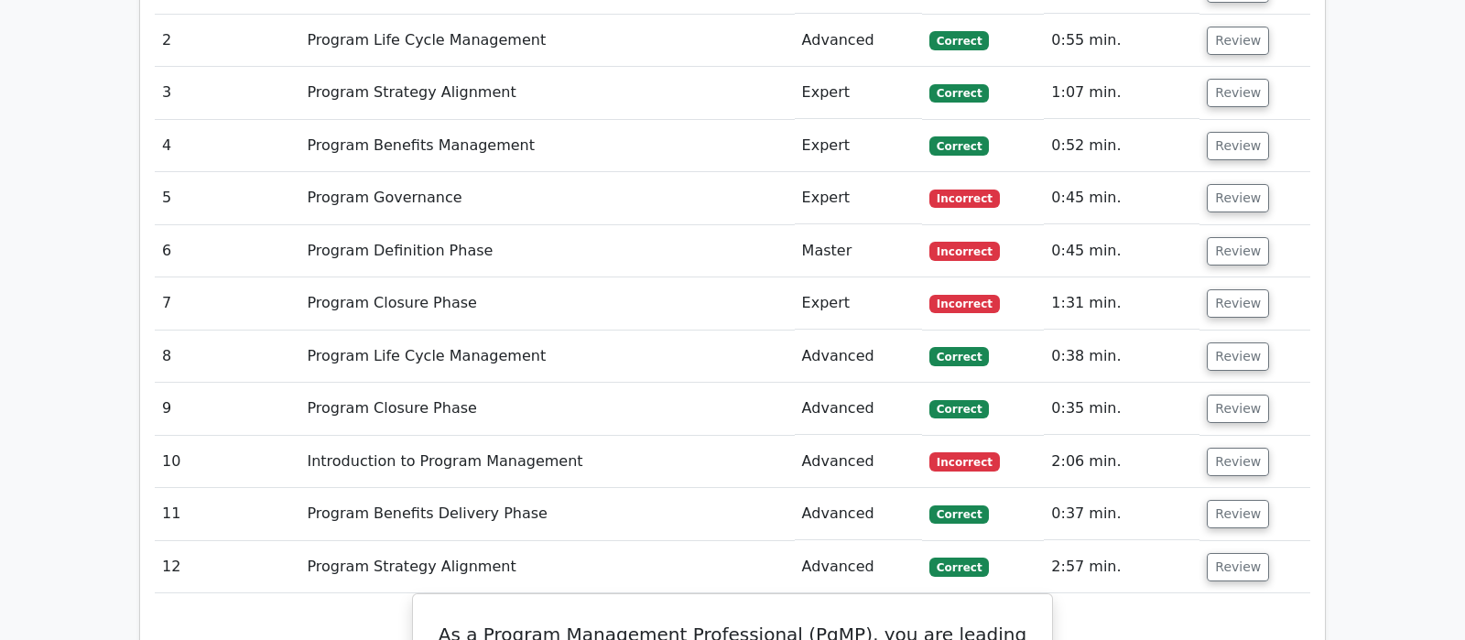
scroll to position [1827, 0]
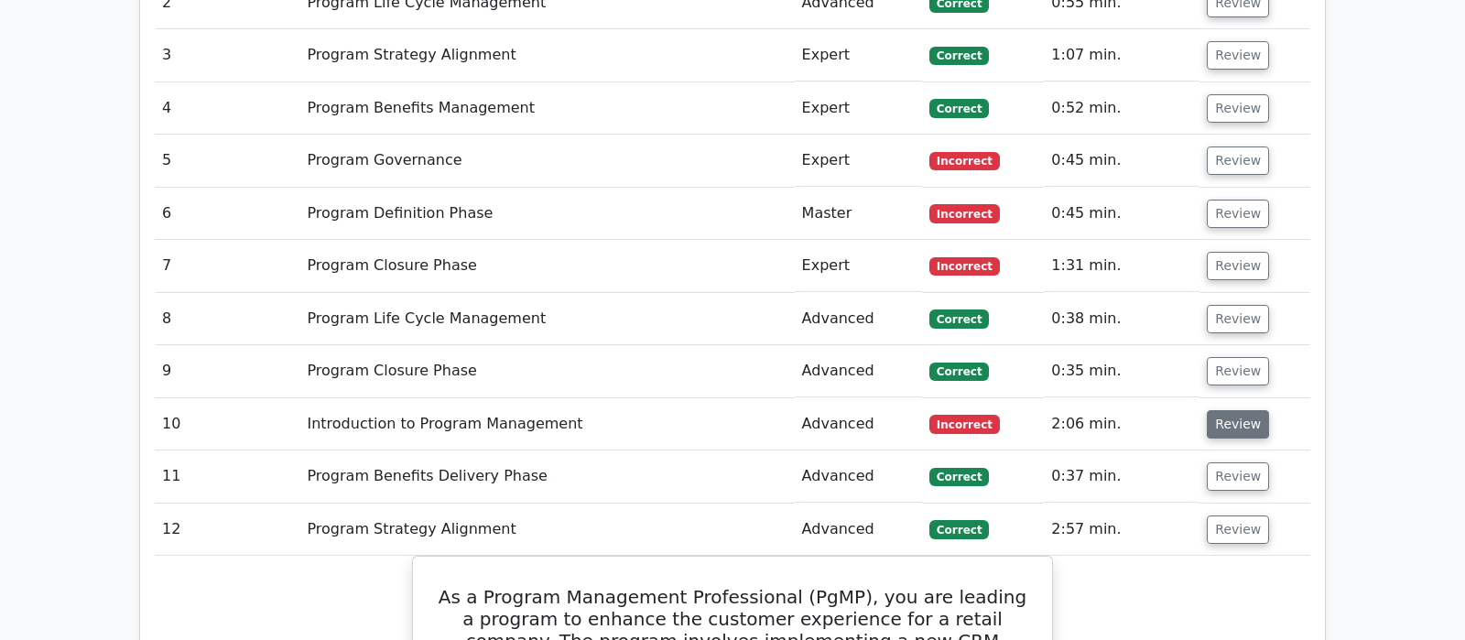
click at [1242, 410] on button "Review" at bounding box center [1238, 424] width 62 height 28
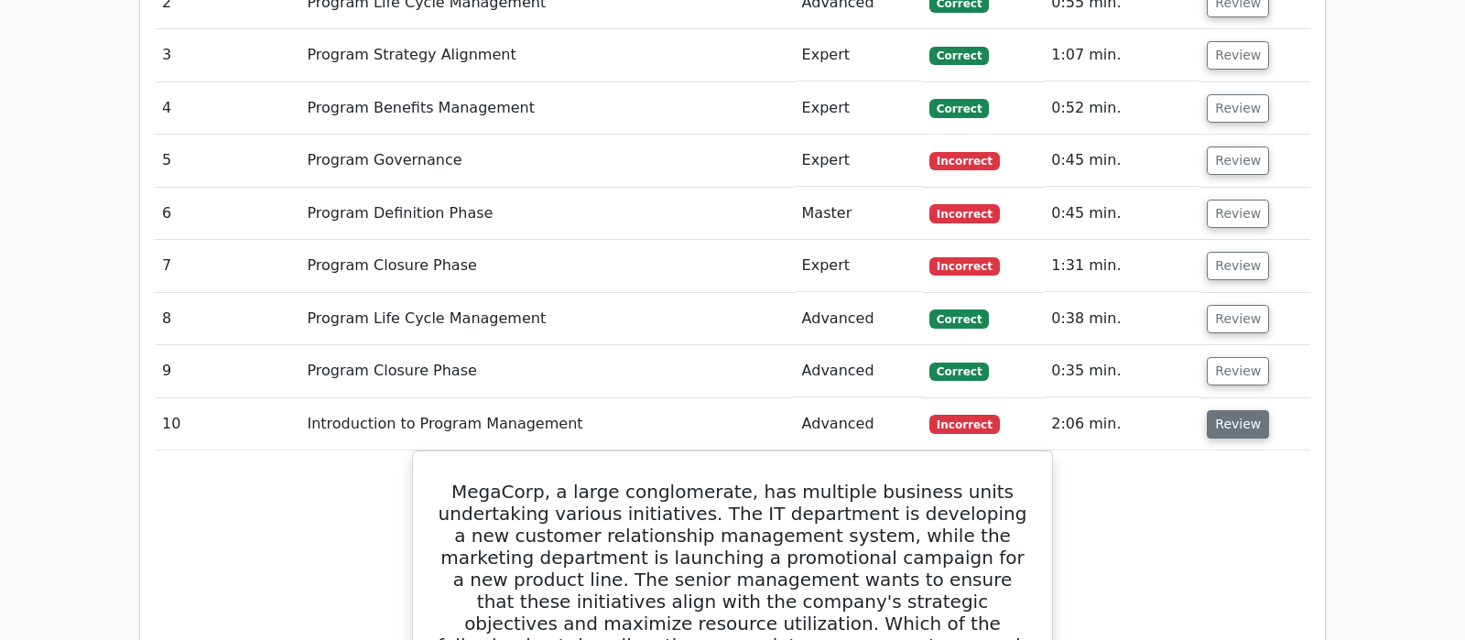
click at [1238, 410] on button "Review" at bounding box center [1238, 424] width 62 height 28
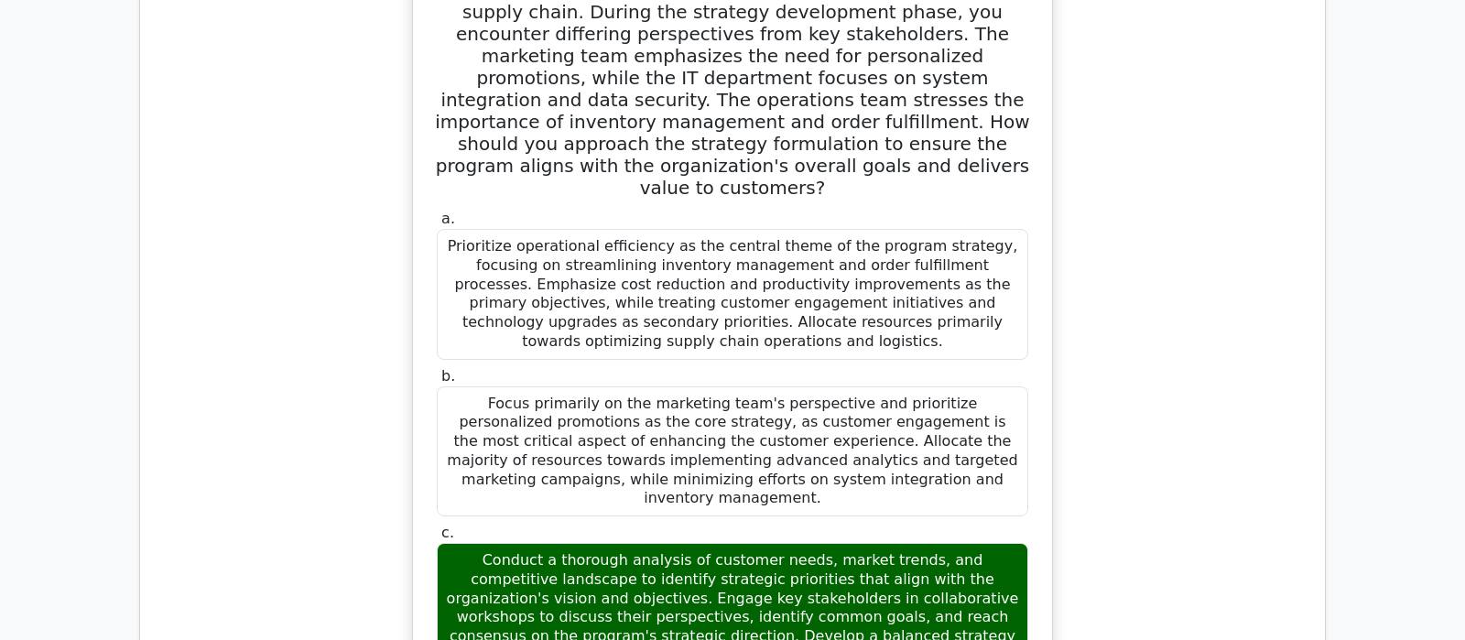
scroll to position [2115, 0]
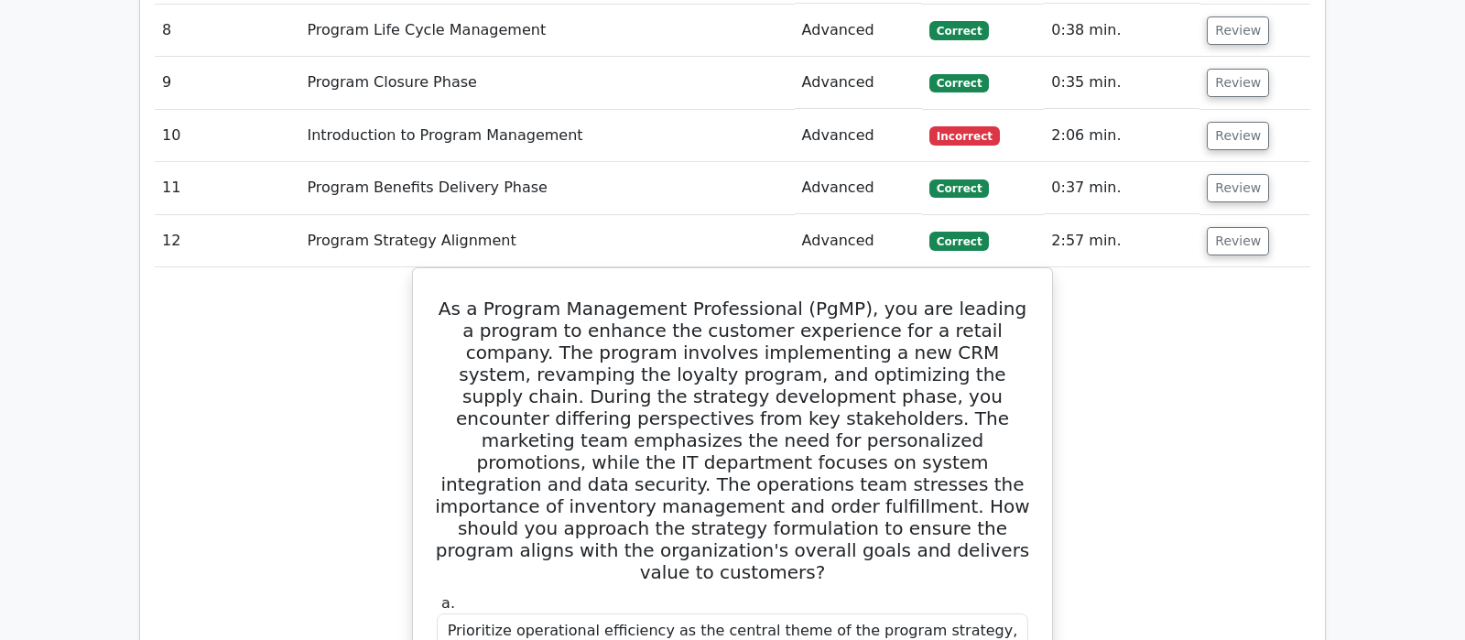
drag, startPoint x: 1233, startPoint y: 145, endPoint x: 1231, endPoint y: 218, distance: 73.3
click at [1234, 227] on button "Review" at bounding box center [1238, 241] width 62 height 28
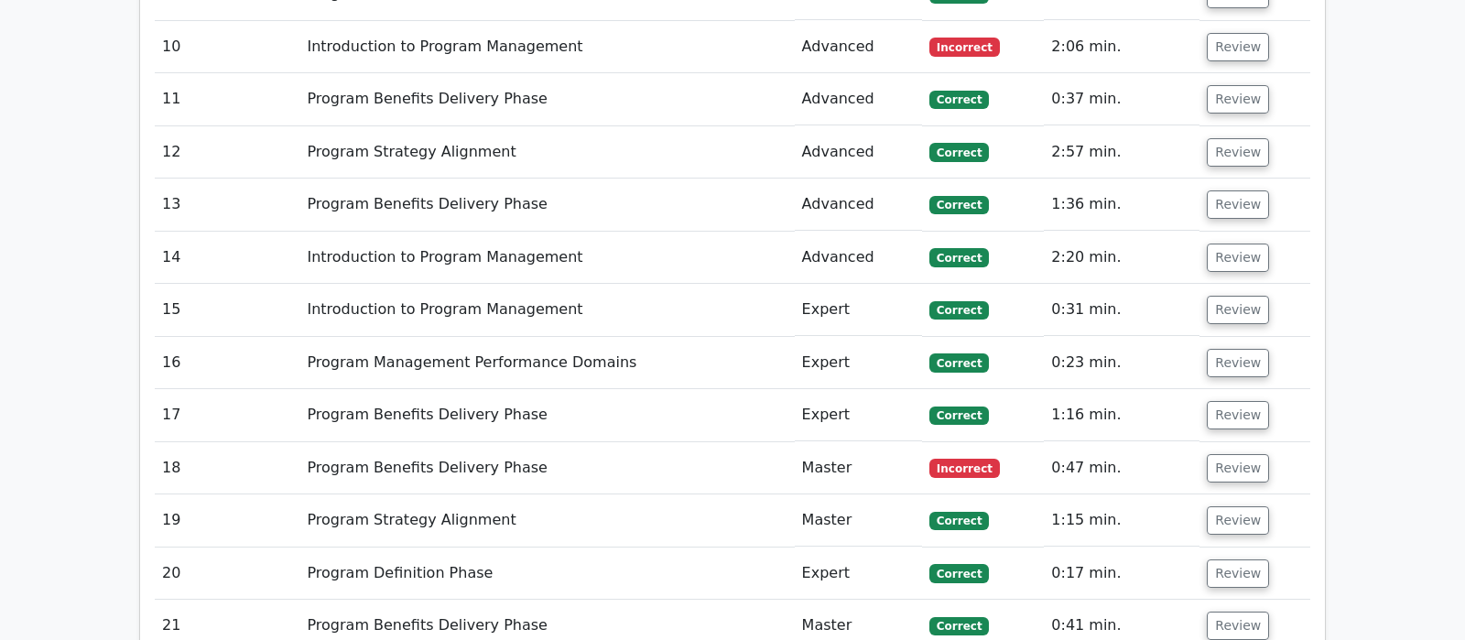
scroll to position [2307, 0]
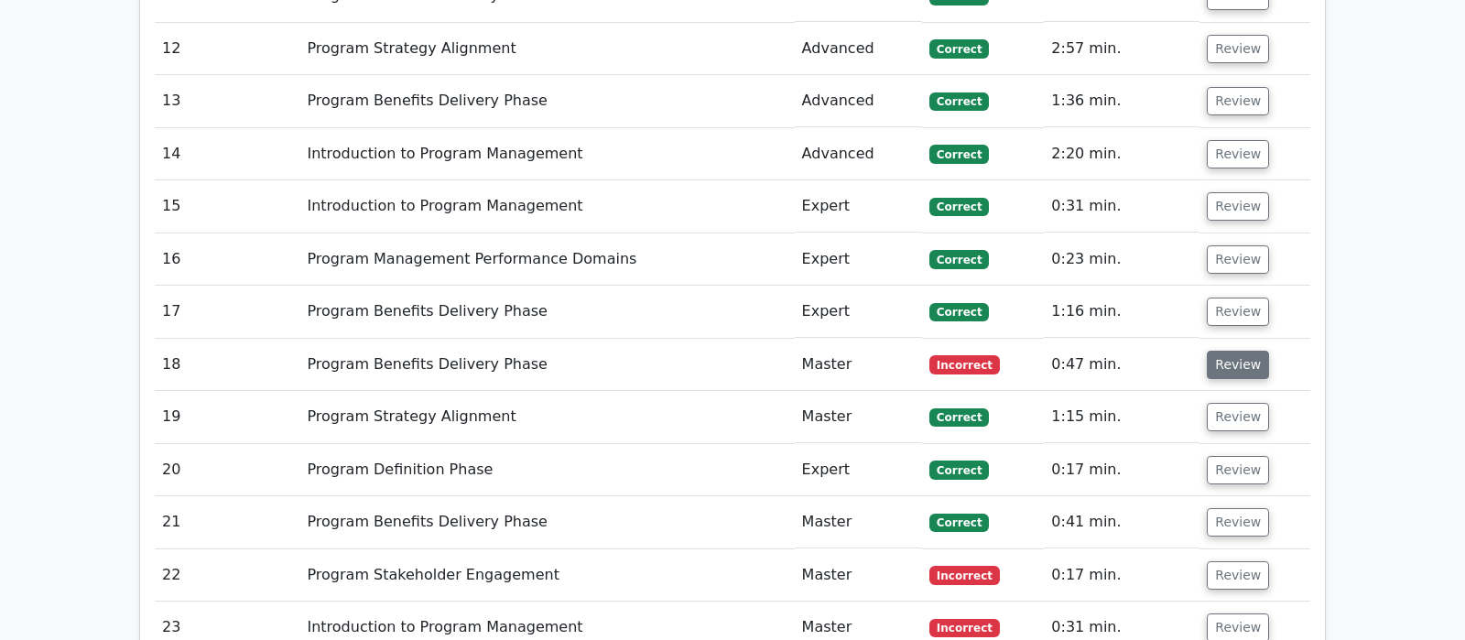
click at [1235, 351] on button "Review" at bounding box center [1238, 365] width 62 height 28
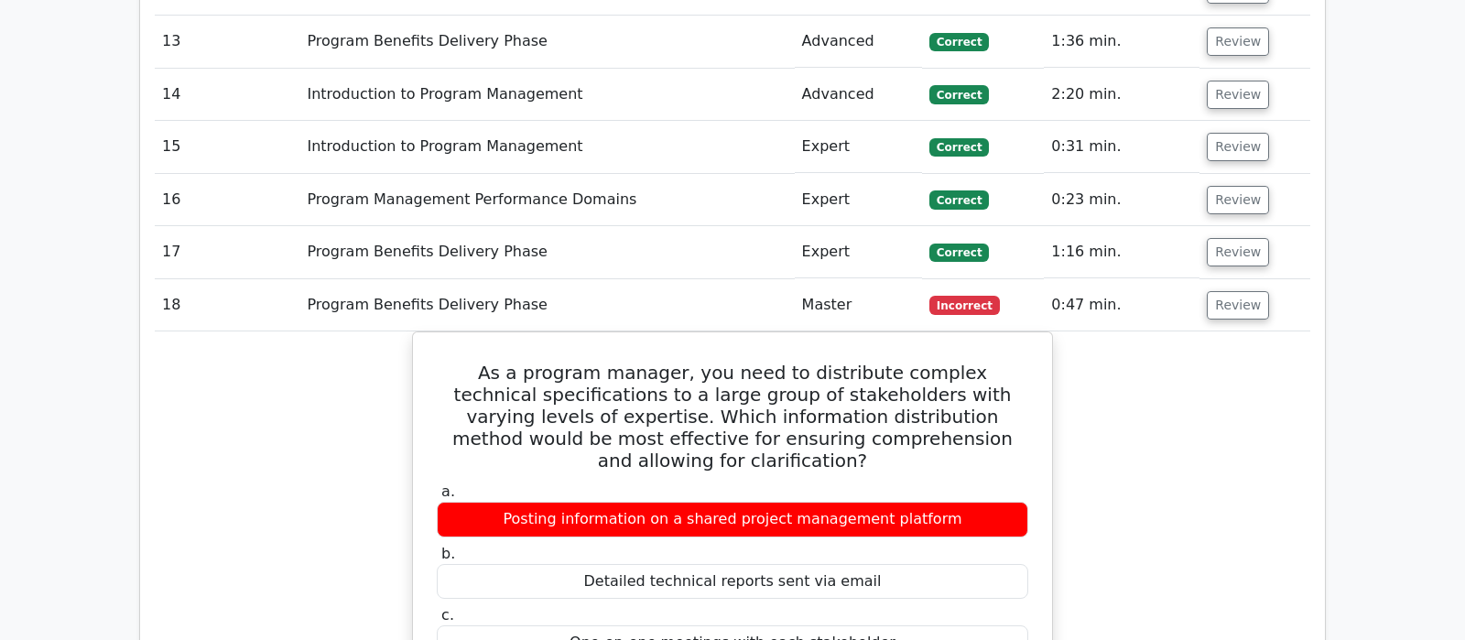
scroll to position [2403, 0]
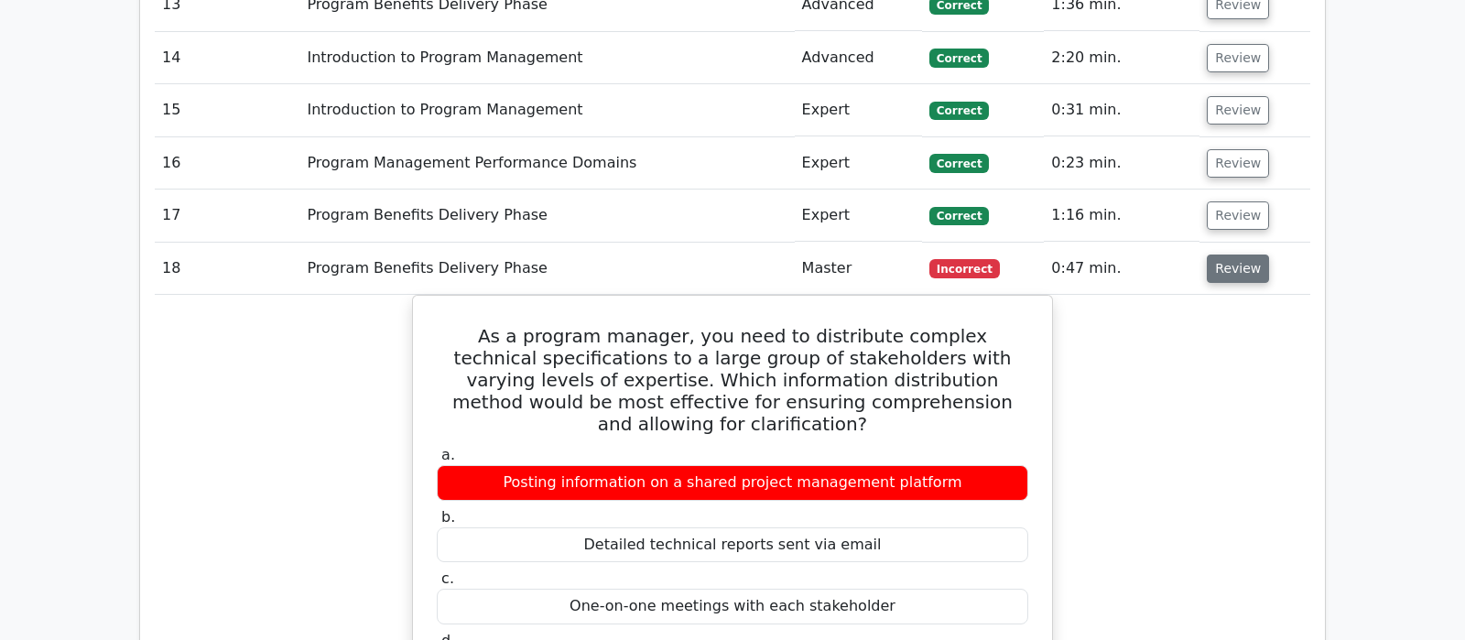
click at [1219, 255] on button "Review" at bounding box center [1238, 269] width 62 height 28
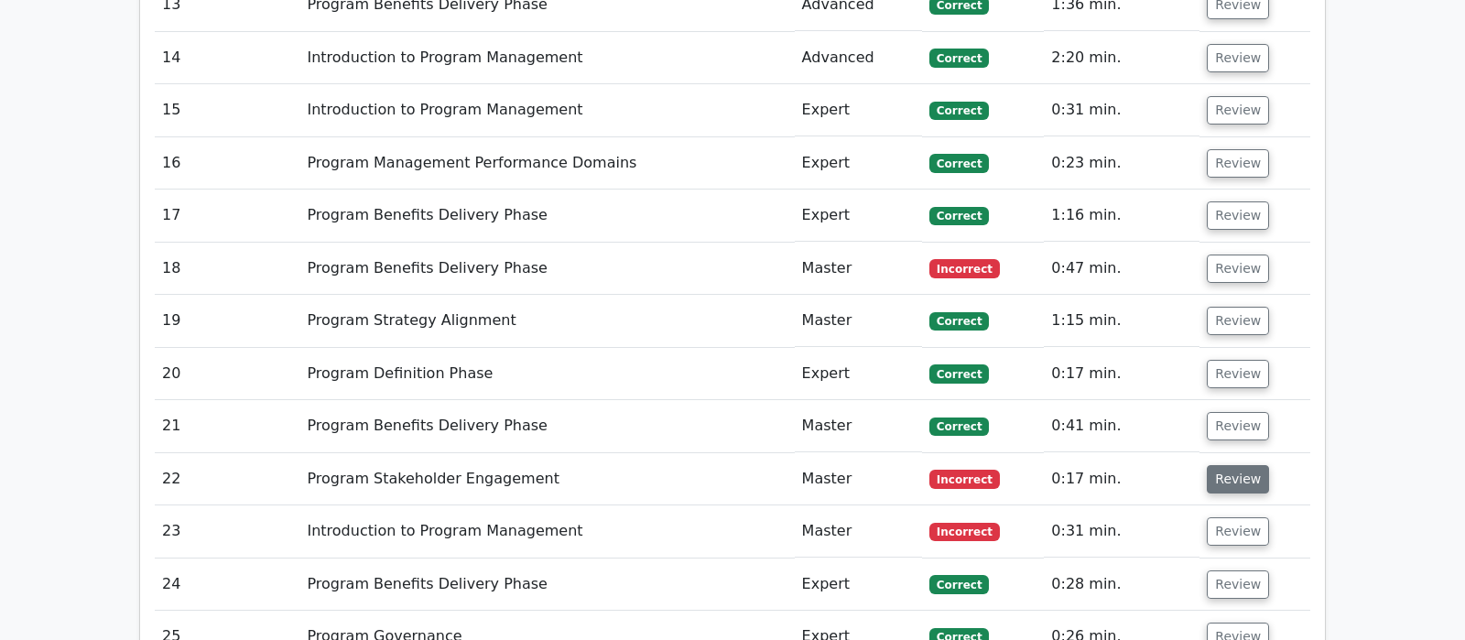
click at [1217, 465] on button "Review" at bounding box center [1238, 479] width 62 height 28
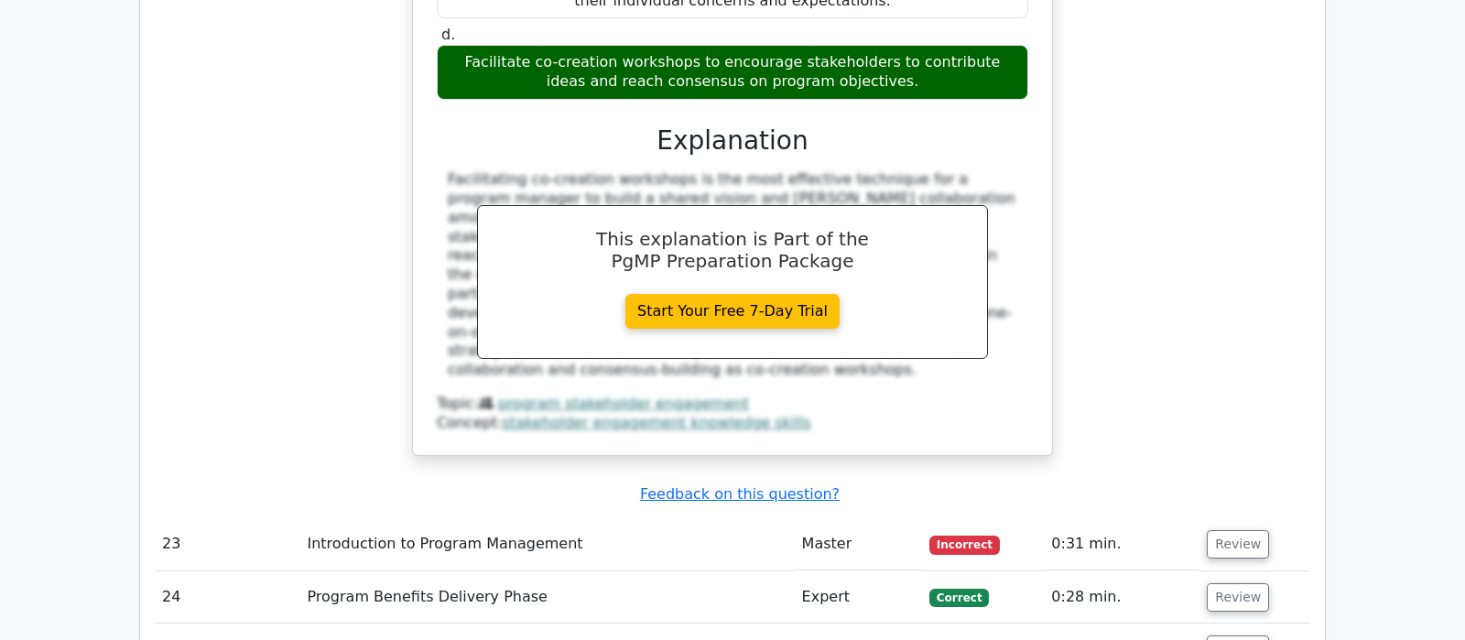
scroll to position [3365, 0]
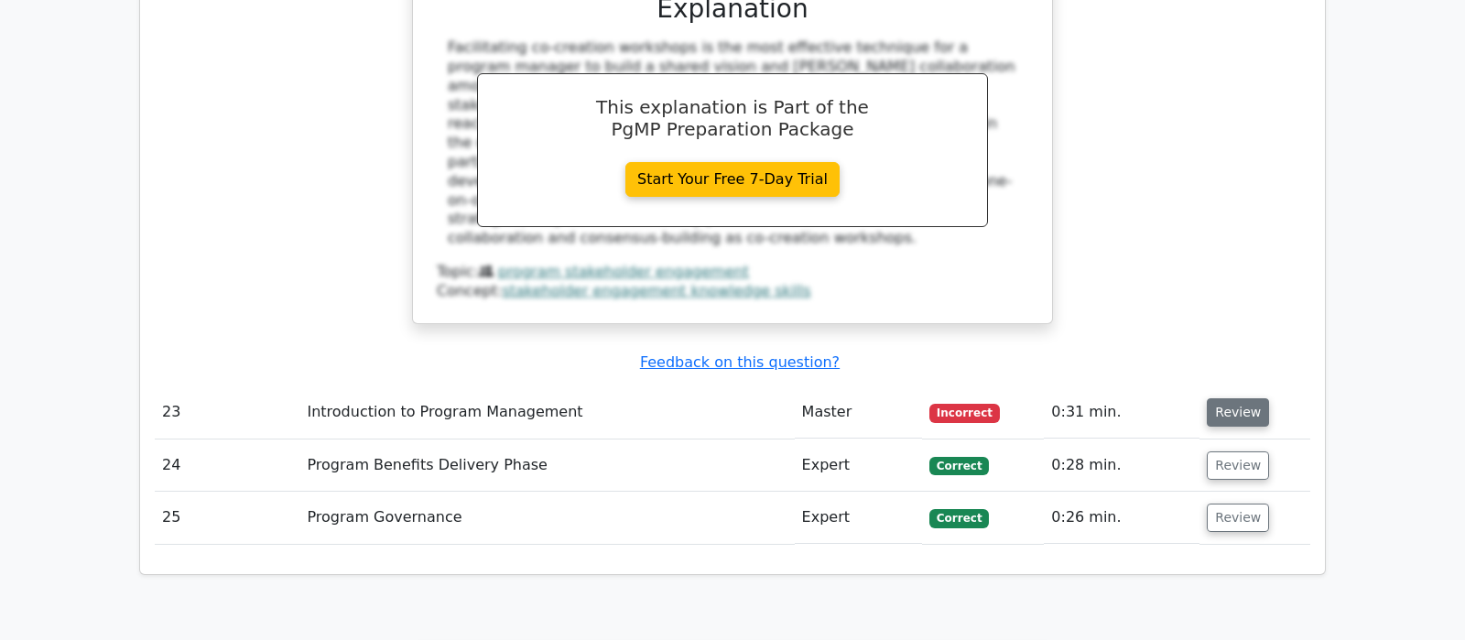
click at [1215, 398] on button "Review" at bounding box center [1238, 412] width 62 height 28
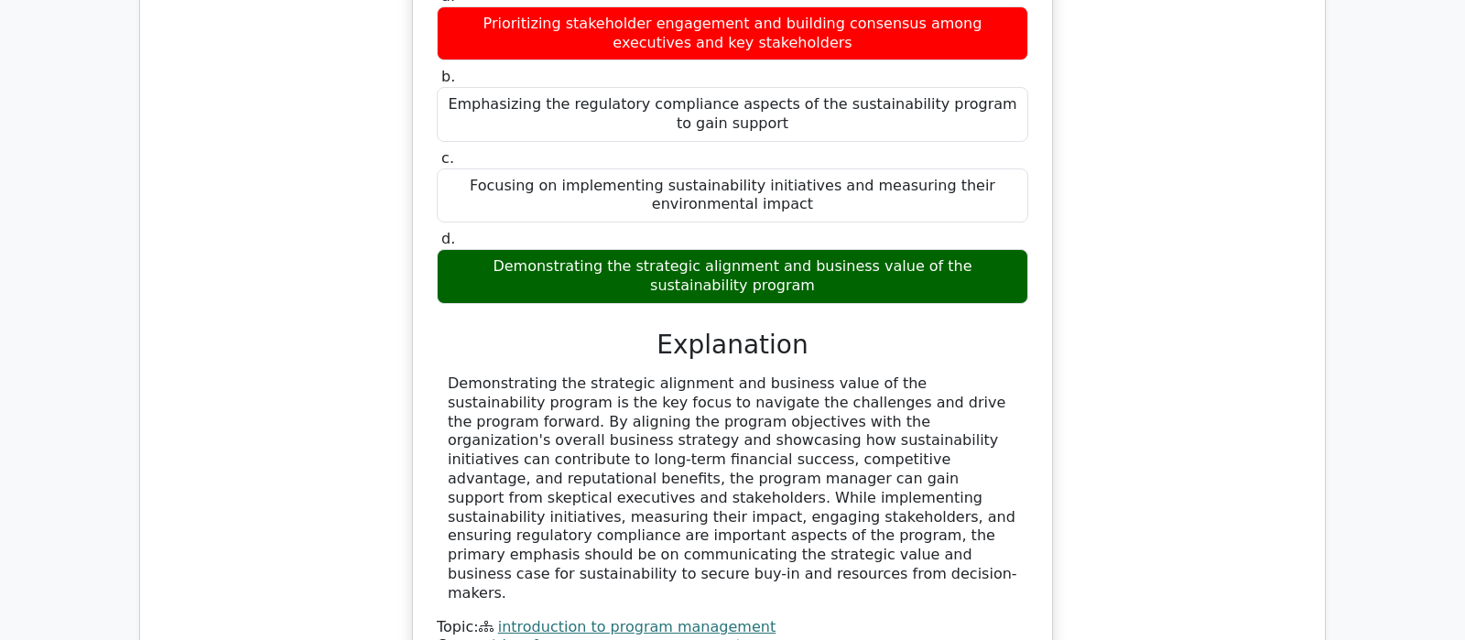
scroll to position [4038, 0]
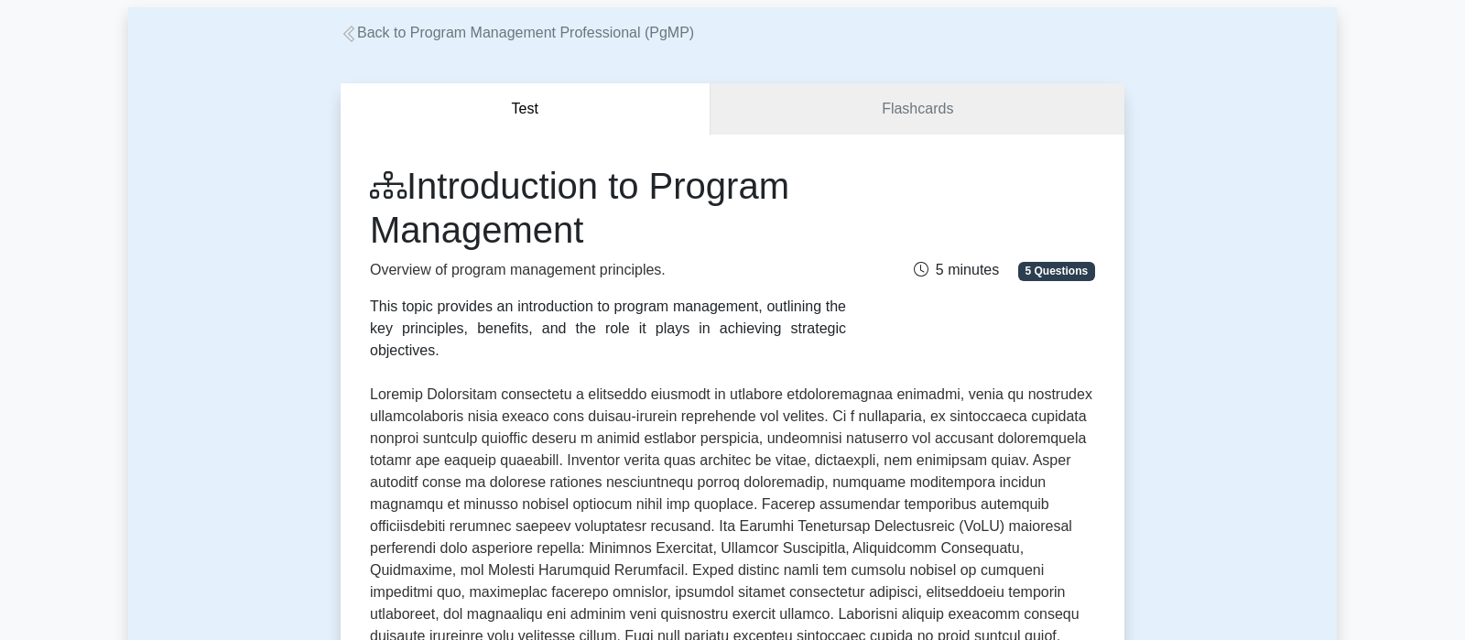
scroll to position [96, 0]
click at [883, 109] on link "Flashcards" at bounding box center [917, 108] width 414 height 52
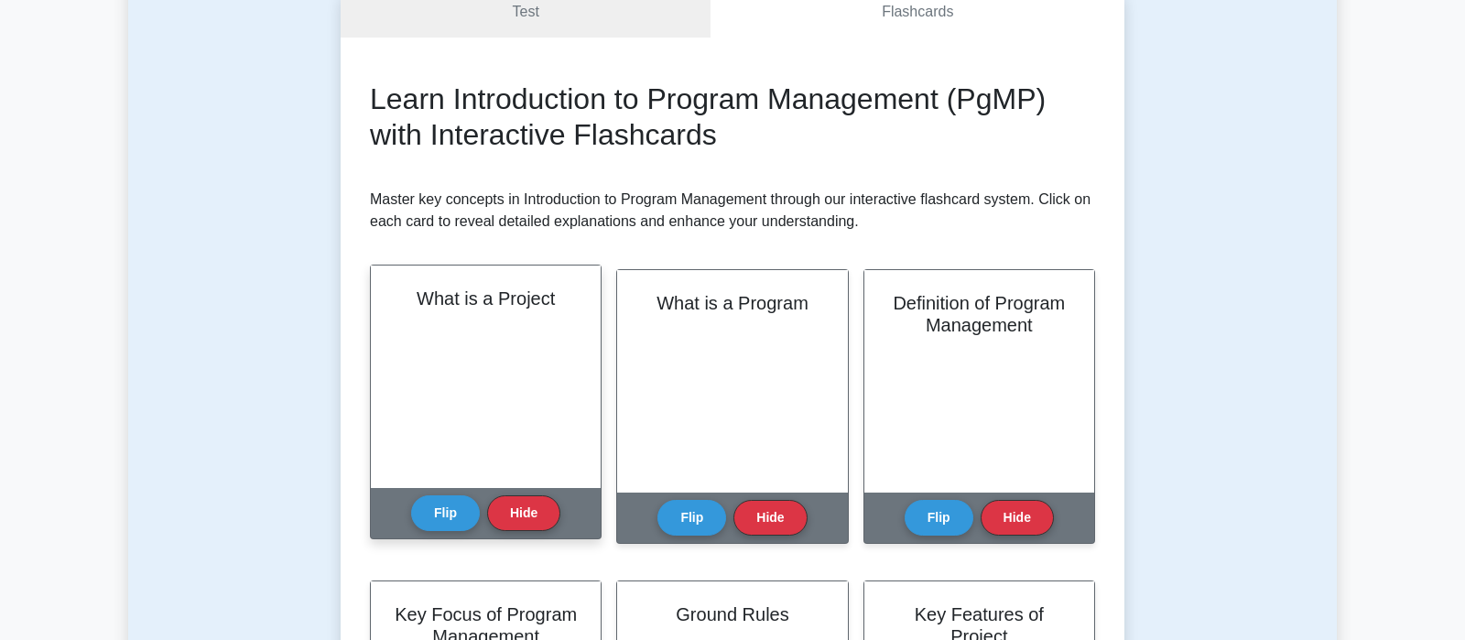
scroll to position [238, 0]
click at [445, 514] on button "Flip" at bounding box center [445, 512] width 69 height 36
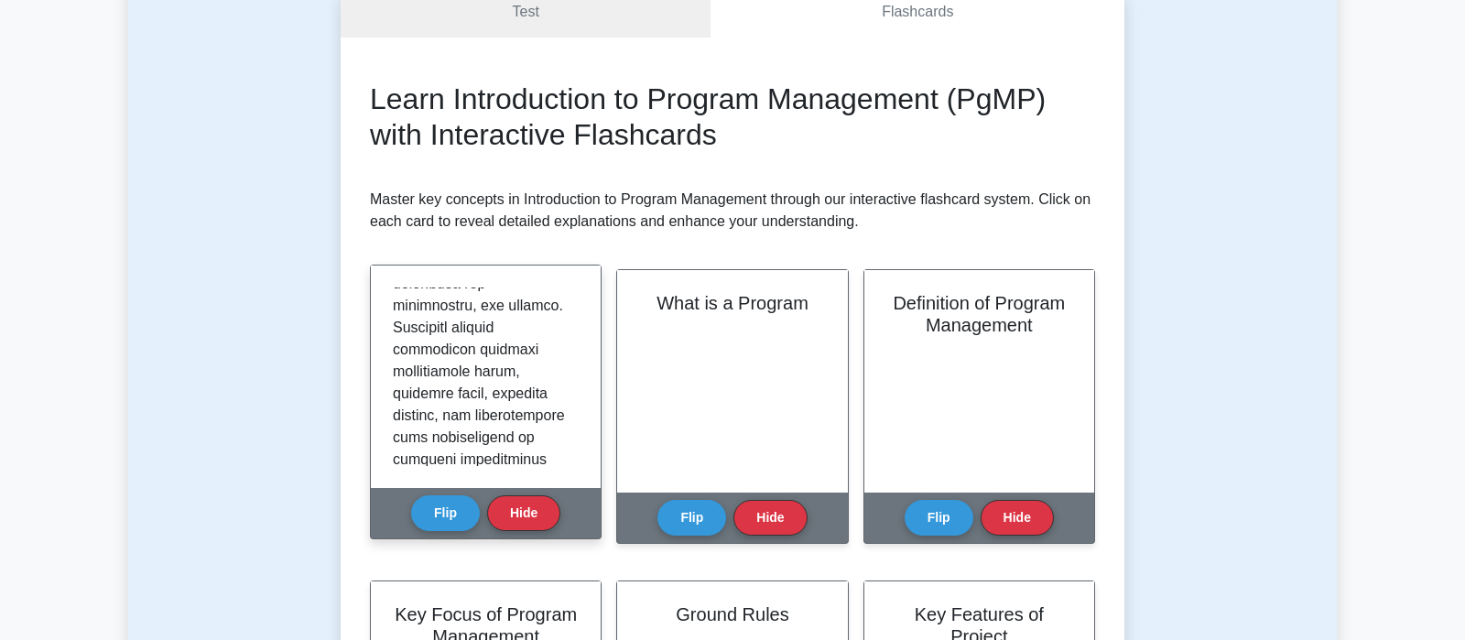
scroll to position [714, 0]
click at [515, 508] on button "Hide" at bounding box center [523, 512] width 73 height 36
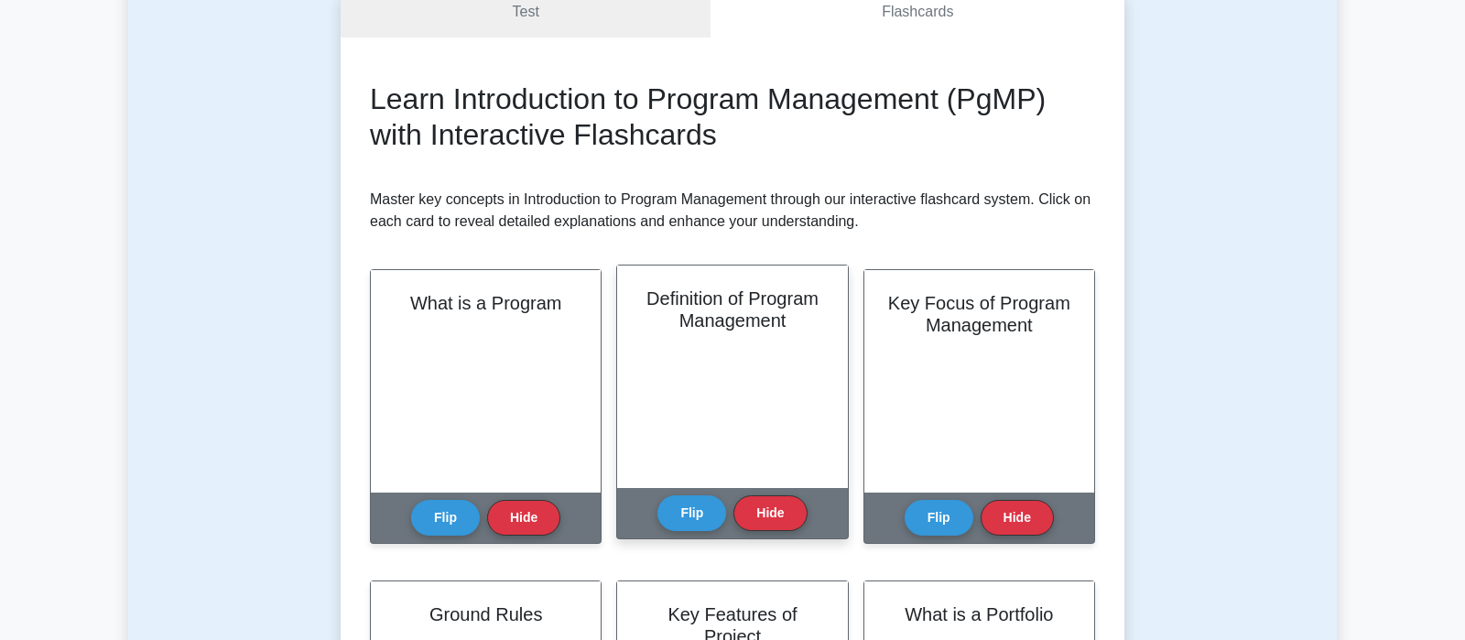
scroll to position [238, 0]
click at [689, 511] on button "Flip" at bounding box center [691, 512] width 69 height 36
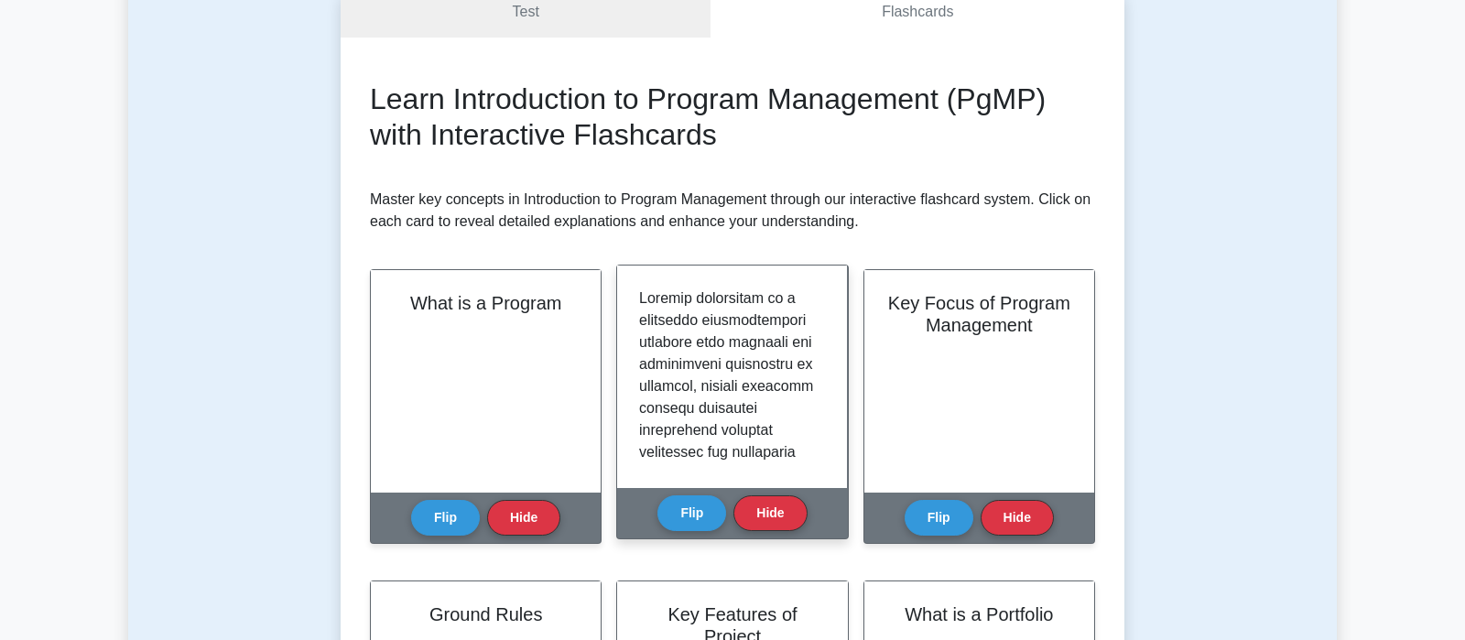
scroll to position [119, 0]
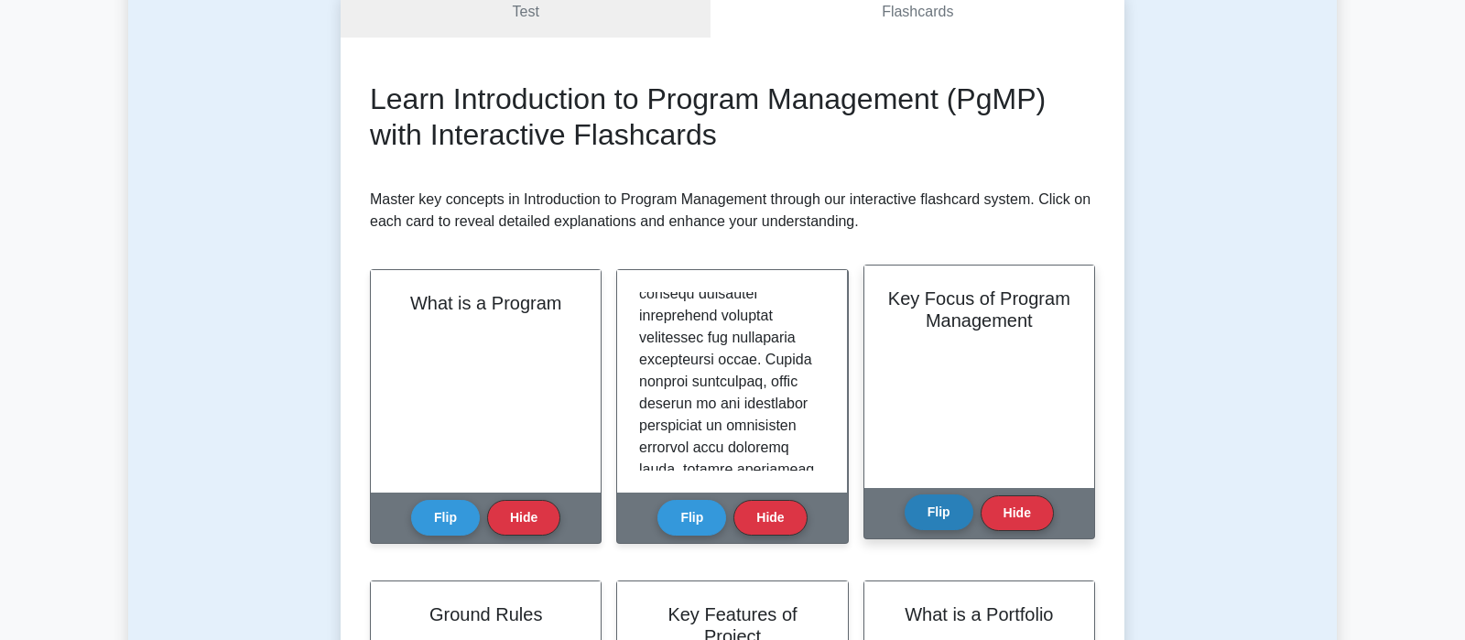
click at [927, 511] on button "Flip" at bounding box center [939, 512] width 69 height 36
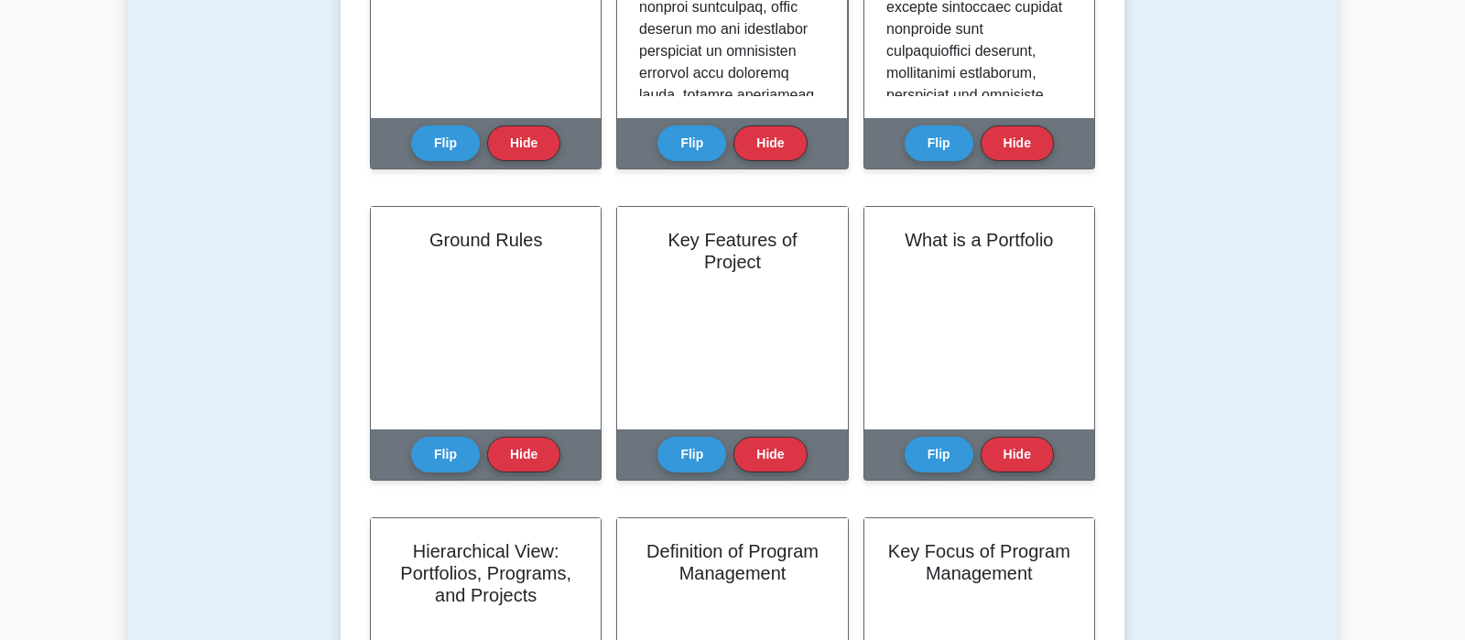
scroll to position [577, 0]
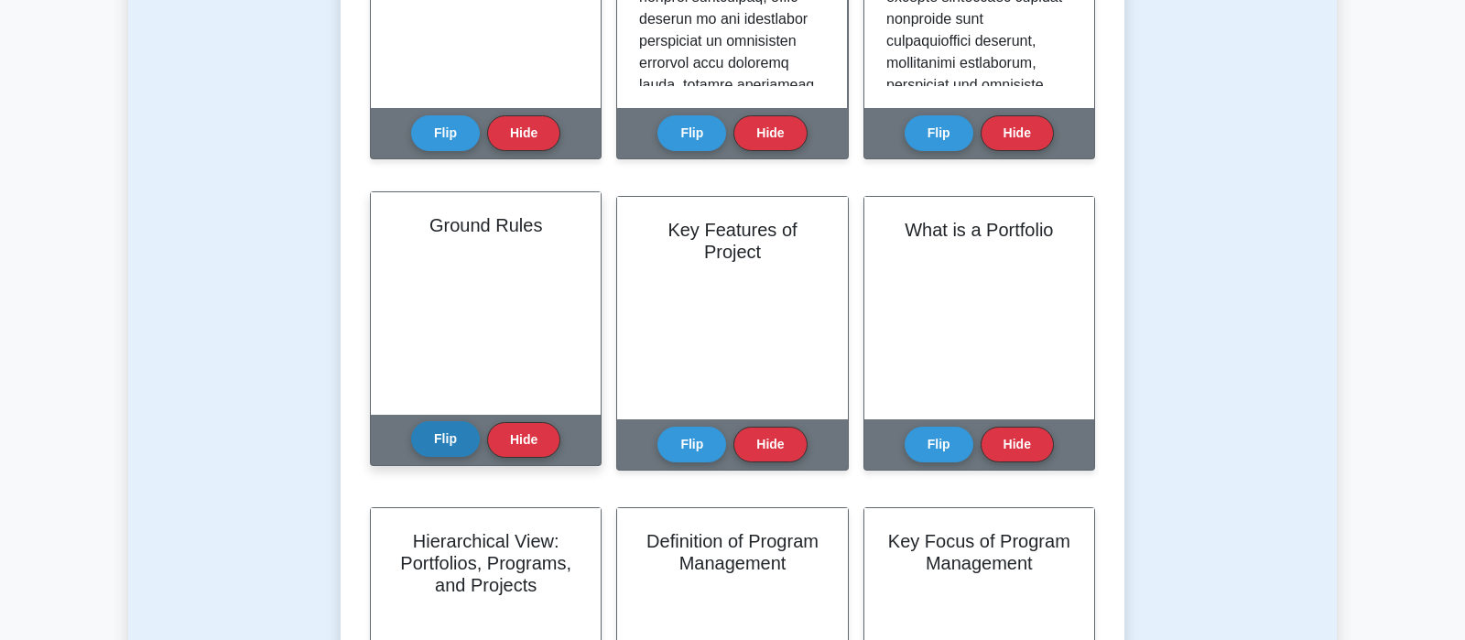
click at [439, 447] on button "Flip" at bounding box center [445, 439] width 69 height 36
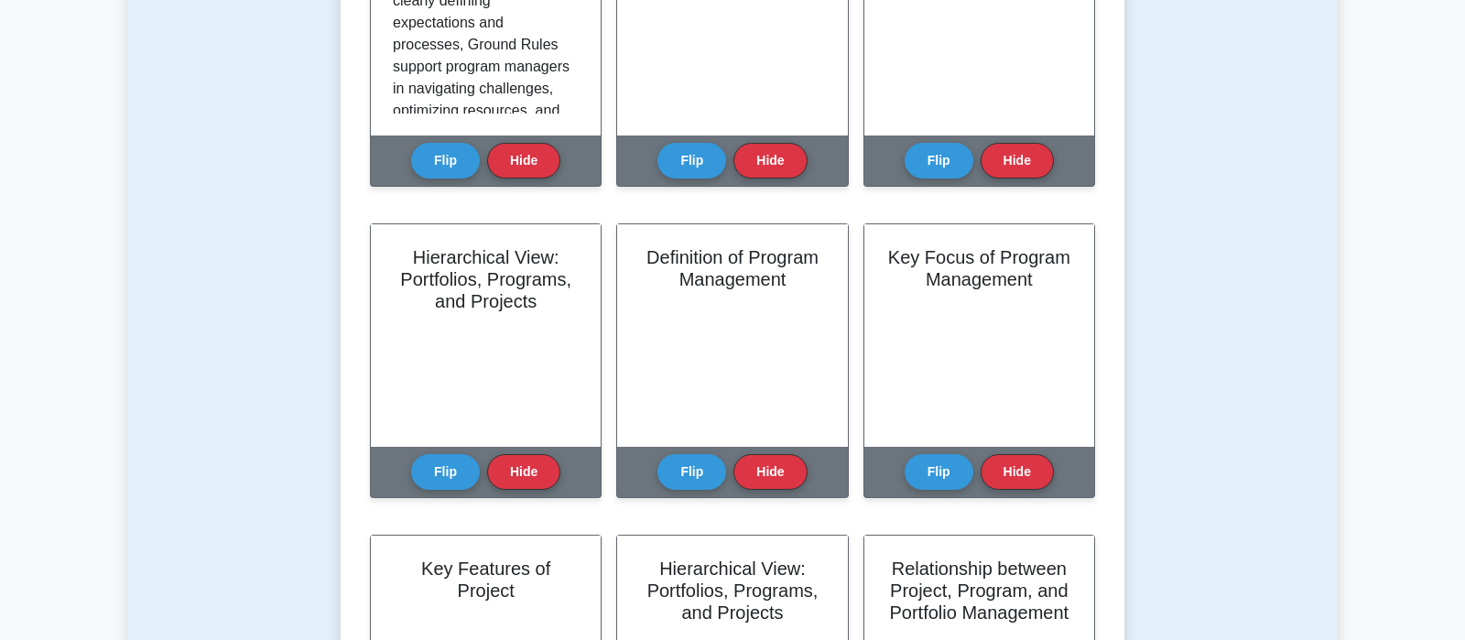
scroll to position [673, 0]
